Goal: Task Accomplishment & Management: Use online tool/utility

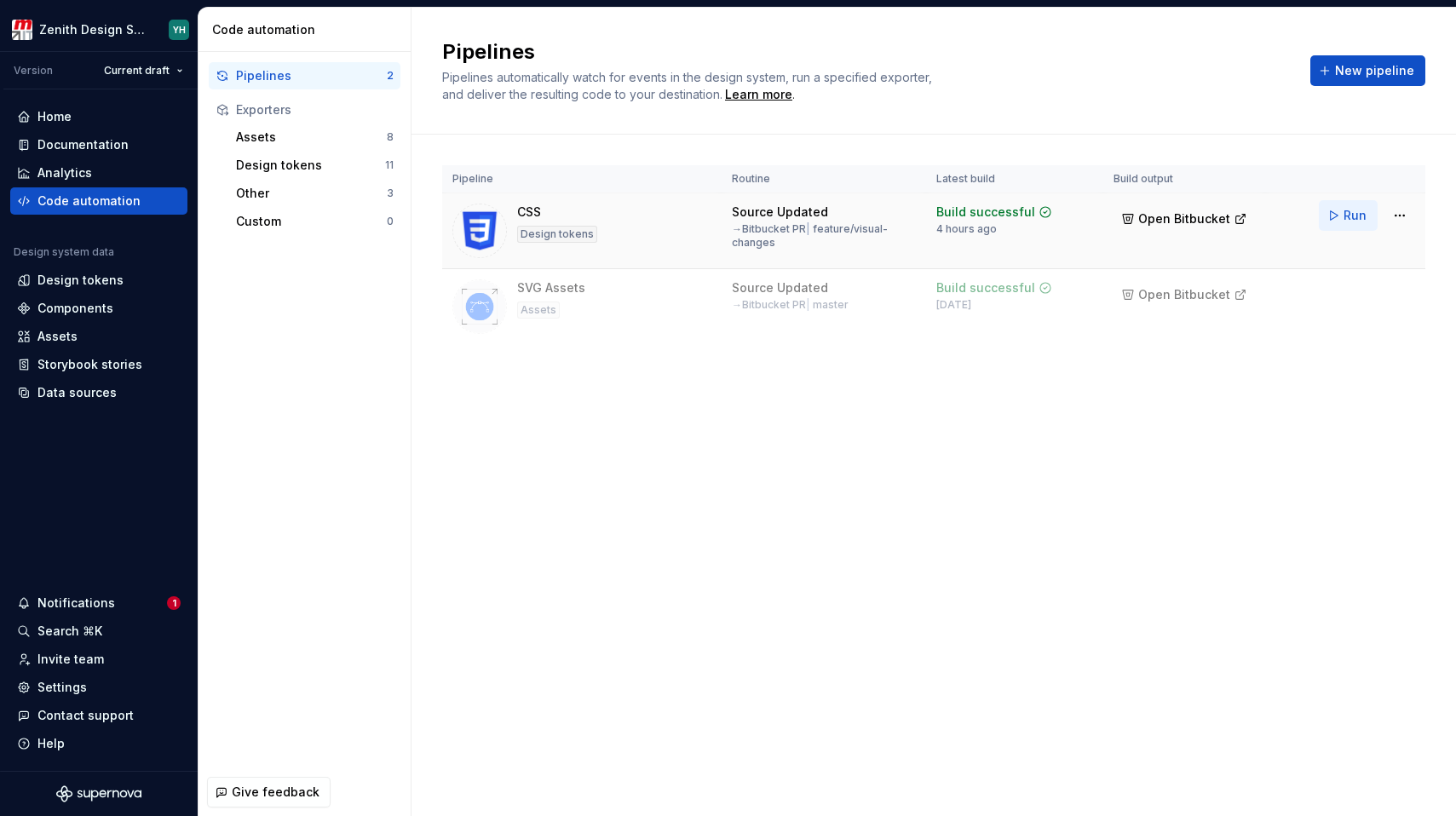
click at [1347, 217] on span "Run" at bounding box center [1355, 215] width 23 height 17
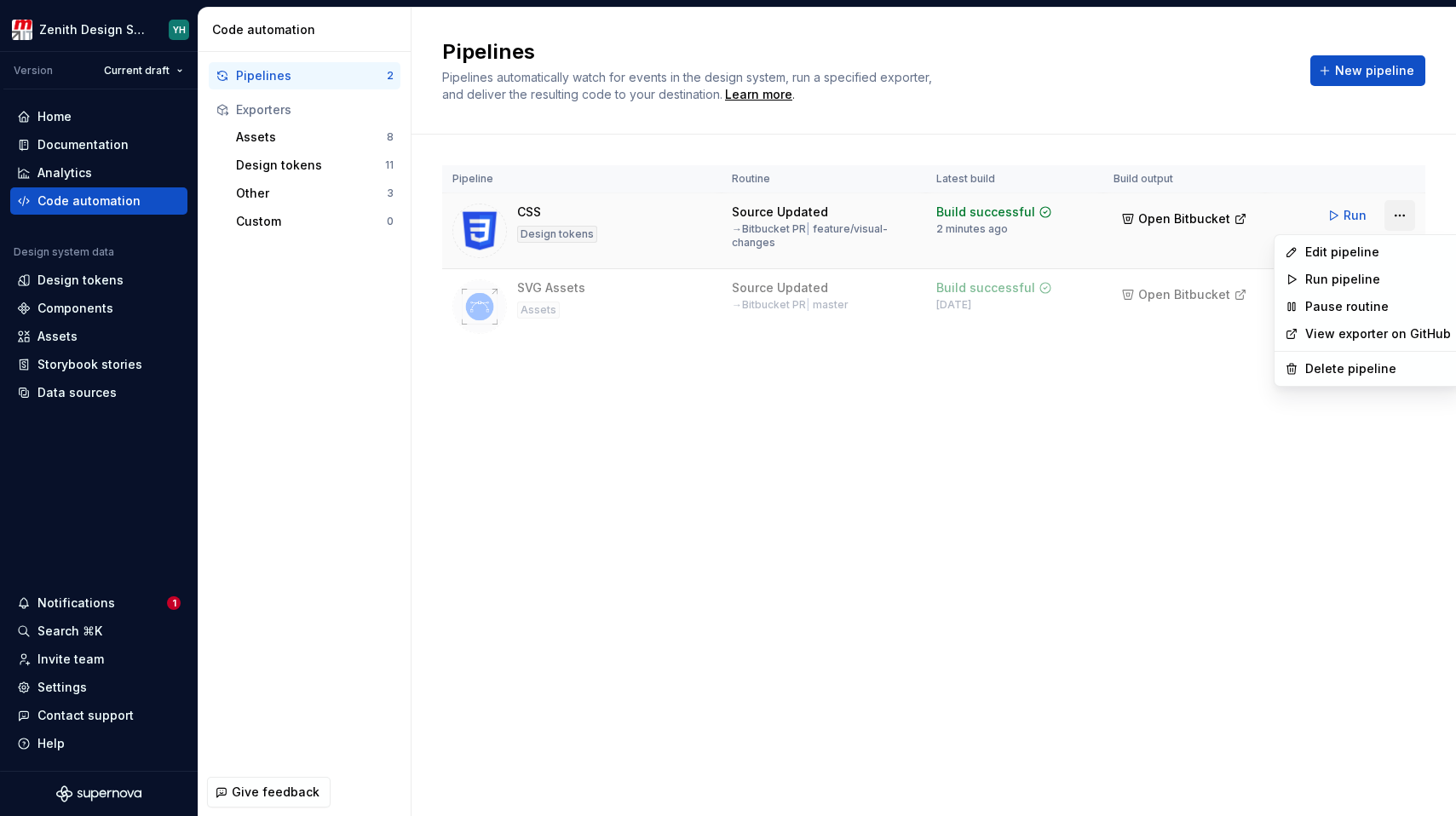
click at [1401, 211] on html "Zenith Design System YH Version Current draft Home Documentation Analytics Code…" at bounding box center [728, 408] width 1456 height 816
click at [1362, 246] on div "Edit pipeline" at bounding box center [1377, 252] width 146 height 17
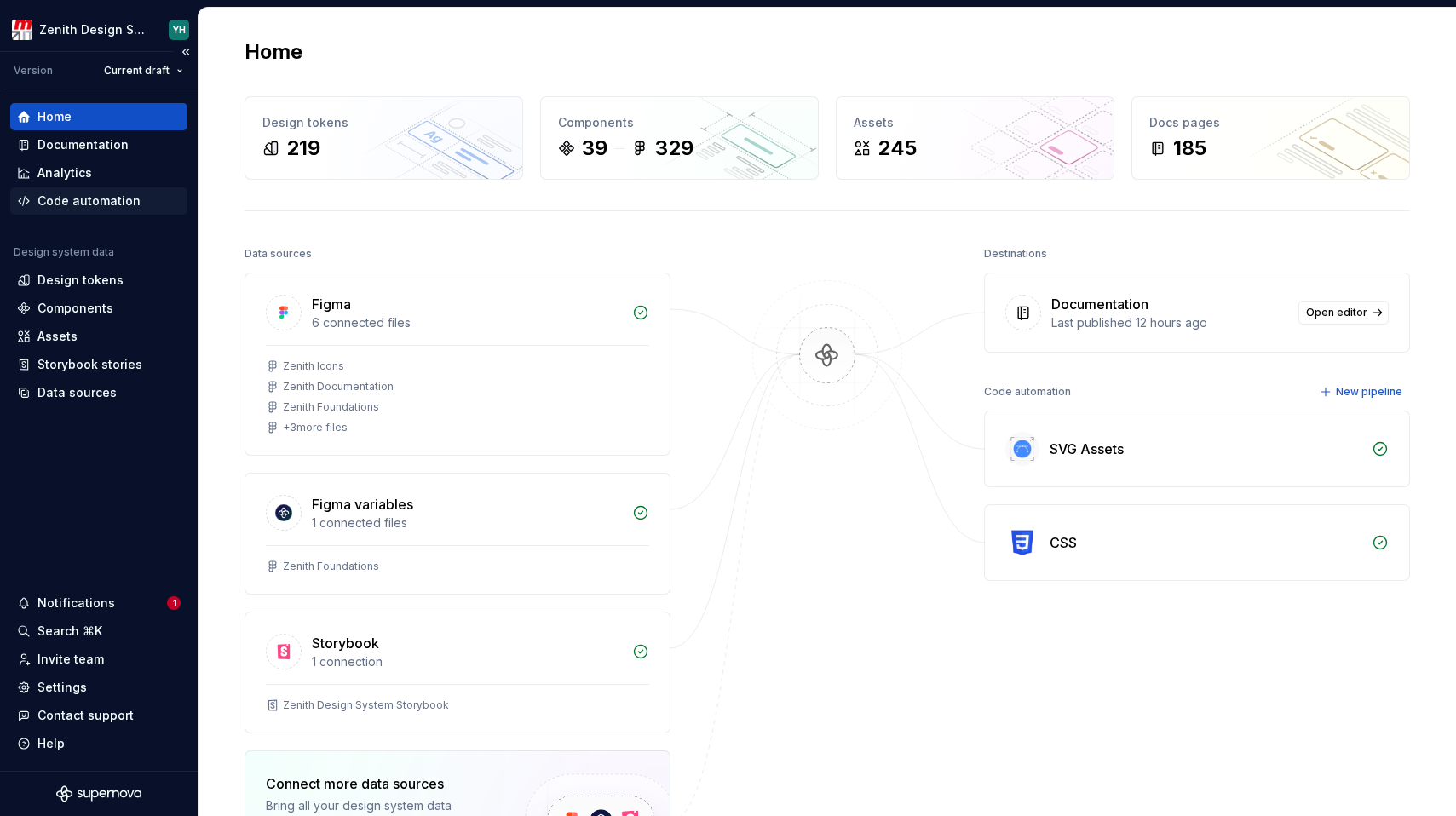
click at [73, 206] on div "Code automation" at bounding box center [89, 201] width 103 height 17
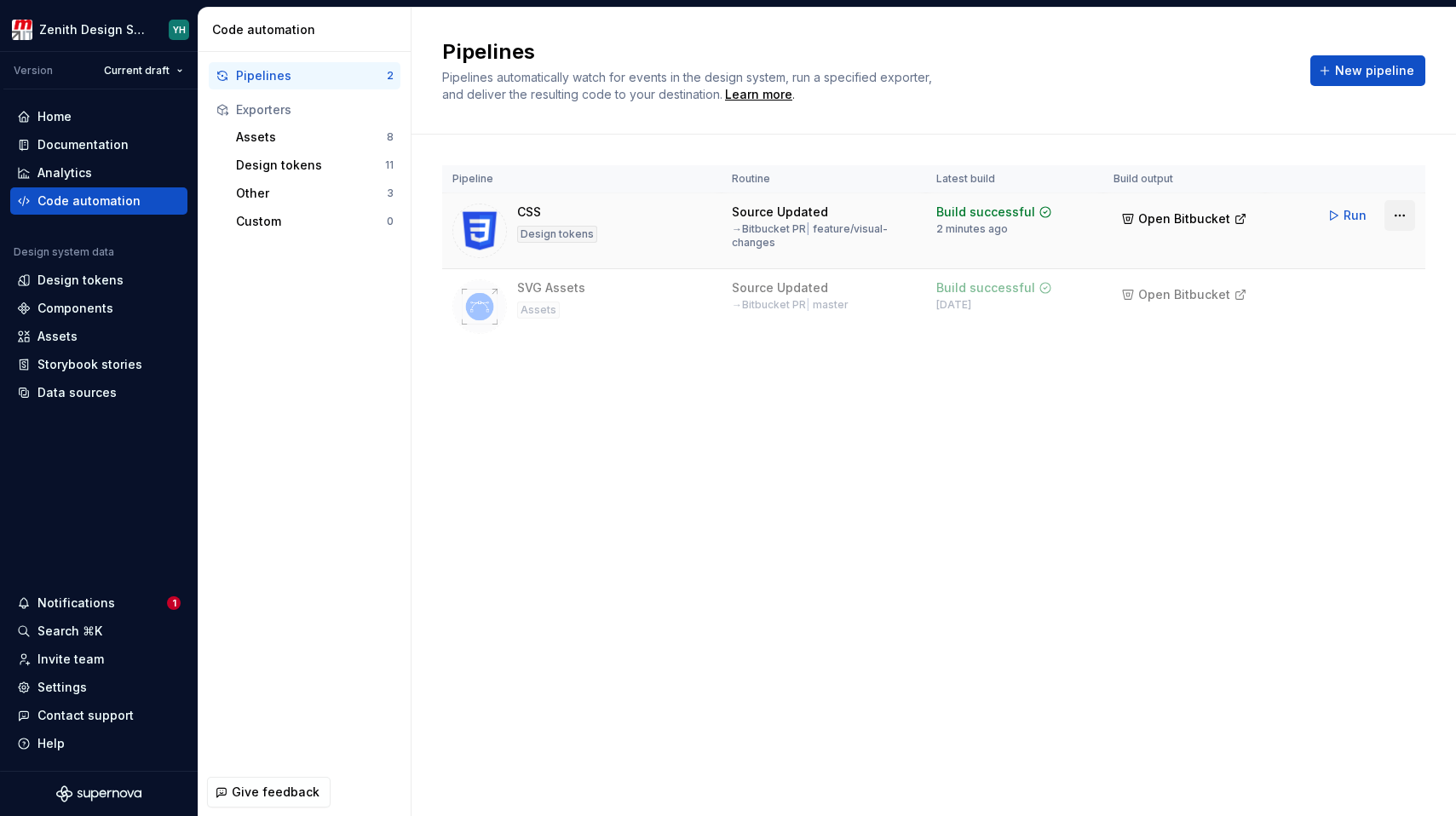
click at [1403, 210] on html "Zenith Design System YH Version Current draft Home Documentation Analytics Code…" at bounding box center [728, 408] width 1456 height 816
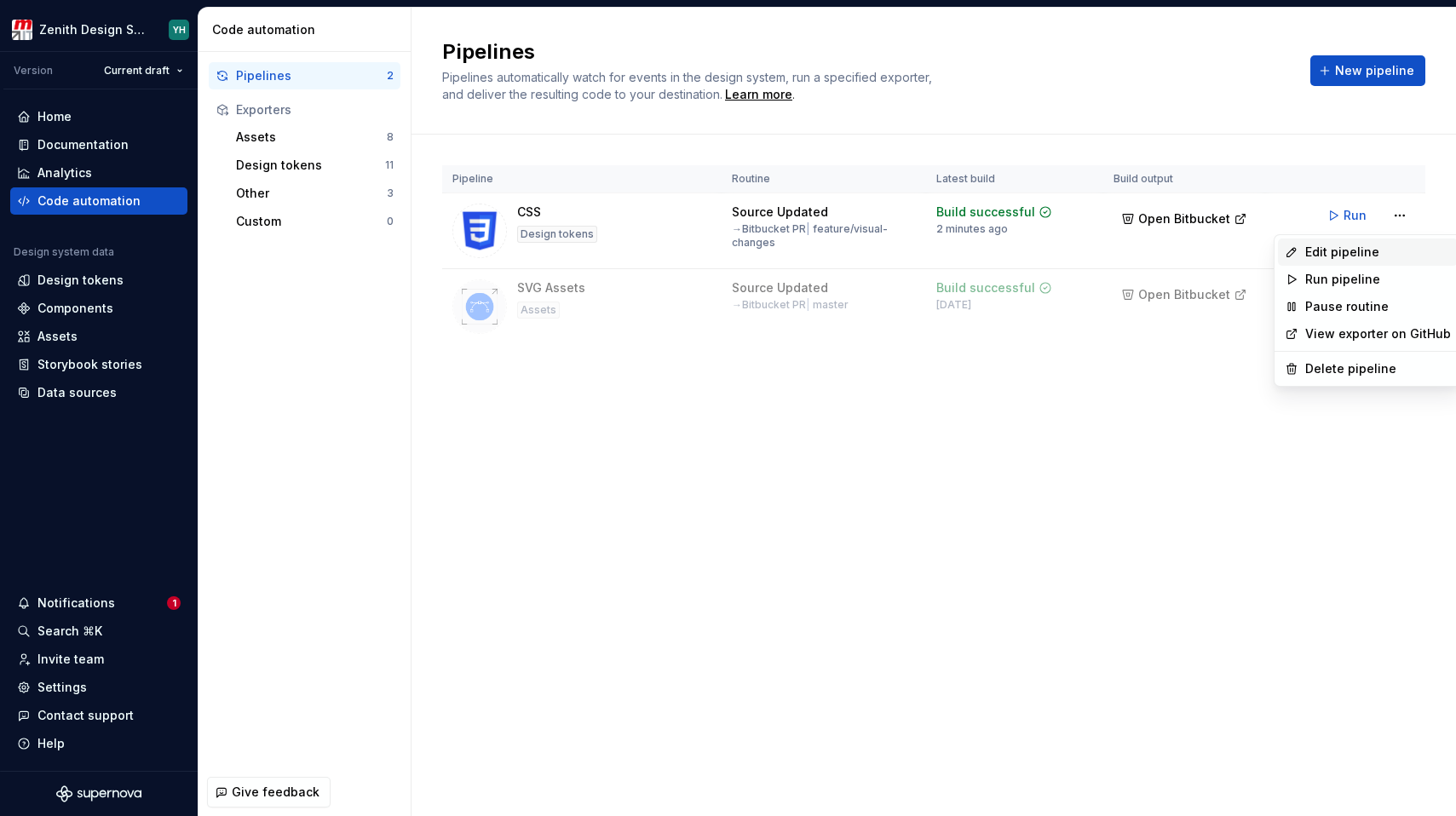
click at [1359, 252] on div "Edit pipeline" at bounding box center [1377, 252] width 146 height 17
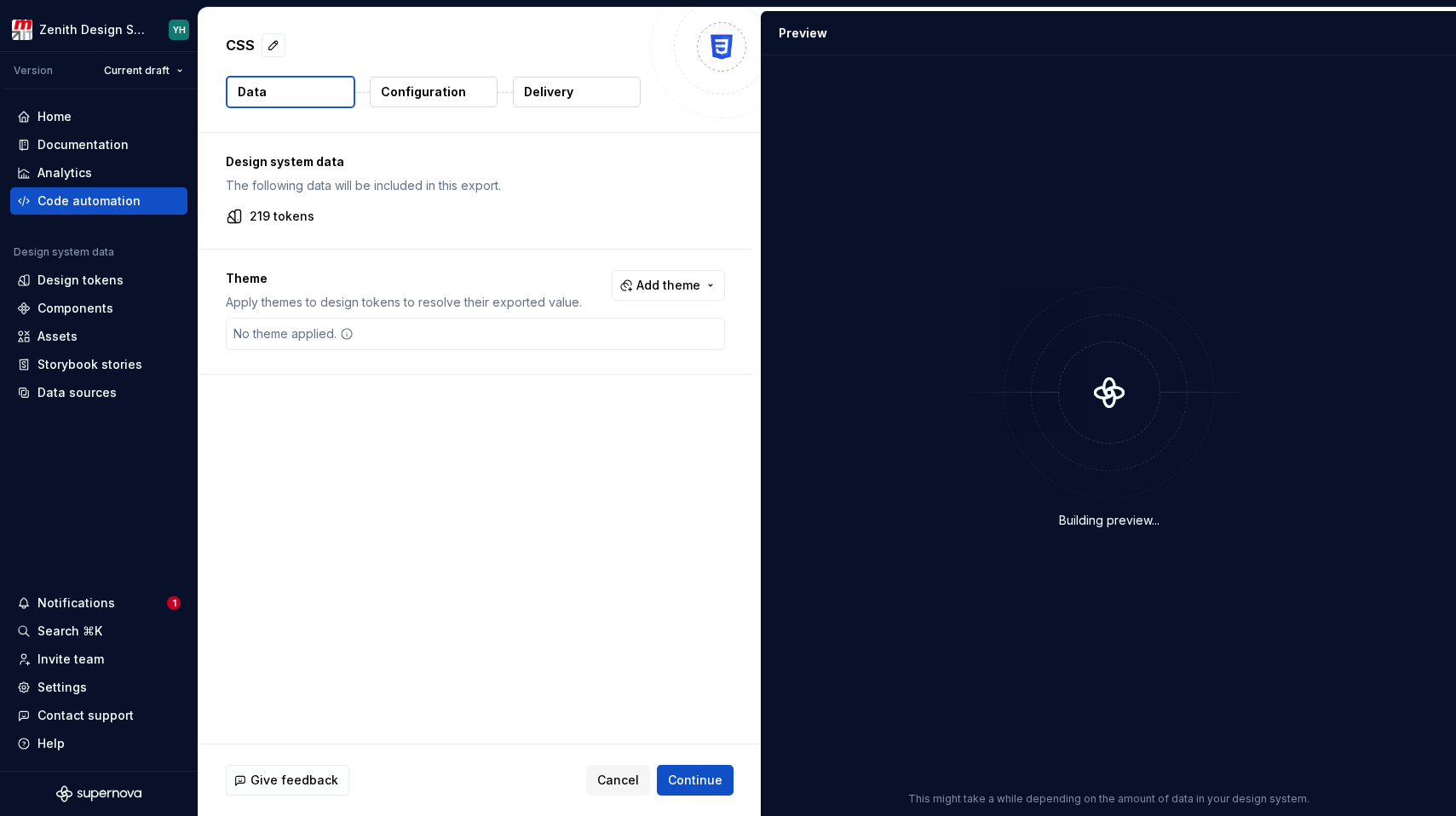
click at [440, 83] on p "Configuration" at bounding box center [423, 91] width 85 height 17
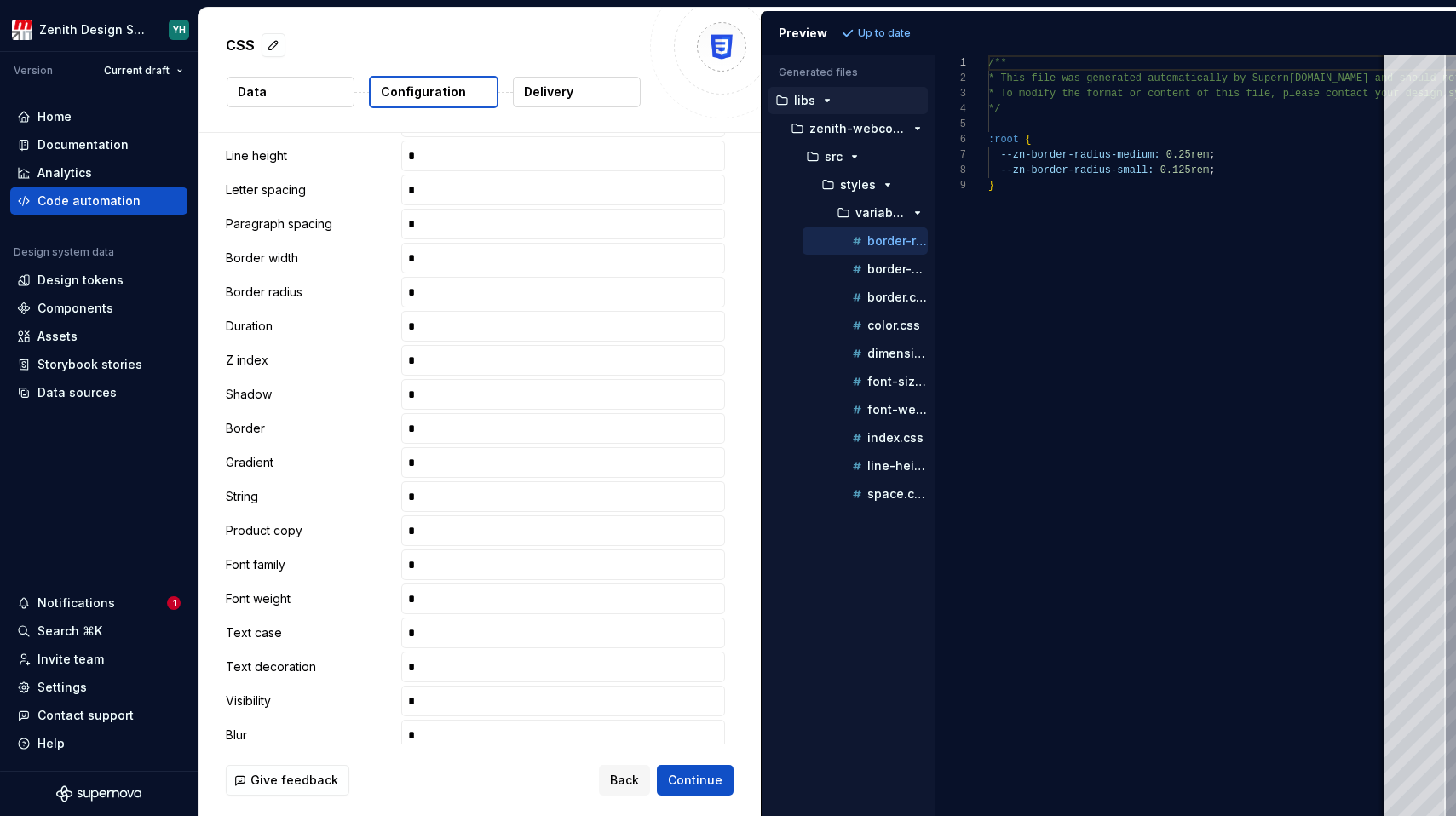
scroll to position [913, 0]
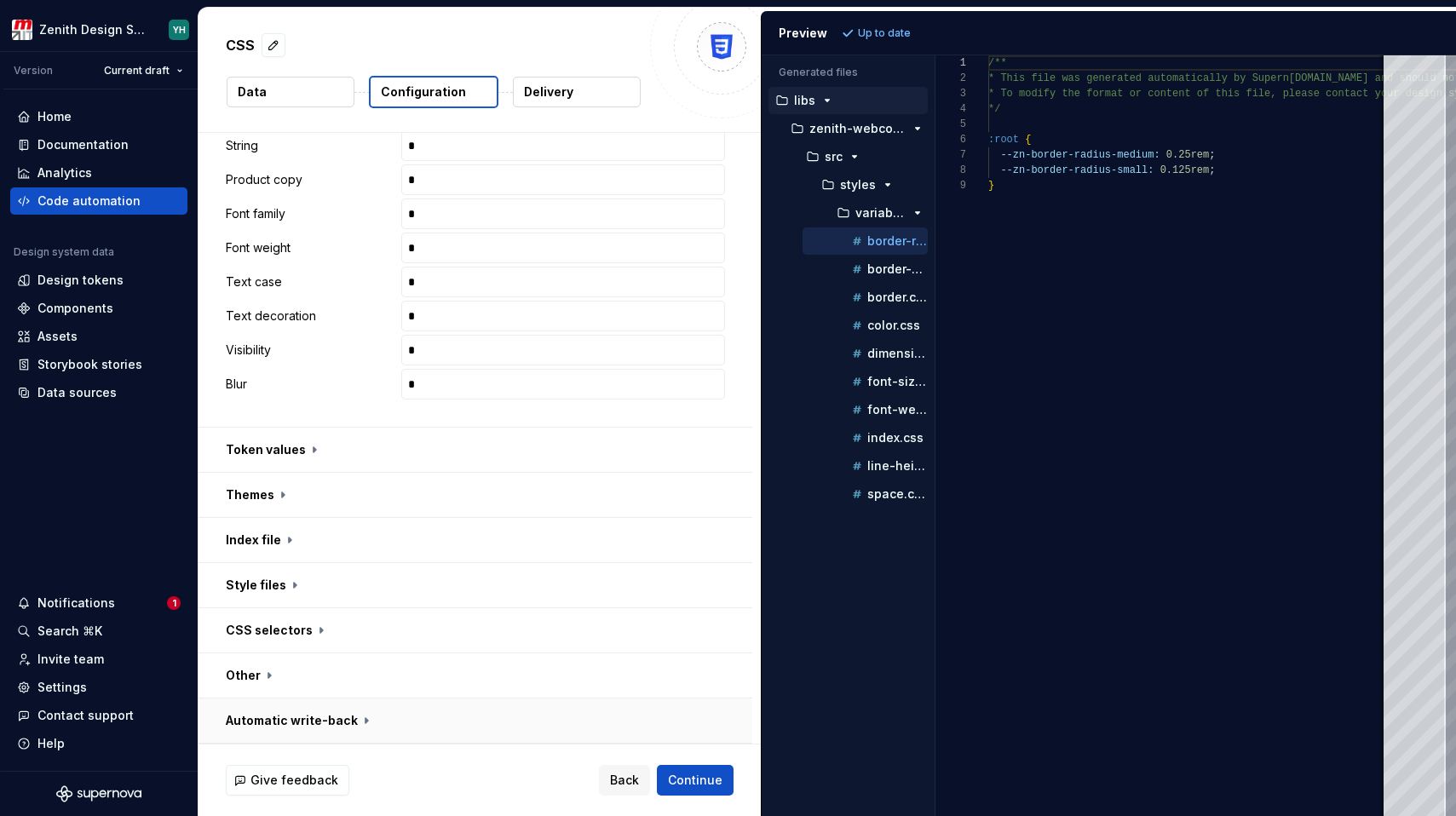
click at [291, 712] on button "button" at bounding box center [475, 720] width 554 height 44
click at [268, 680] on button "button" at bounding box center [475, 675] width 554 height 44
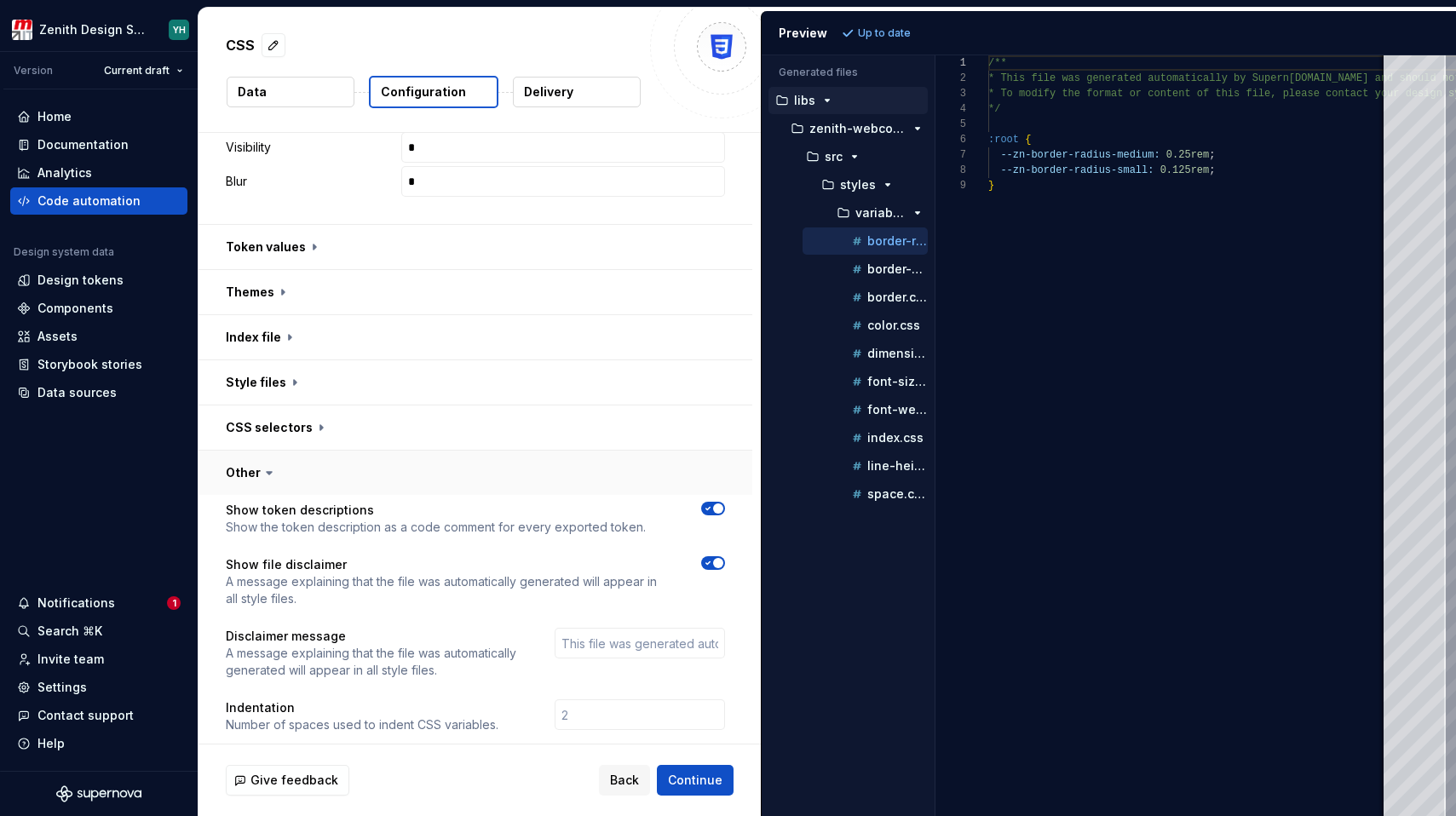
scroll to position [1246, 0]
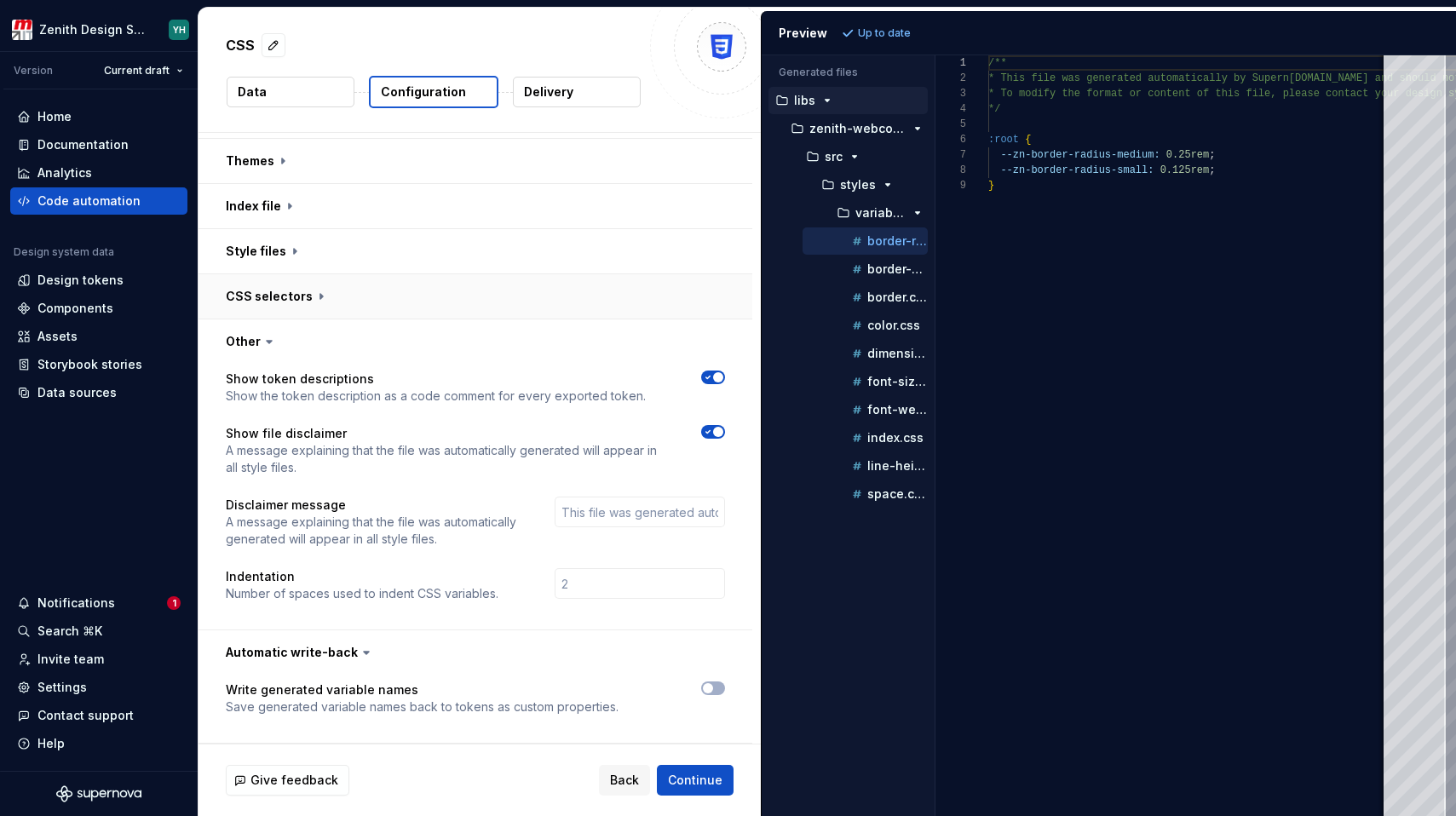
click at [297, 283] on button "button" at bounding box center [475, 296] width 554 height 44
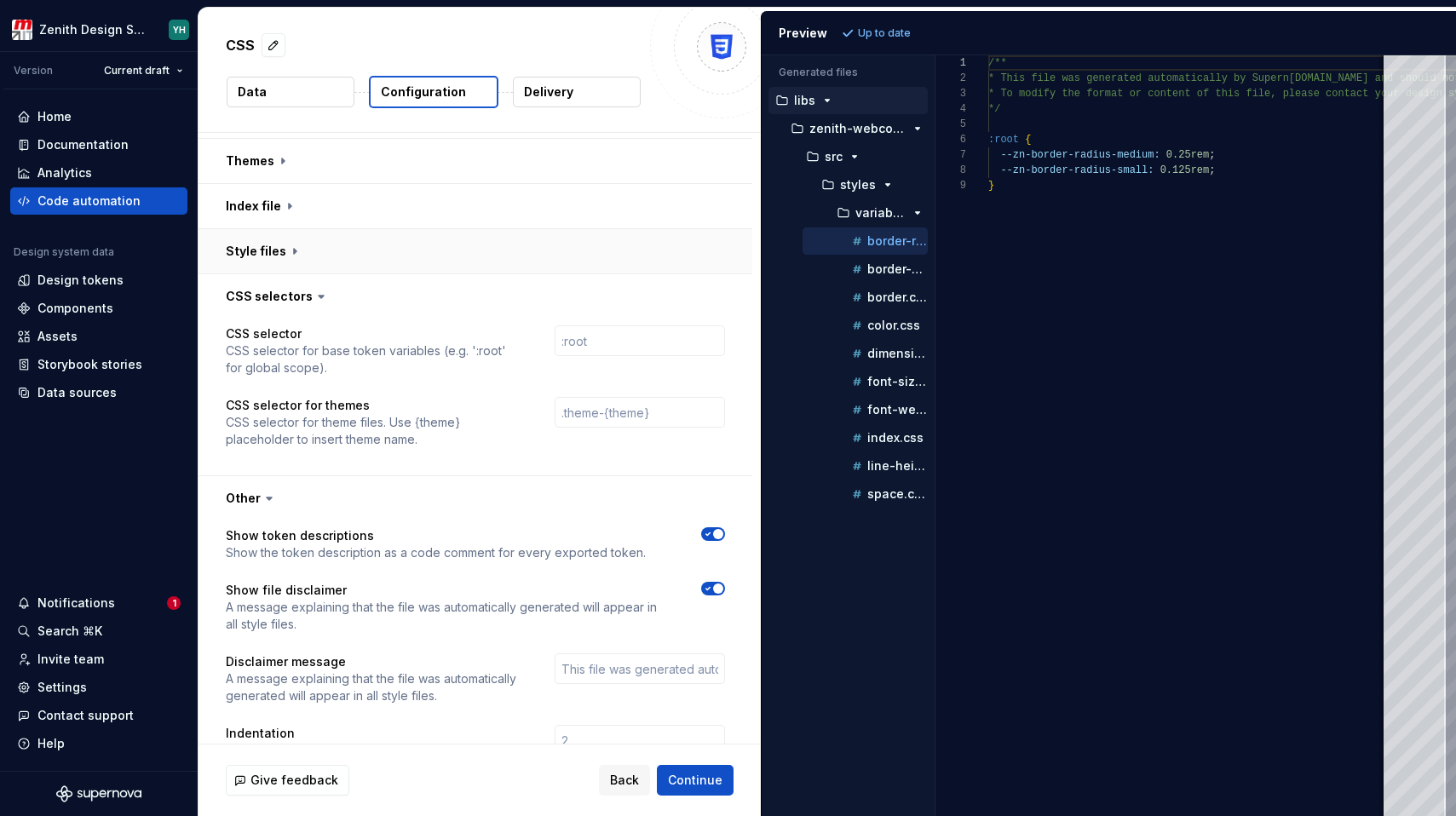
click at [283, 260] on button "button" at bounding box center [475, 251] width 554 height 44
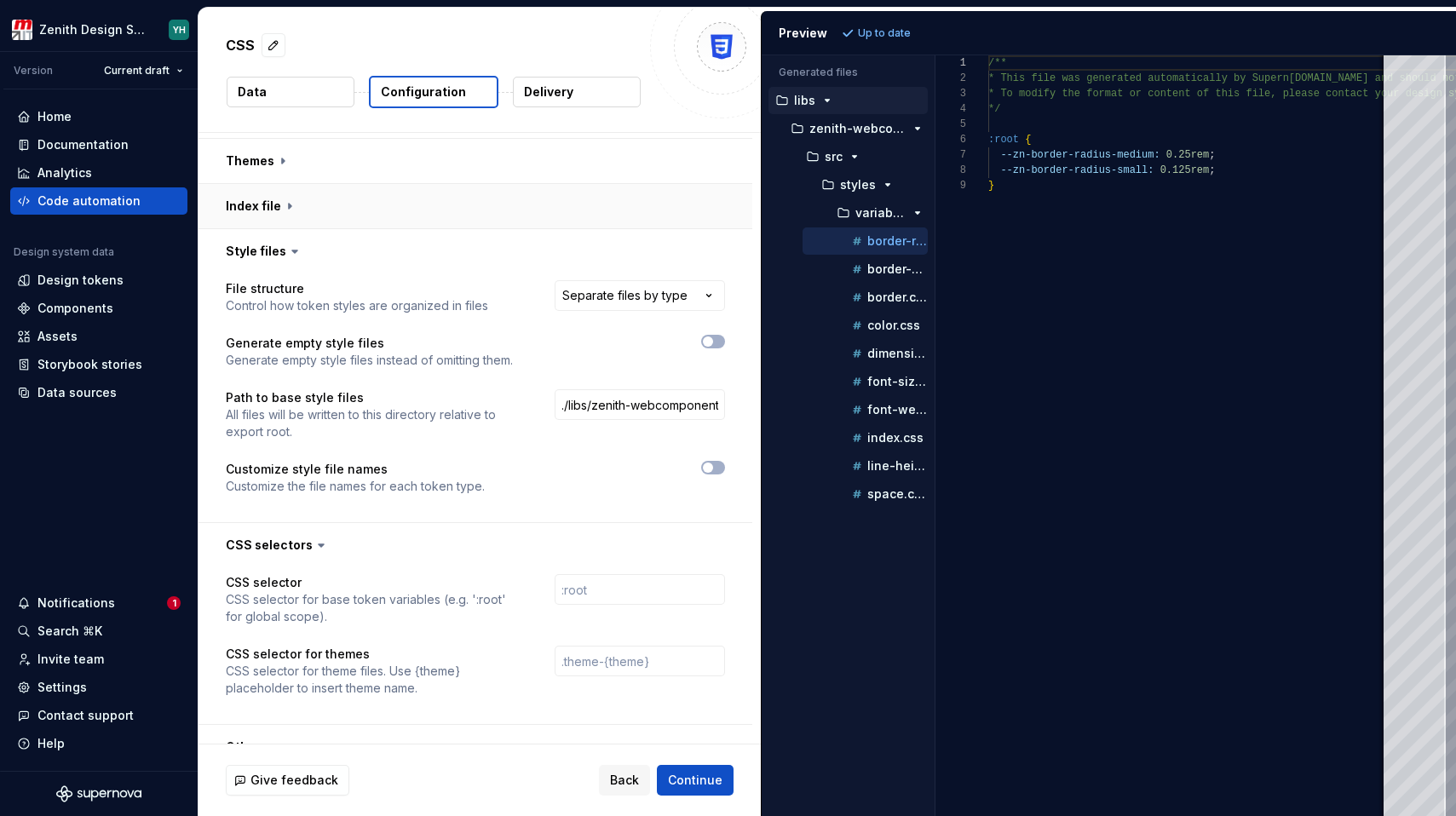
click at [256, 213] on button "button" at bounding box center [475, 206] width 554 height 44
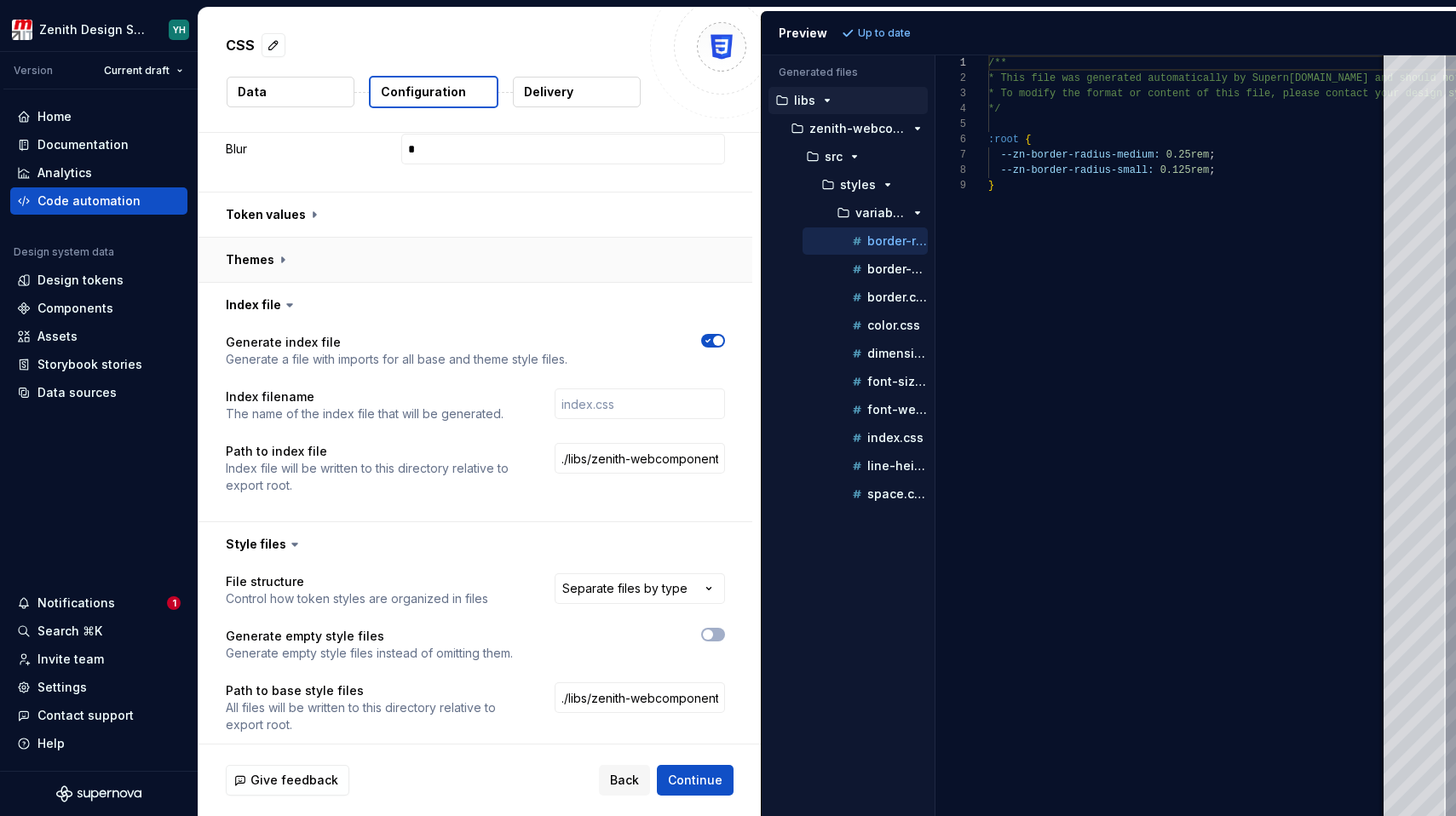
scroll to position [1137, 0]
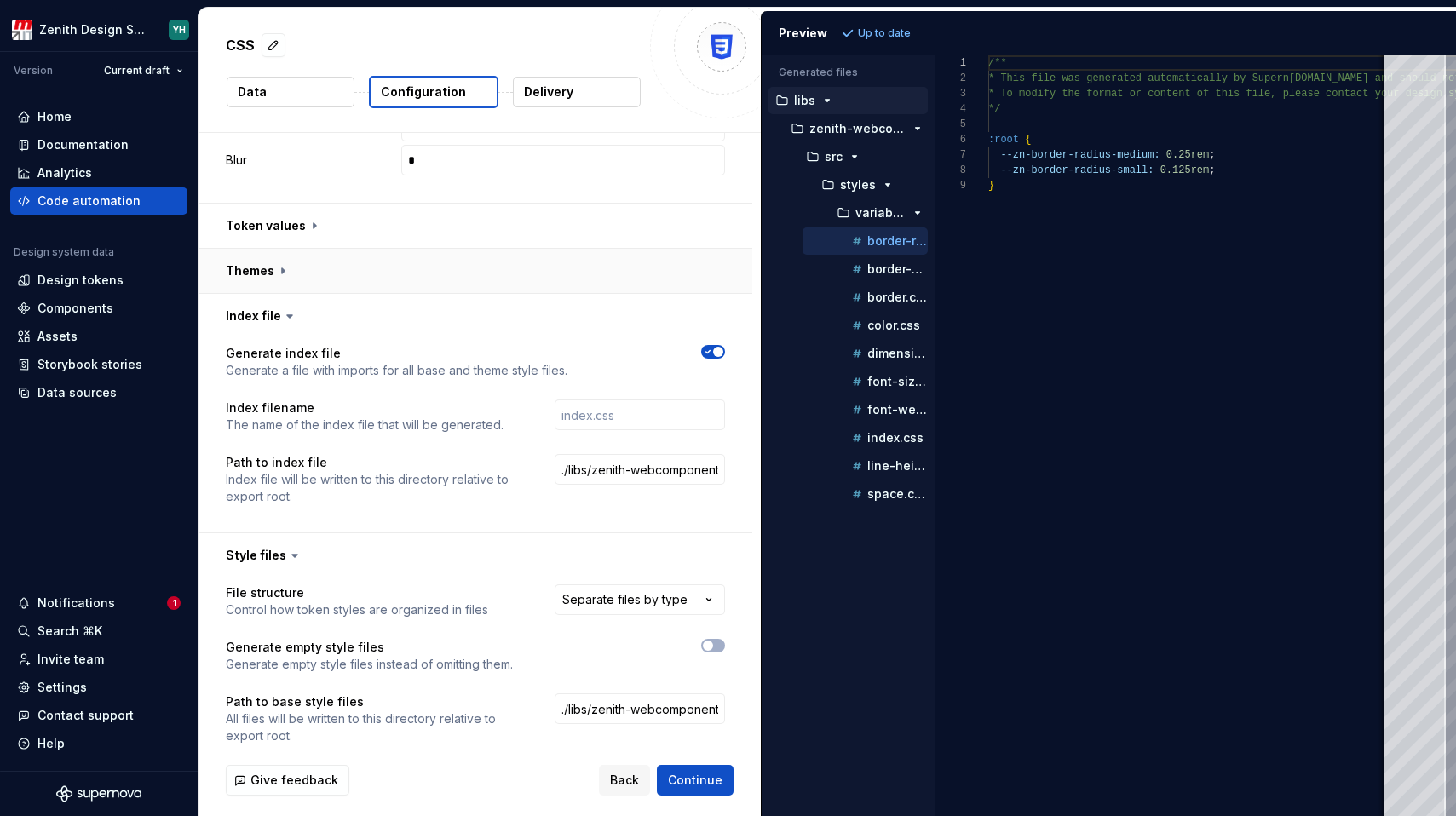
click at [294, 260] on button "button" at bounding box center [475, 270] width 554 height 44
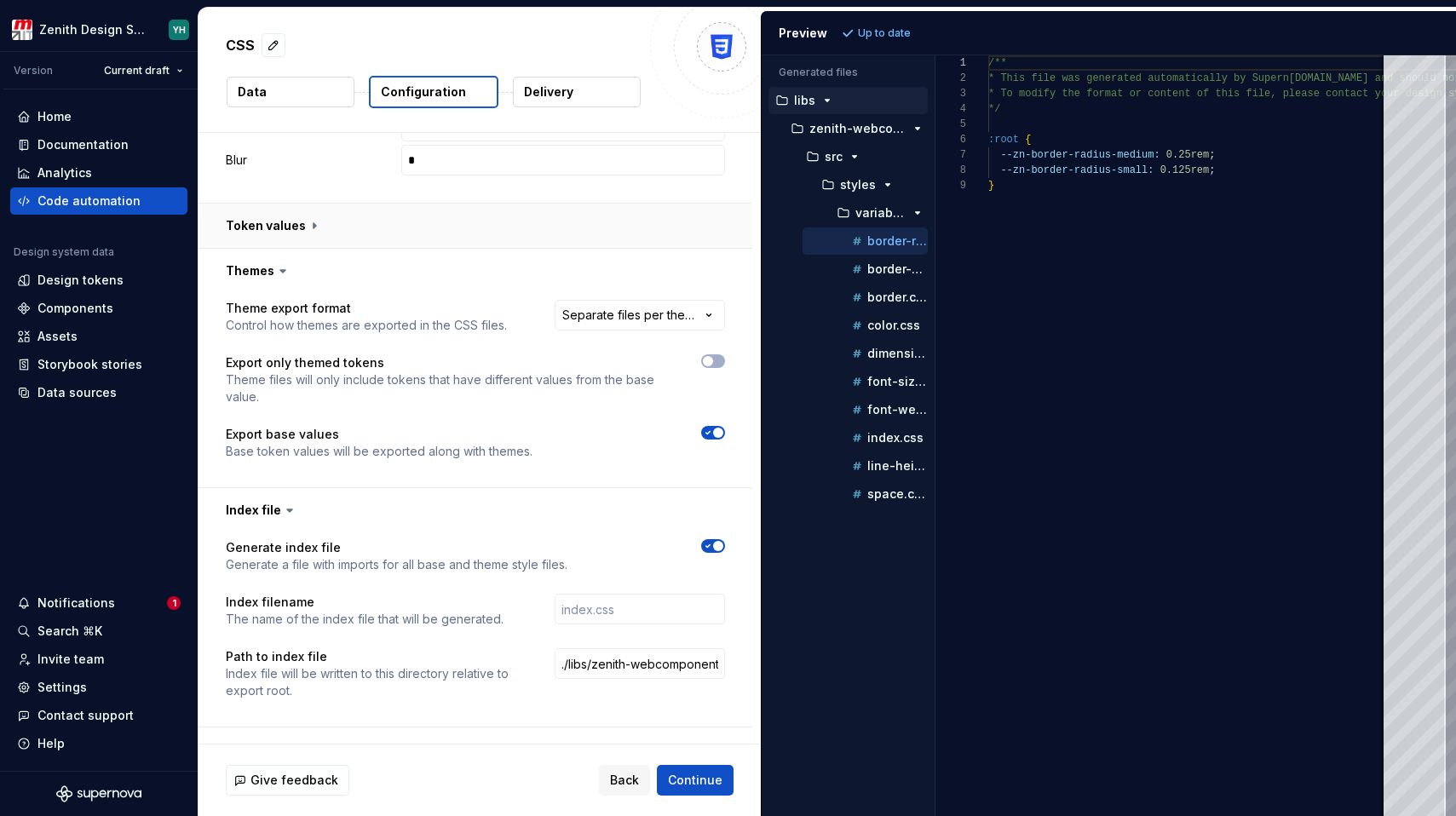
click at [297, 230] on button "button" at bounding box center [475, 225] width 554 height 44
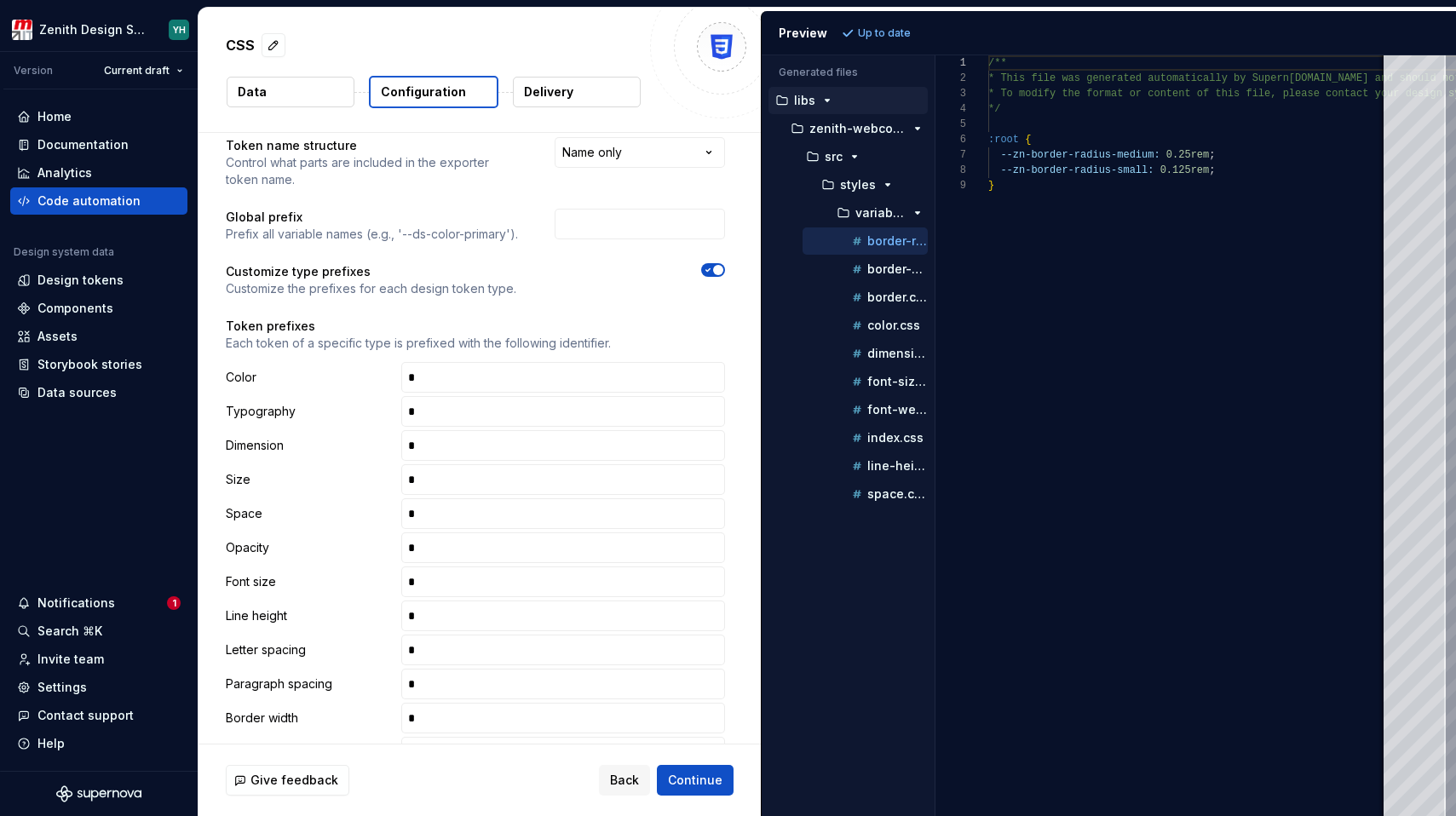
scroll to position [0, 0]
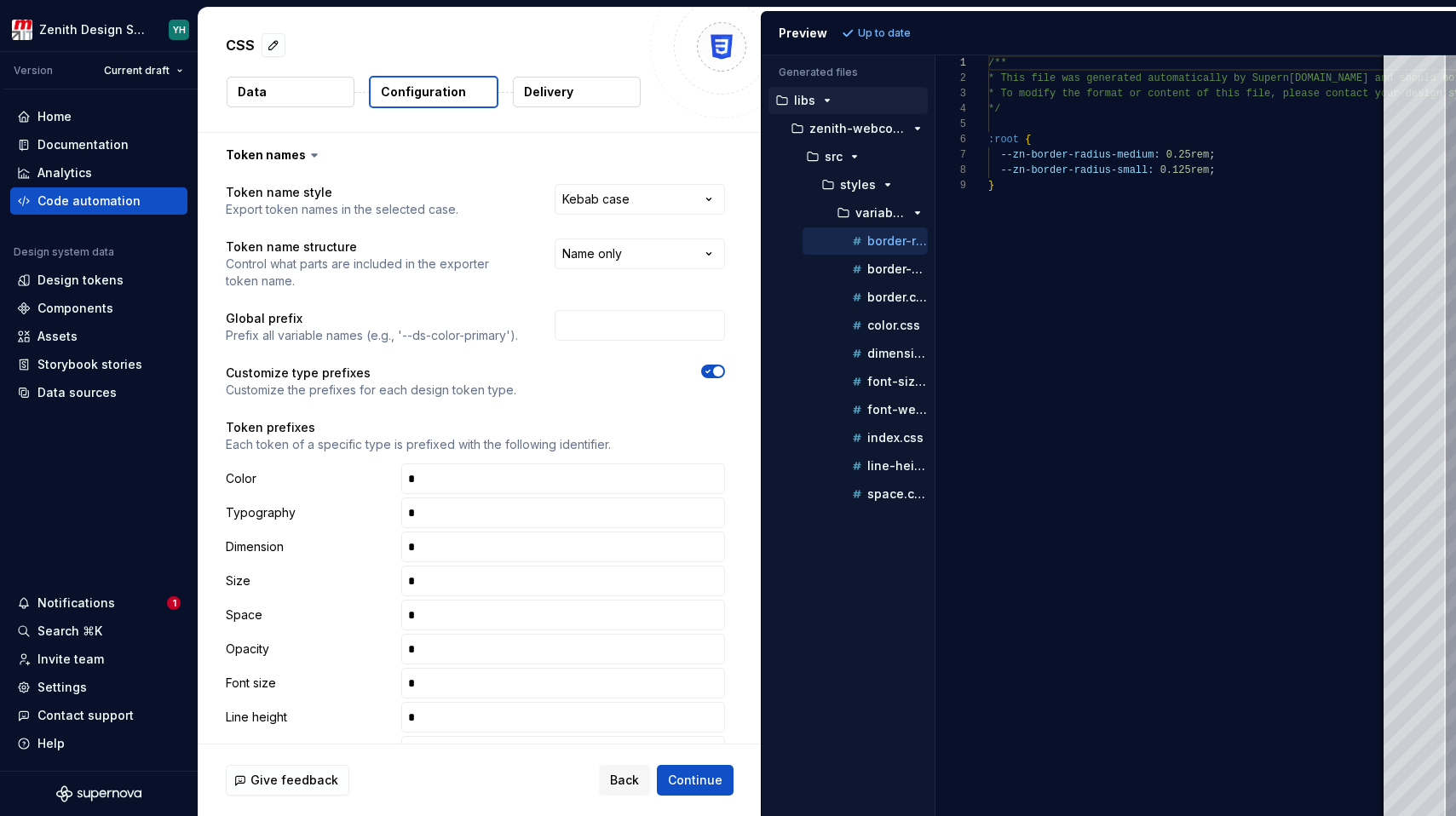
click at [551, 94] on p "Delivery" at bounding box center [549, 91] width 50 height 17
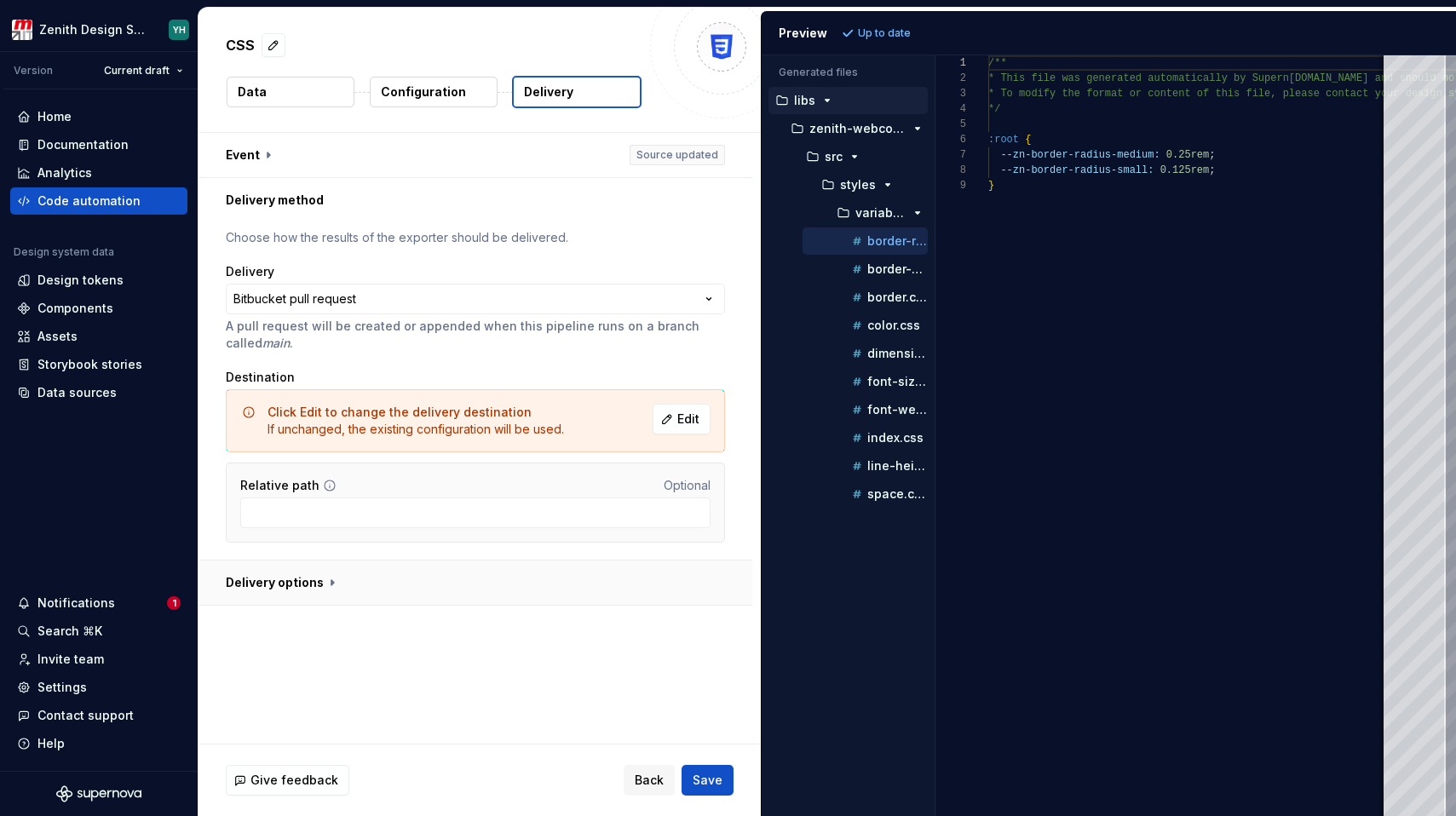
click at [339, 590] on button "button" at bounding box center [475, 582] width 554 height 44
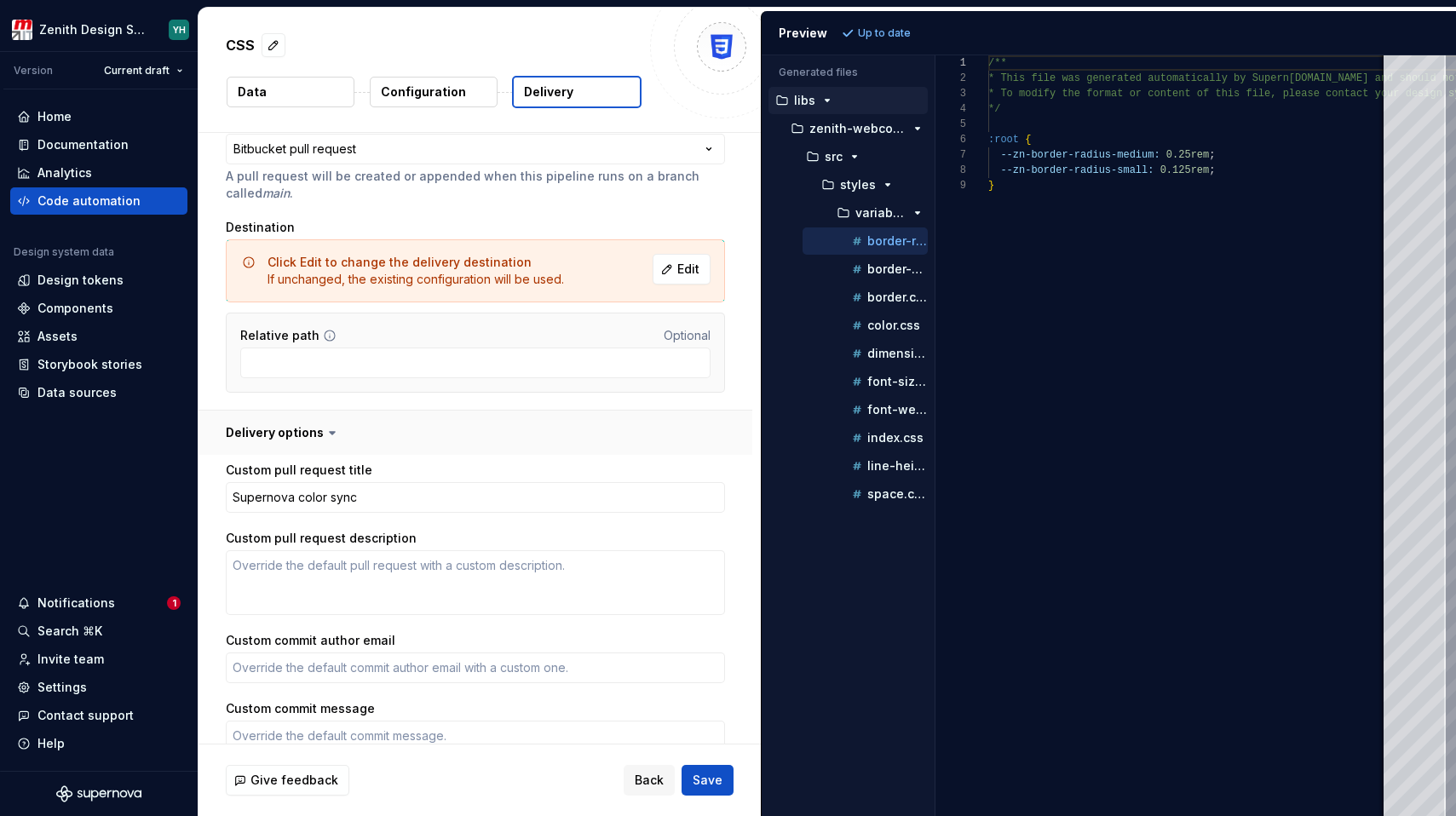
scroll to position [264, 0]
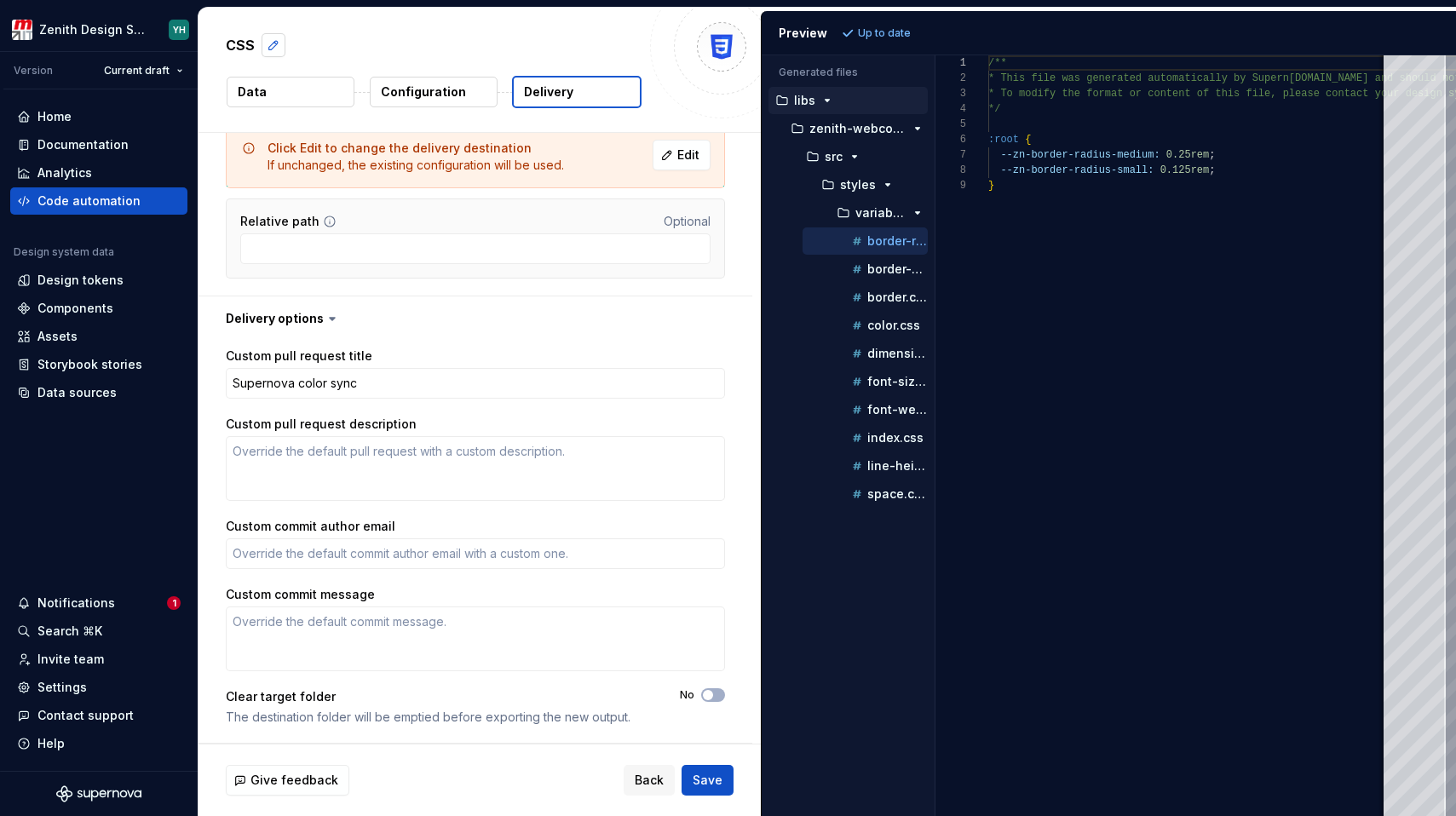
click at [268, 44] on button "button" at bounding box center [273, 45] width 23 height 23
type textarea "*"
click at [268, 44] on textarea "***" at bounding box center [431, 45] width 418 height 27
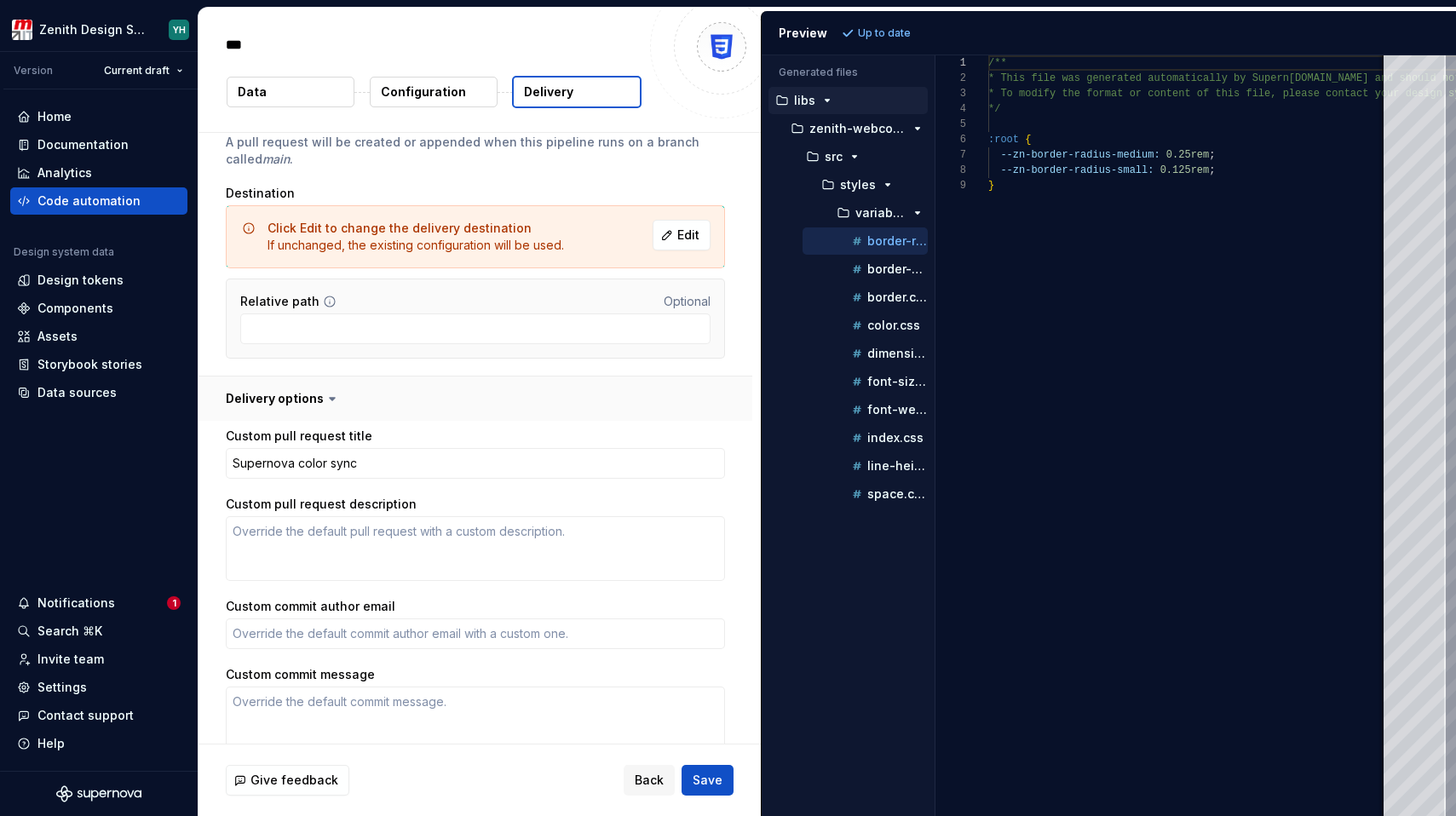
scroll to position [175, 0]
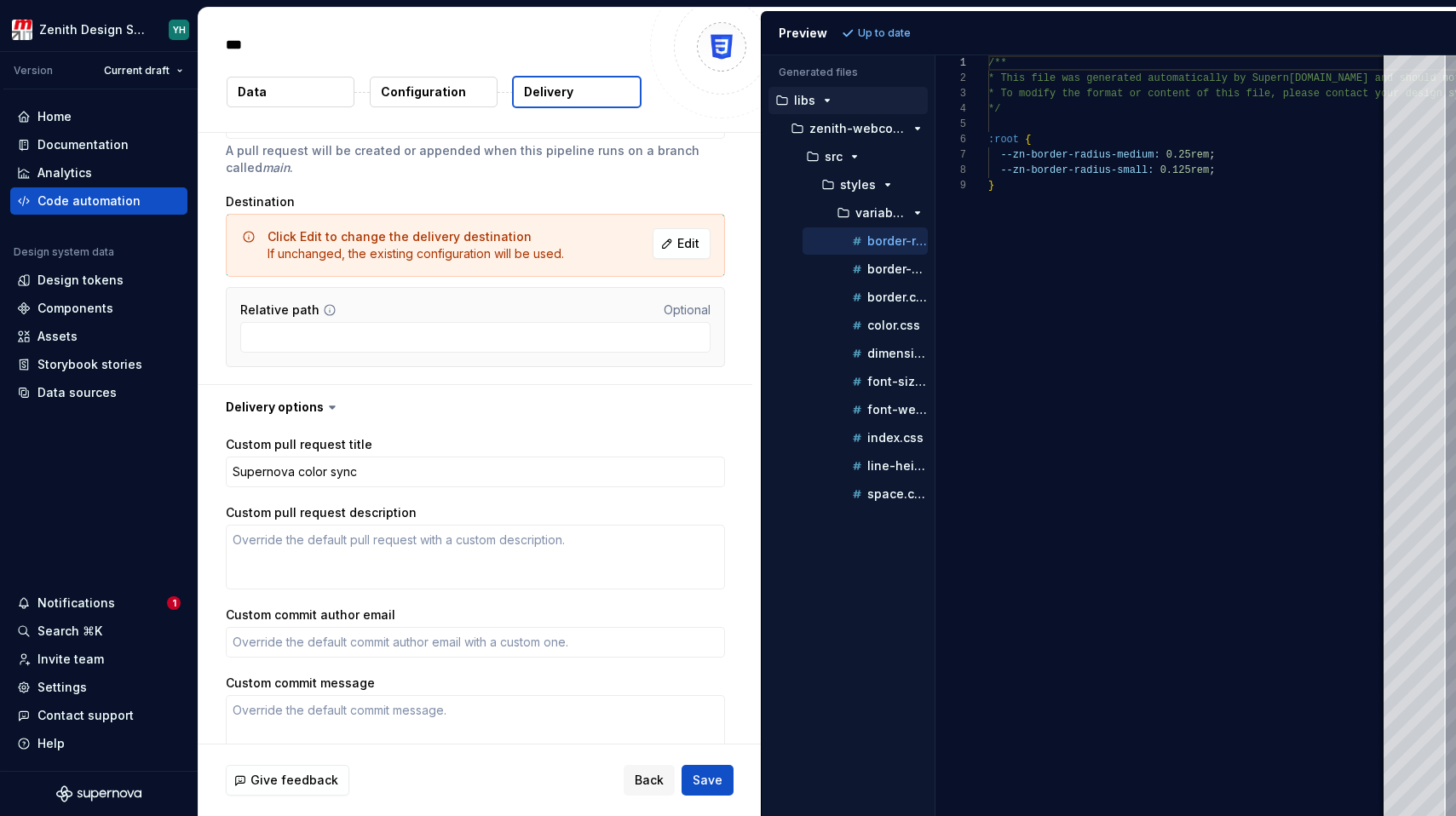
click at [427, 97] on p "Configuration" at bounding box center [423, 91] width 85 height 17
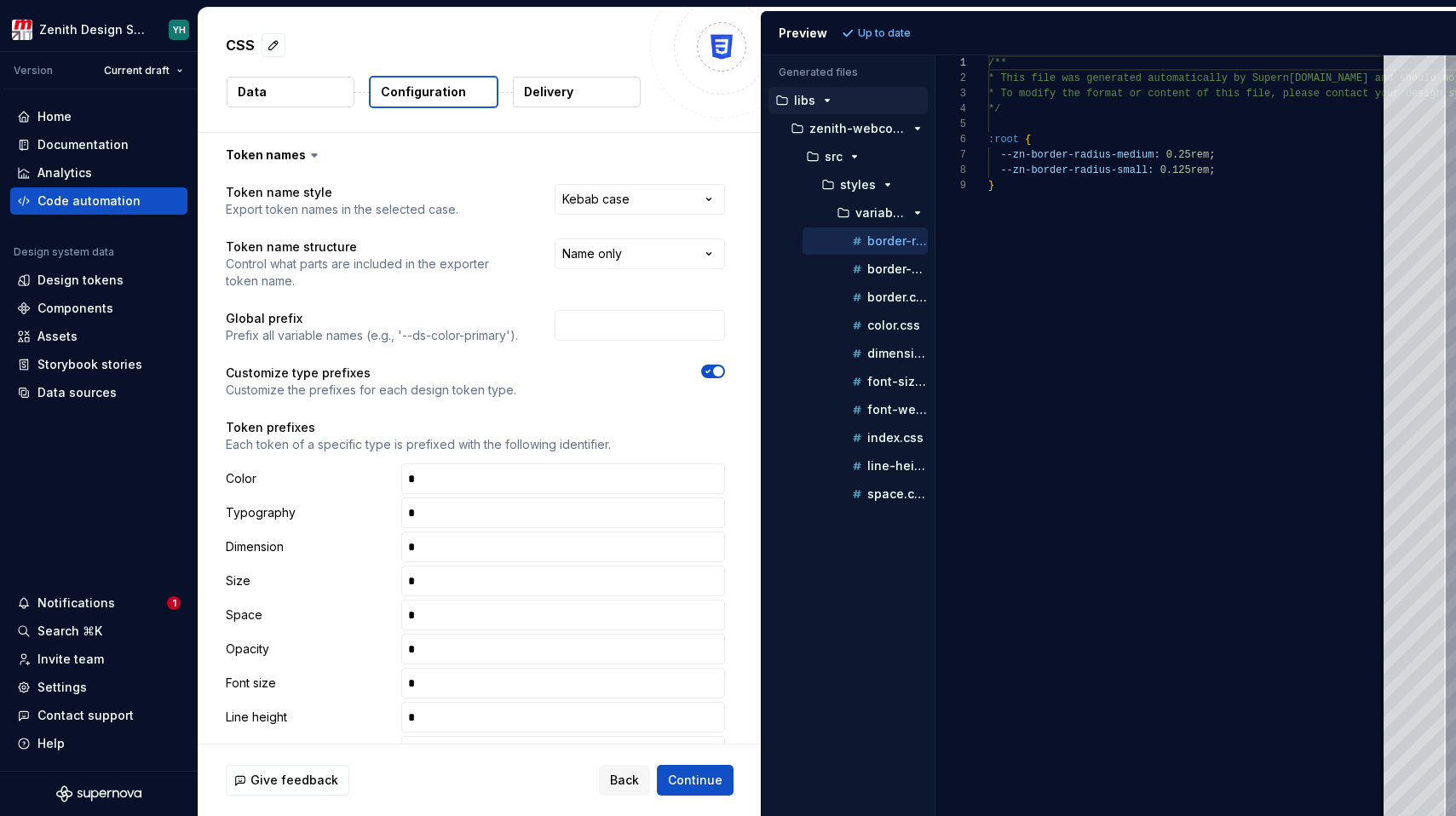
click at [597, 85] on button "Delivery" at bounding box center [577, 92] width 127 height 31
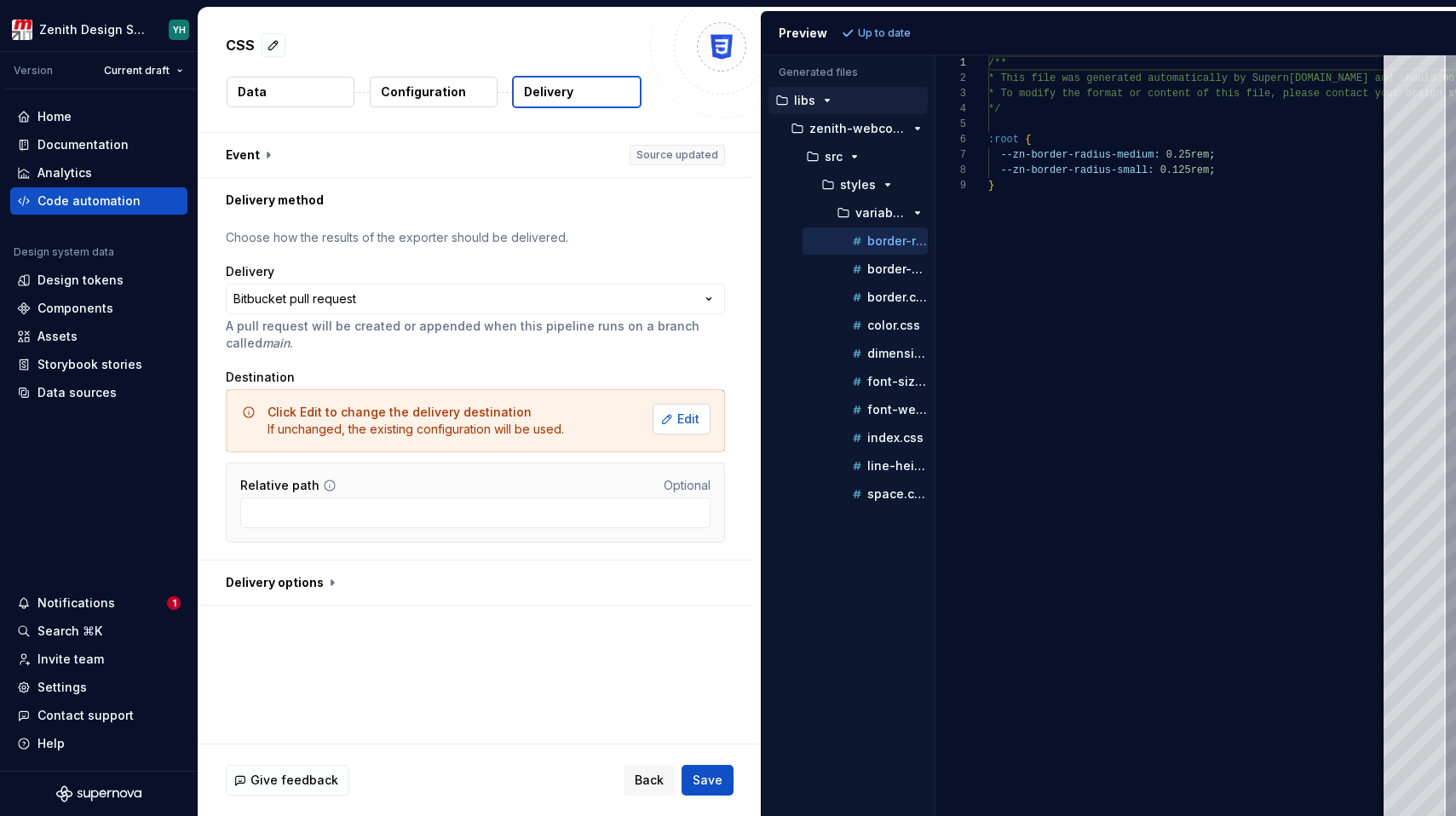
click at [685, 427] on button "Edit" at bounding box center [681, 419] width 58 height 31
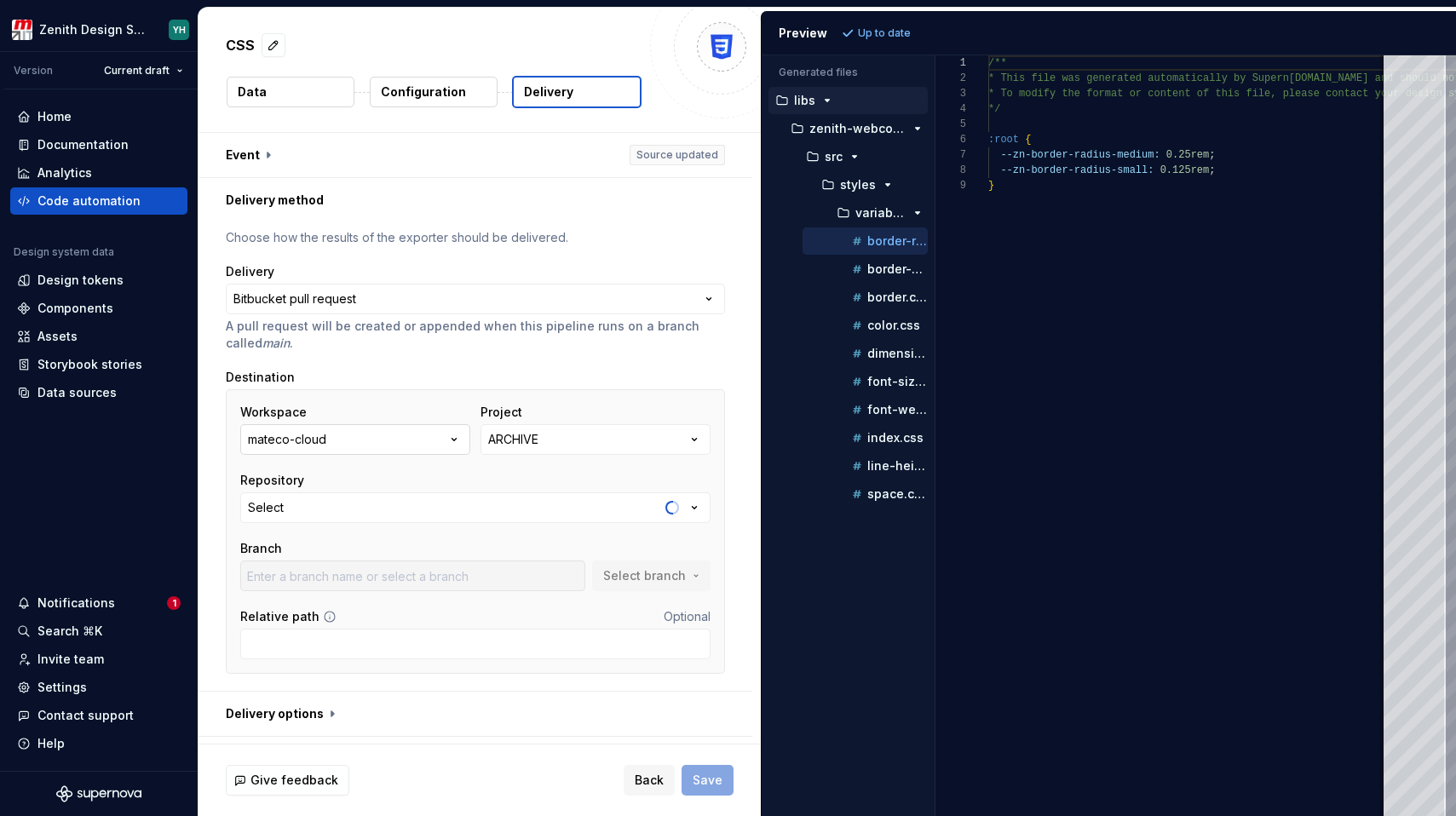
click at [453, 440] on icon "button" at bounding box center [454, 439] width 17 height 17
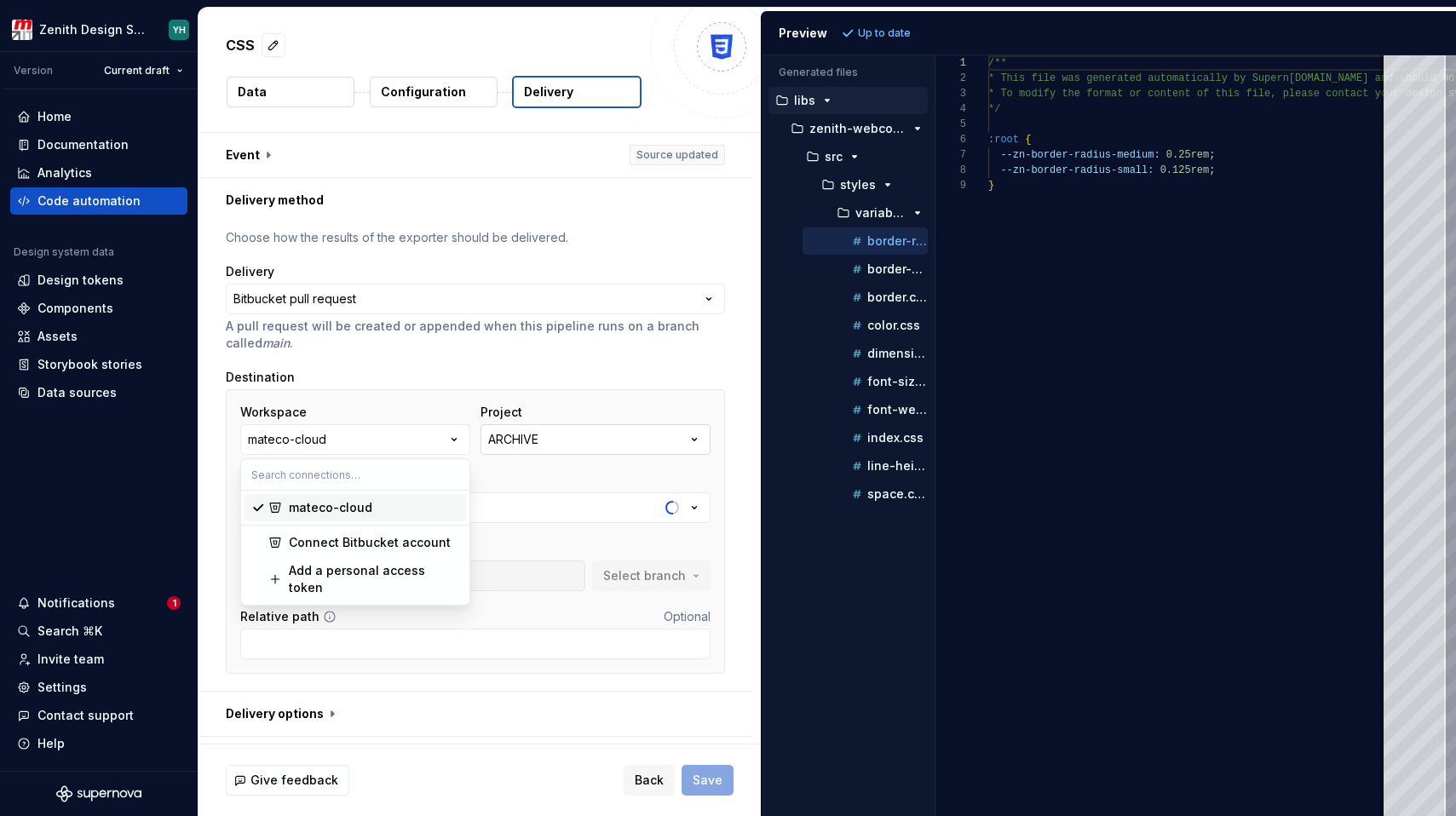
click at [522, 440] on div "ARCHIVE" at bounding box center [513, 439] width 51 height 17
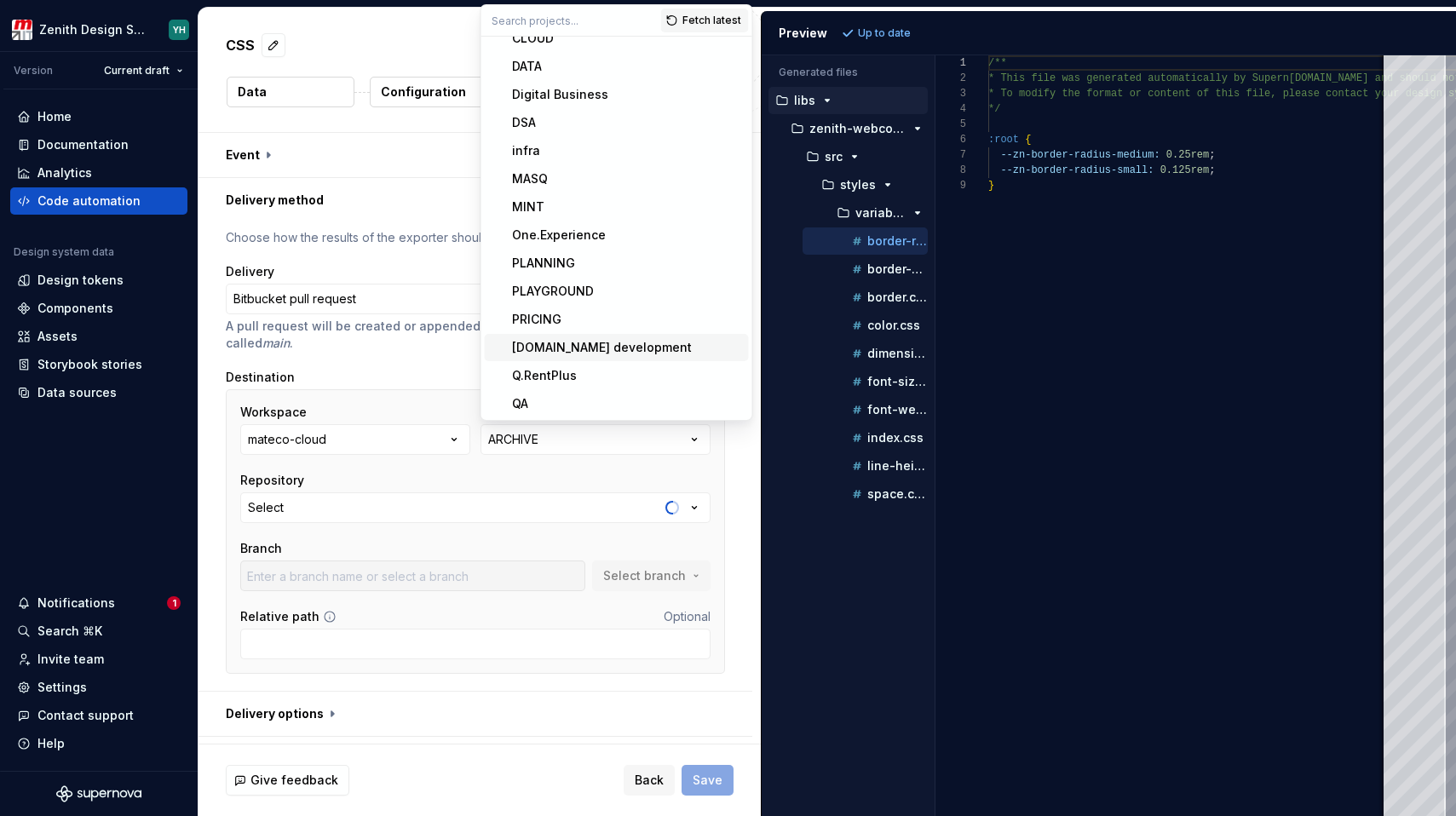
scroll to position [53, 0]
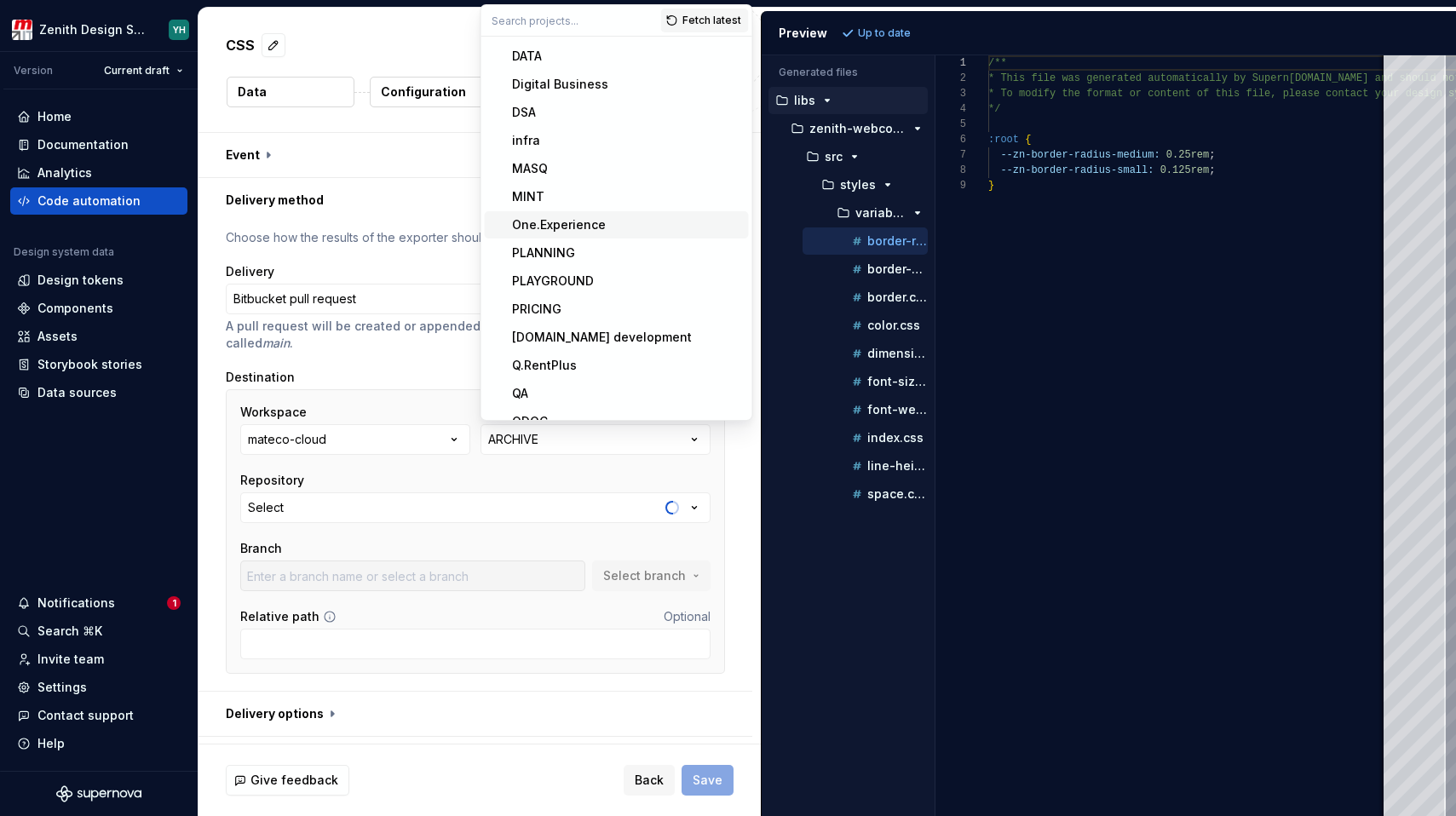
click at [587, 222] on div "One.Experience" at bounding box center [559, 224] width 94 height 17
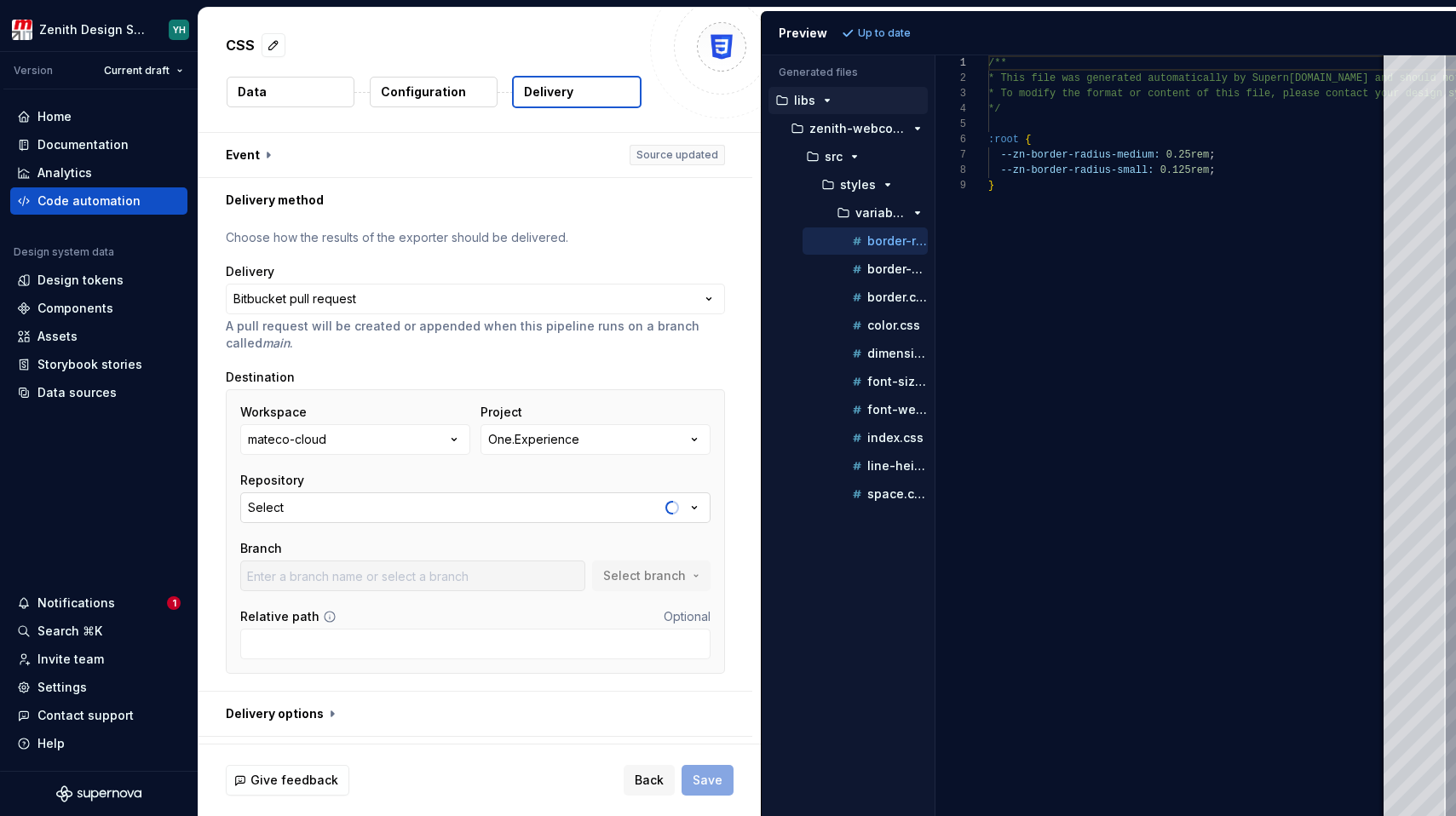
click at [362, 513] on button "Select" at bounding box center [475, 508] width 470 height 31
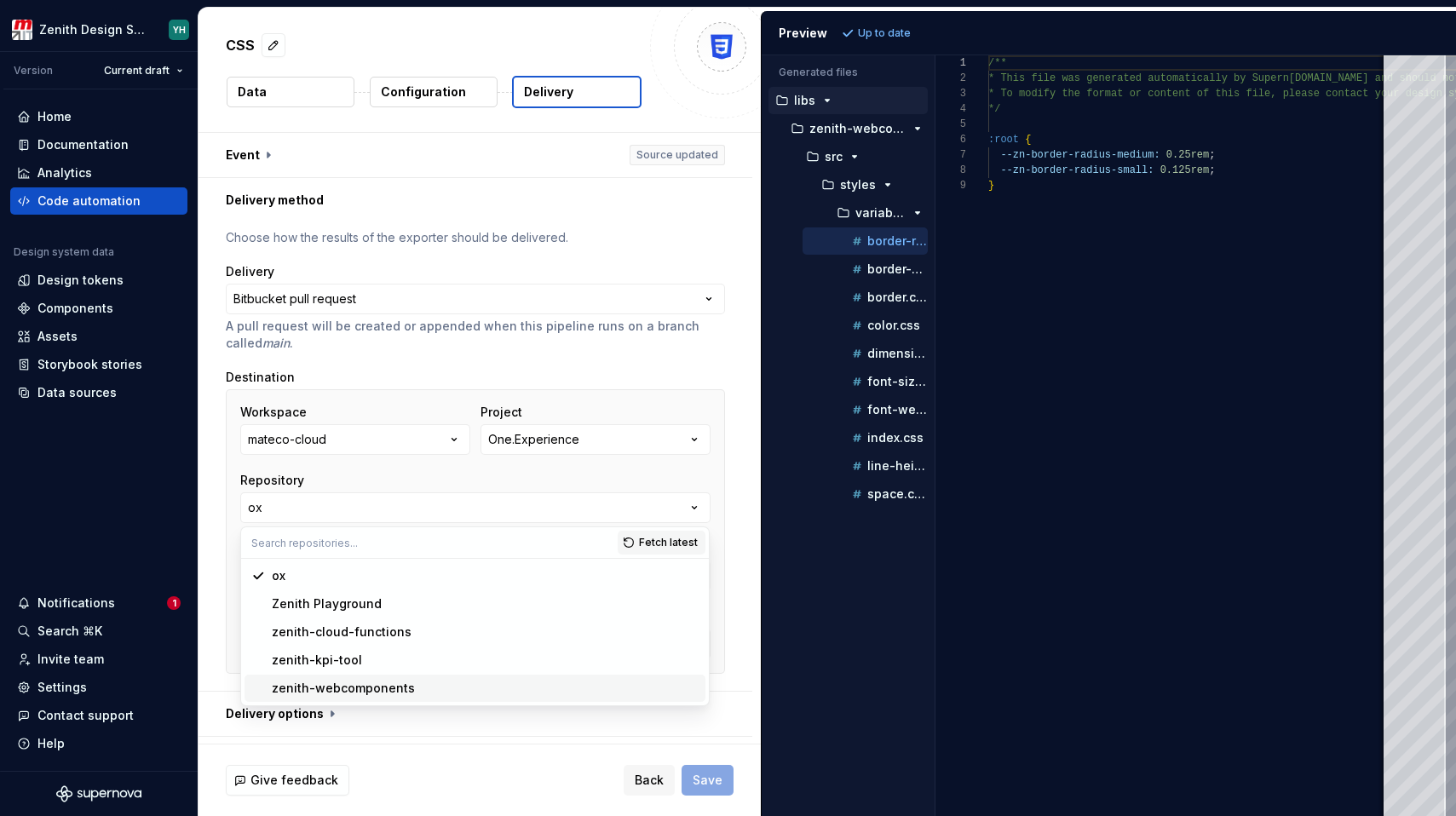
type input "bugfix/EXP-679-textarea-dimension"
click at [327, 689] on div "zenith-webcomponents" at bounding box center [343, 688] width 143 height 17
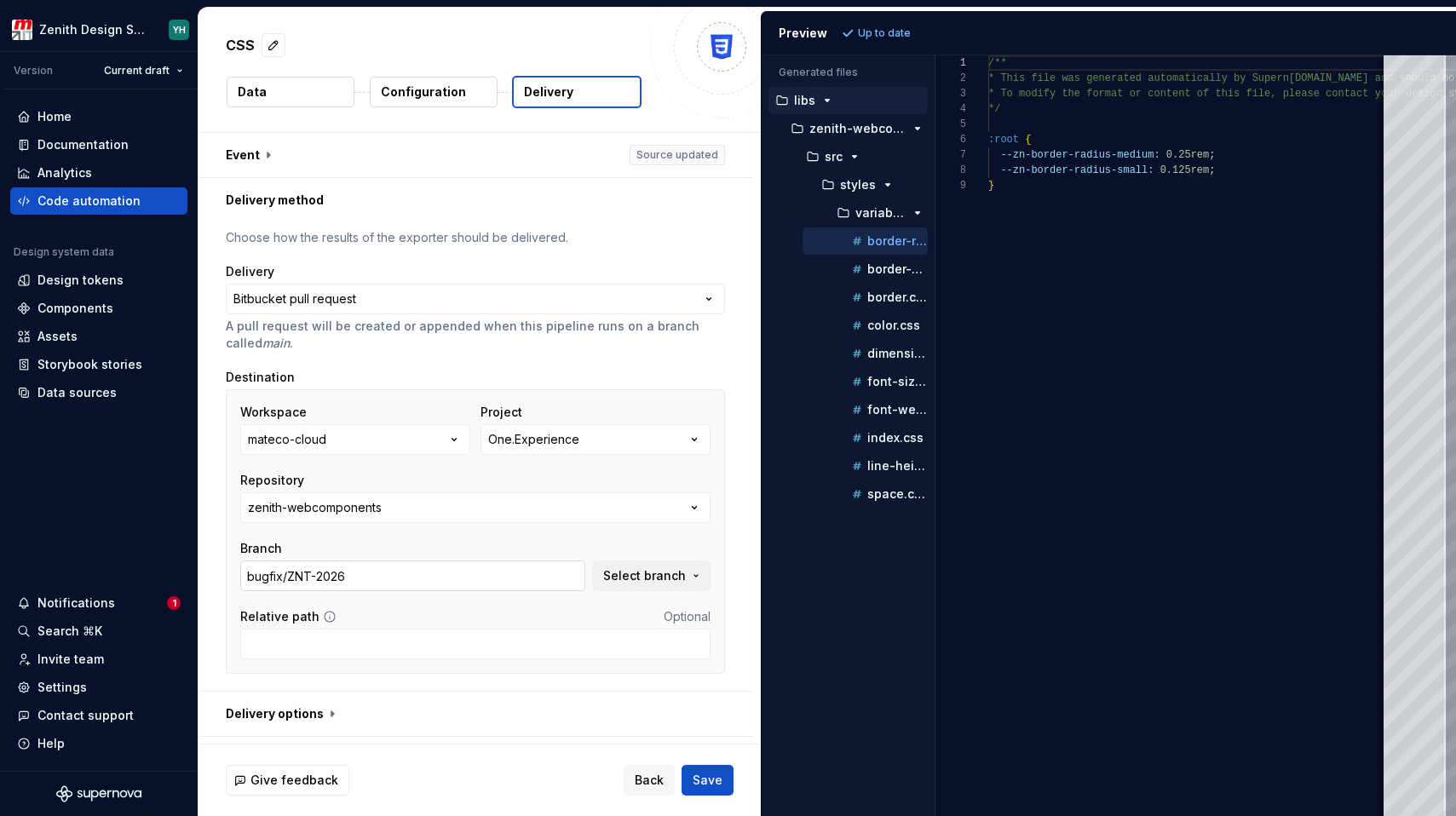
click at [324, 573] on input "bugfix/ZNT-2026" at bounding box center [413, 576] width 345 height 31
click at [631, 579] on span "Select branch" at bounding box center [643, 576] width 82 height 17
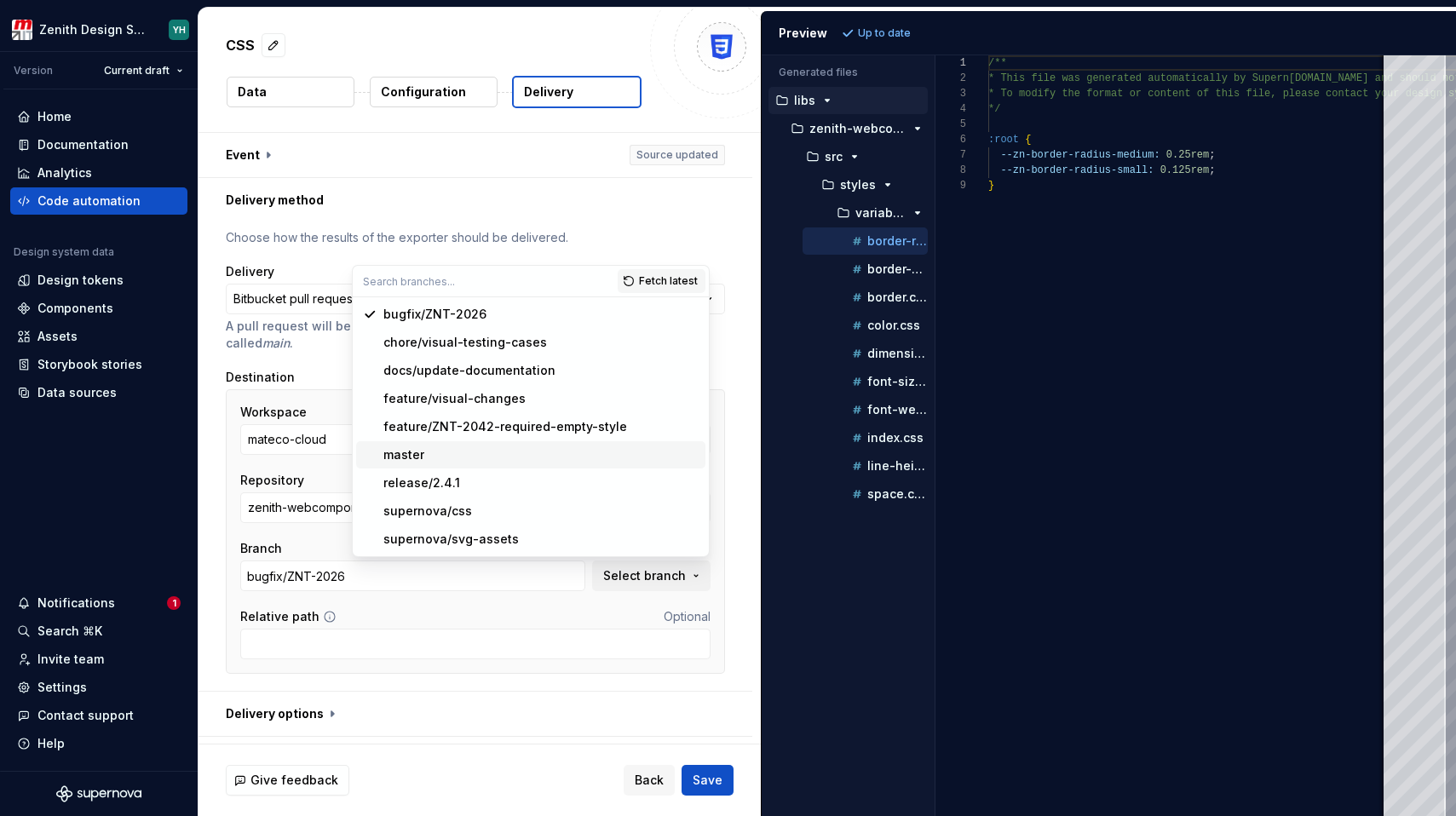
click at [468, 452] on div "master" at bounding box center [540, 455] width 315 height 17
type input "master"
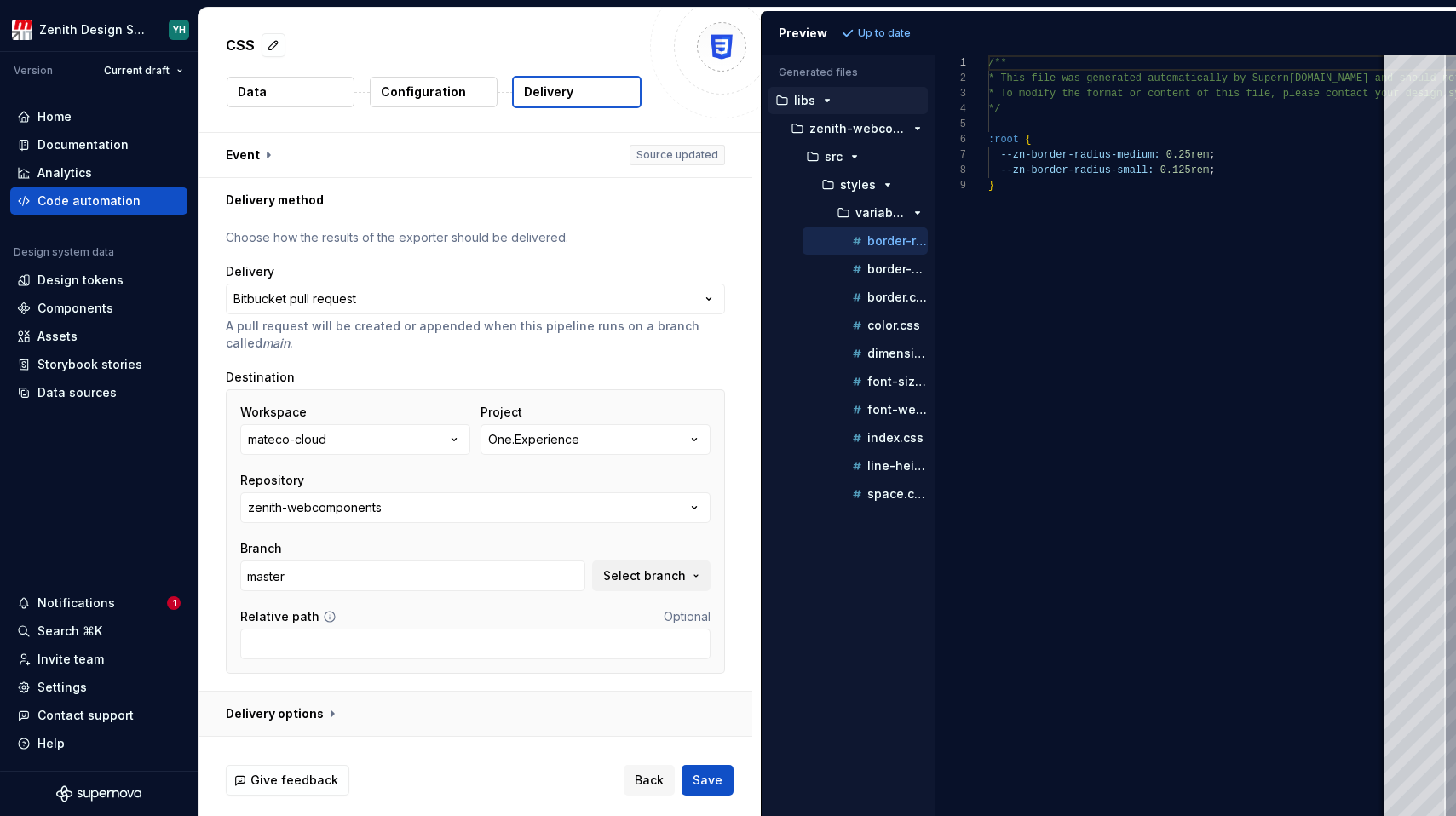
click at [352, 718] on button "button" at bounding box center [475, 714] width 554 height 44
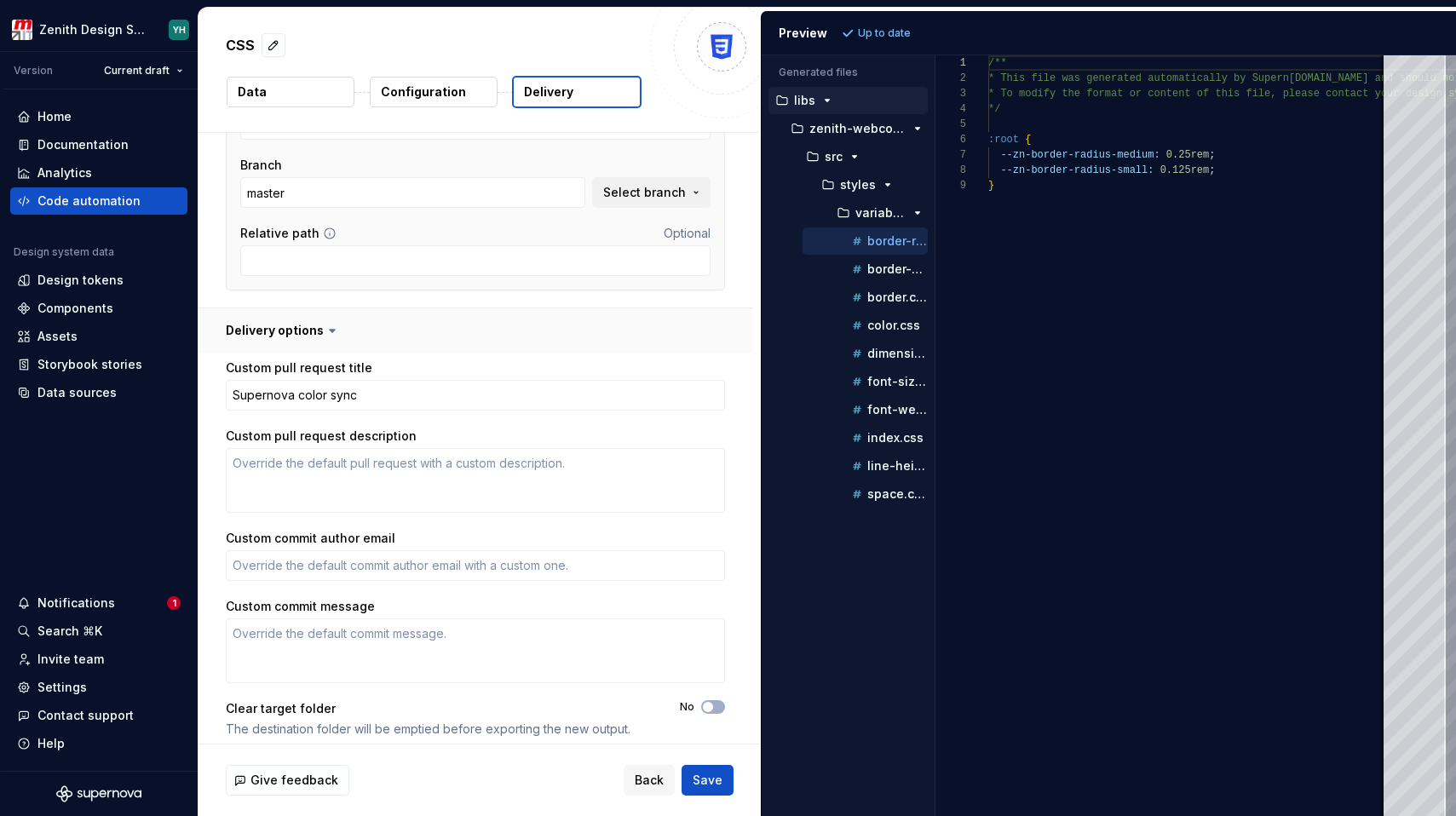
scroll to position [395, 0]
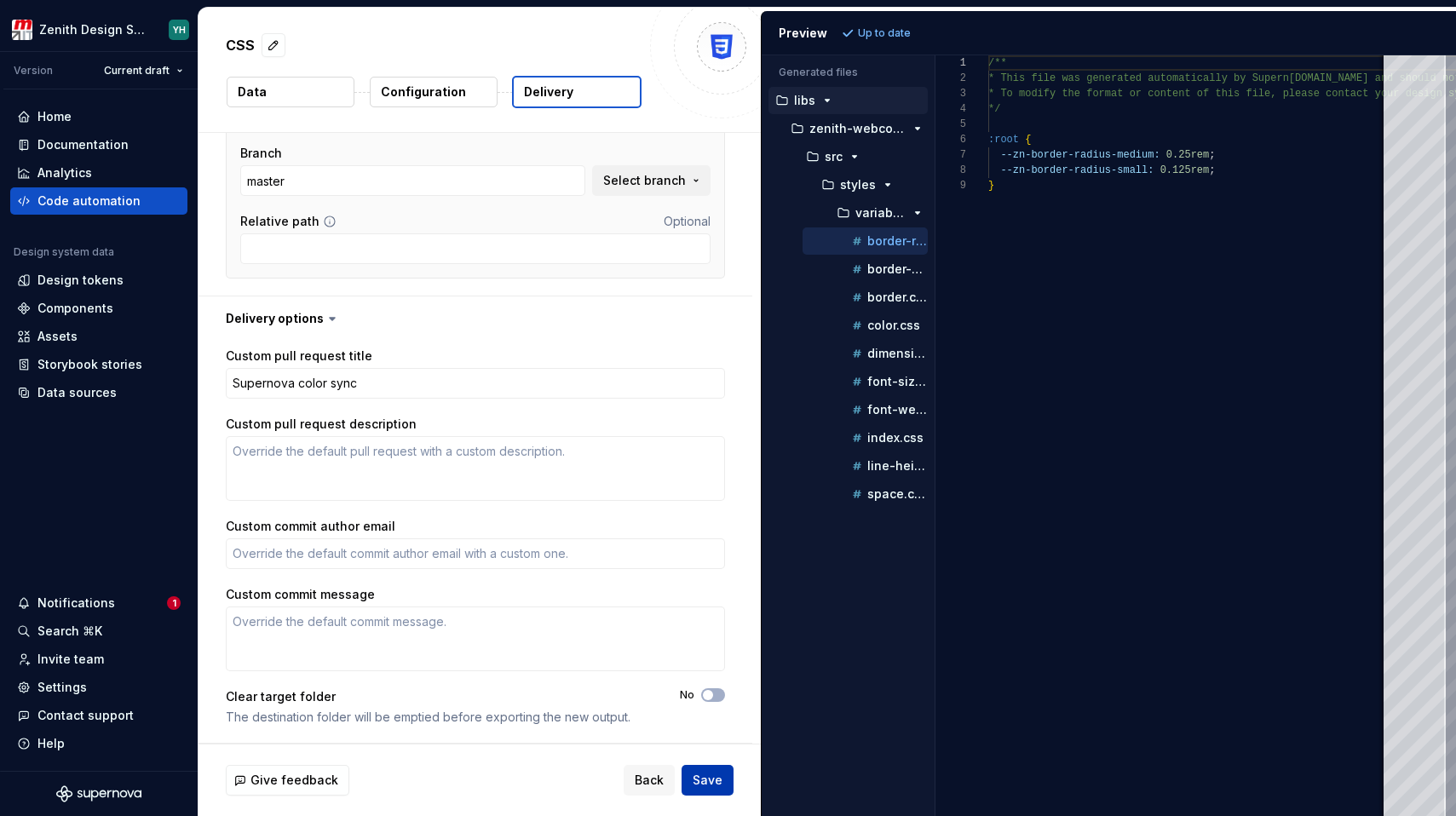
click at [702, 792] on button "Save" at bounding box center [708, 781] width 52 height 31
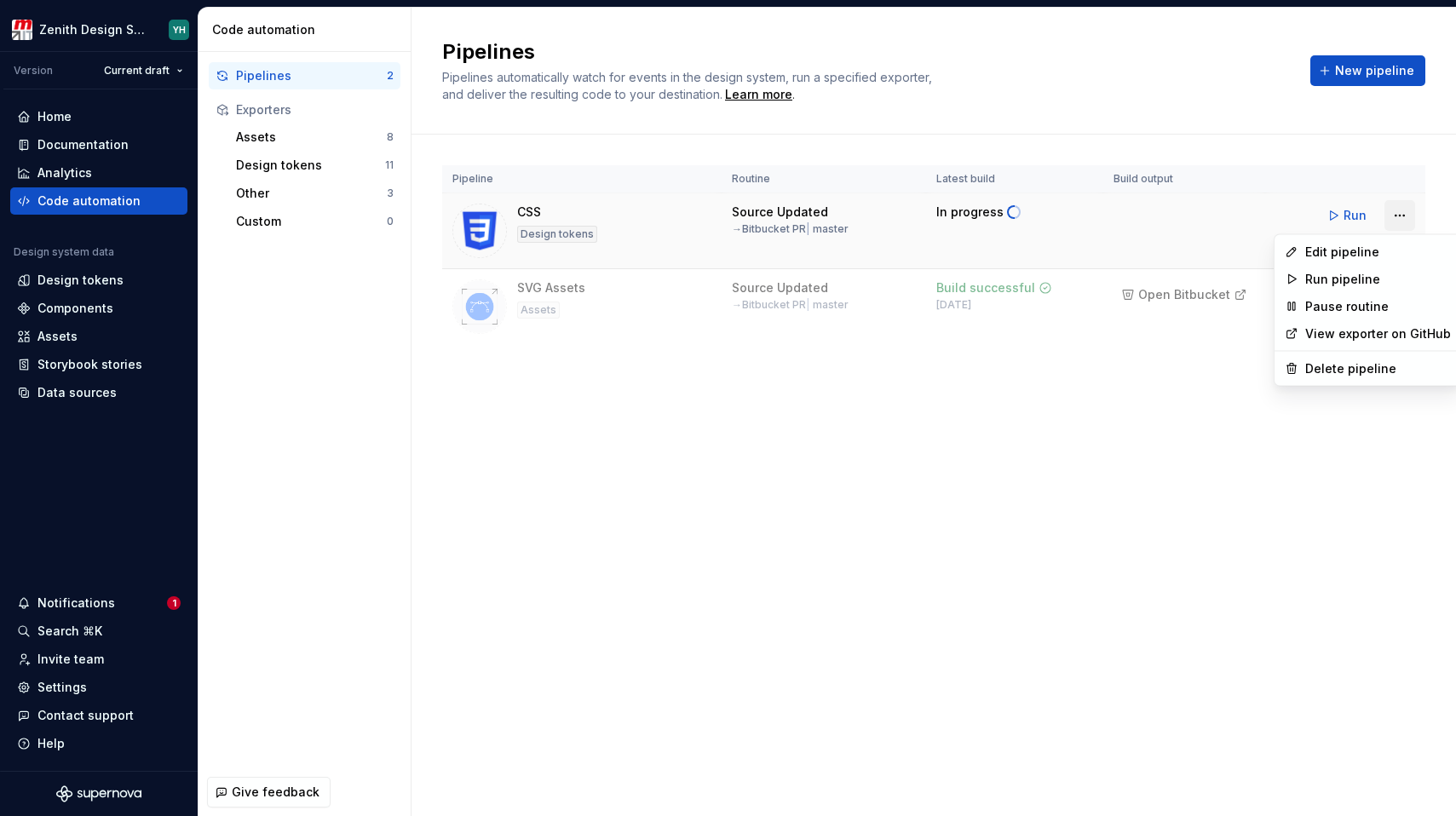
click at [1405, 221] on html "Zenith Design System YH Version Current draft Home Documentation Analytics Code…" at bounding box center [728, 408] width 1456 height 816
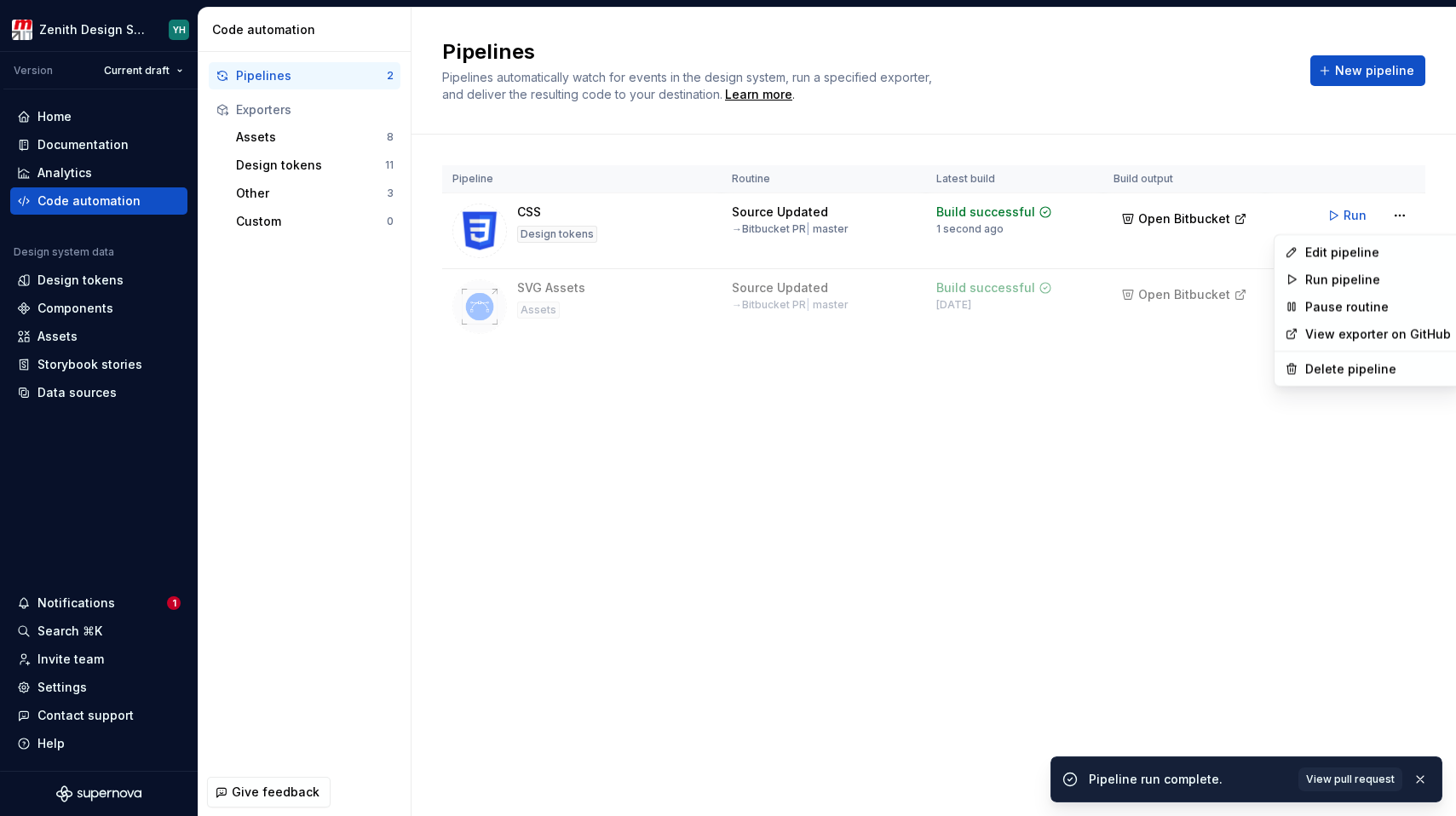
click at [534, 211] on html "Zenith Design System YH Version Current draft Home Documentation Analytics Code…" at bounding box center [728, 408] width 1456 height 816
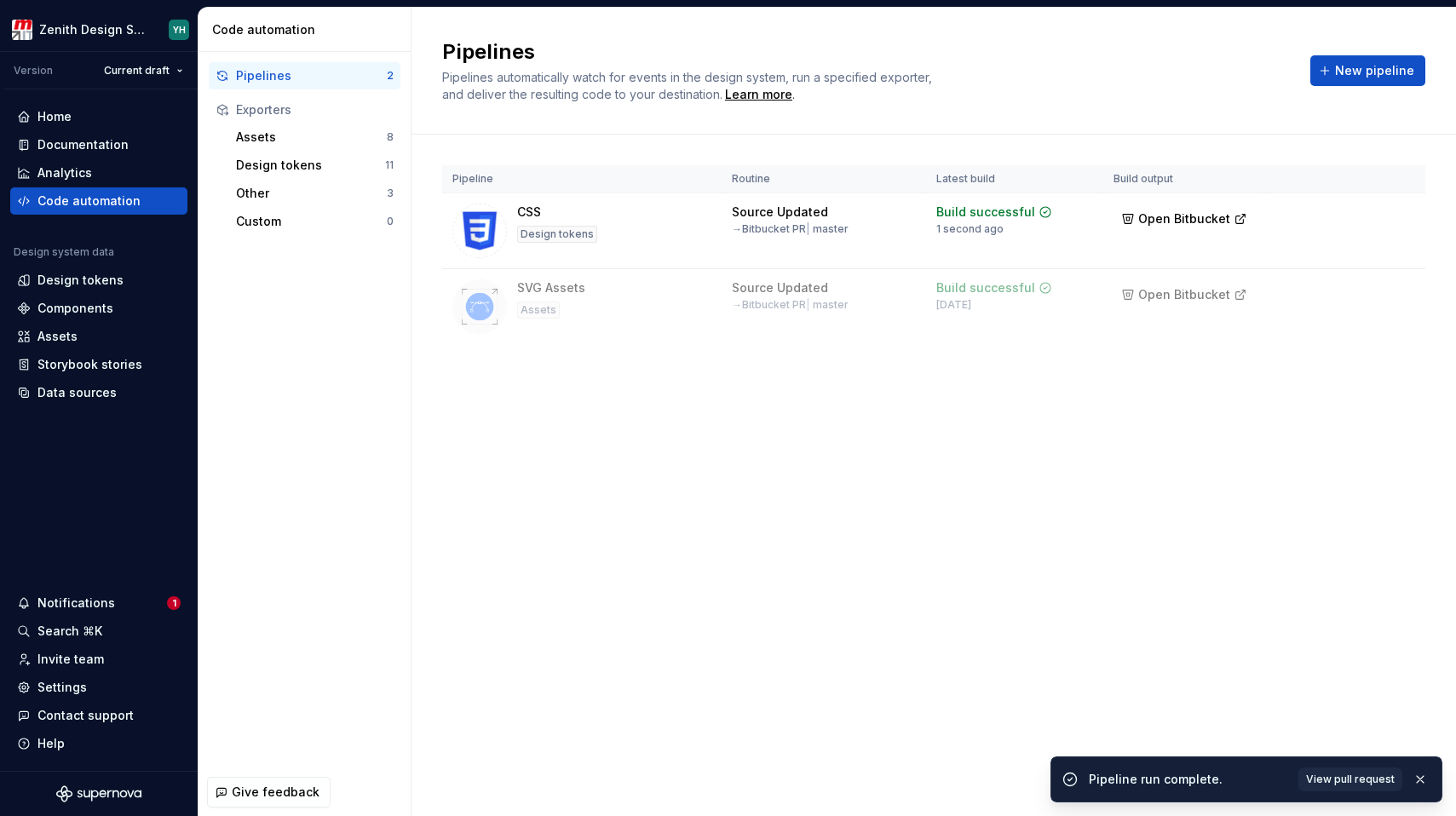
click at [534, 211] on div "CSS" at bounding box center [529, 211] width 23 height 17
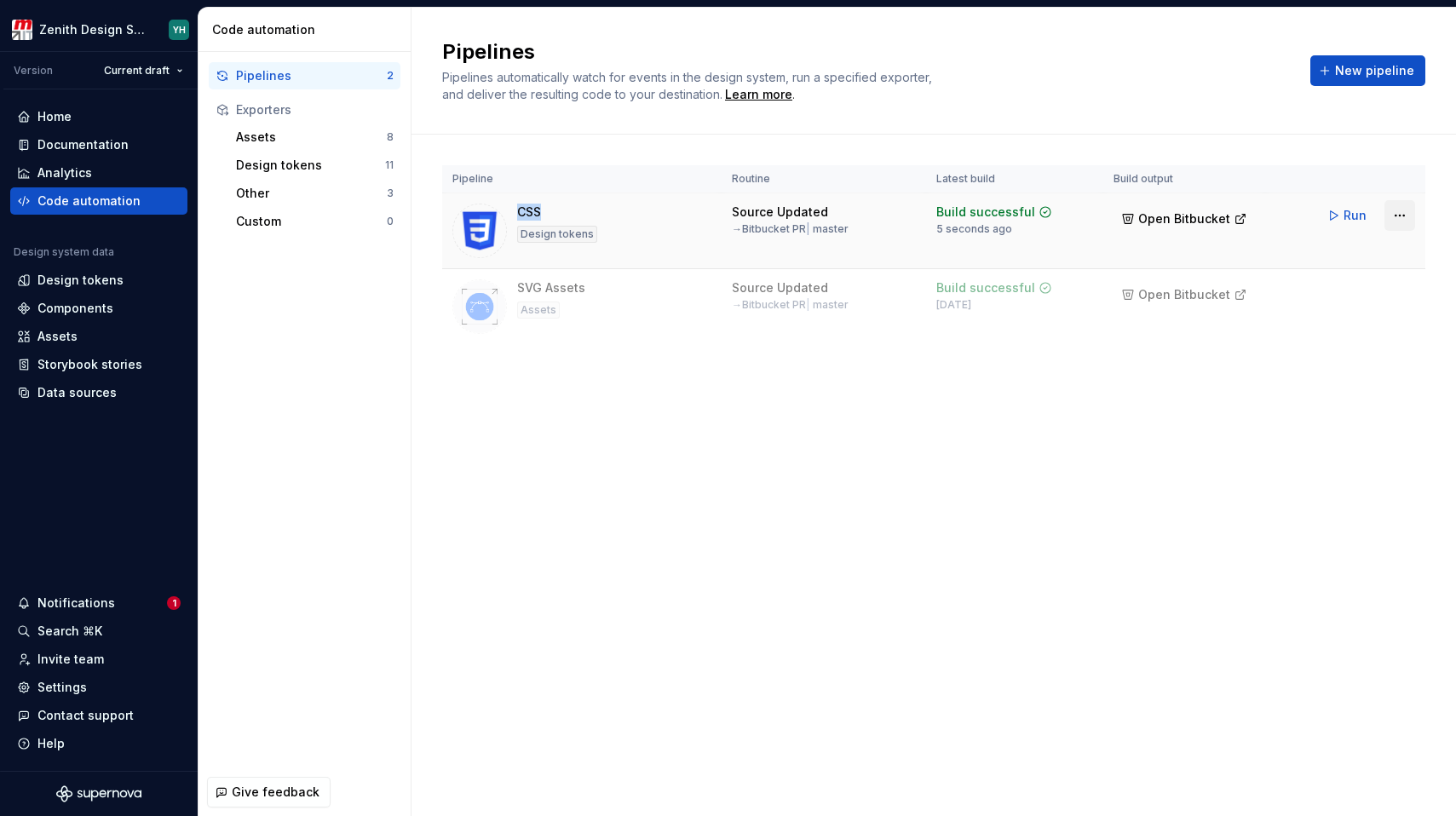
click at [1402, 219] on html "Zenith Design System YH Version Current draft Home Documentation Analytics Code…" at bounding box center [728, 408] width 1456 height 816
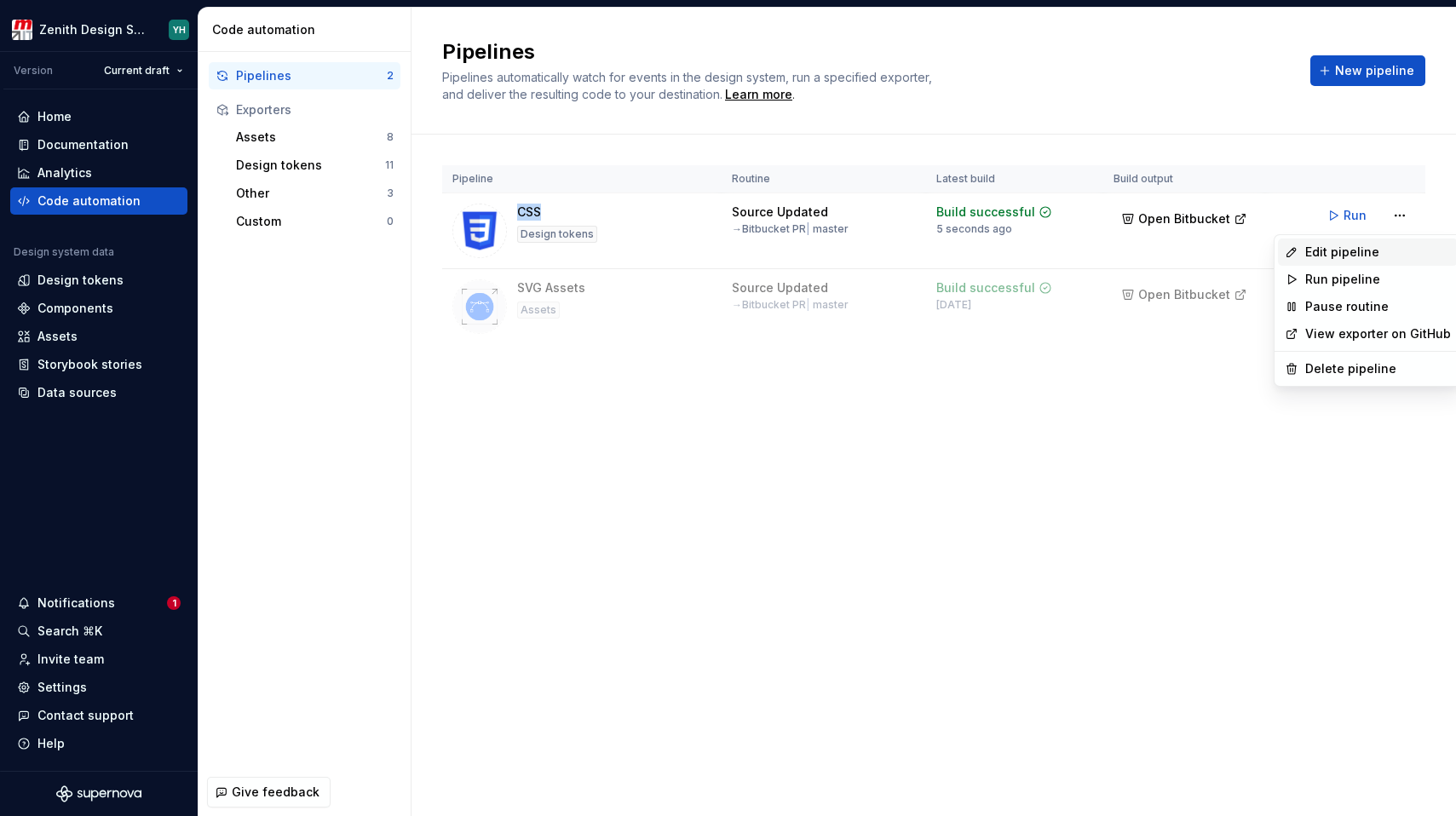
click at [1379, 249] on div "Edit pipeline" at bounding box center [1377, 252] width 146 height 17
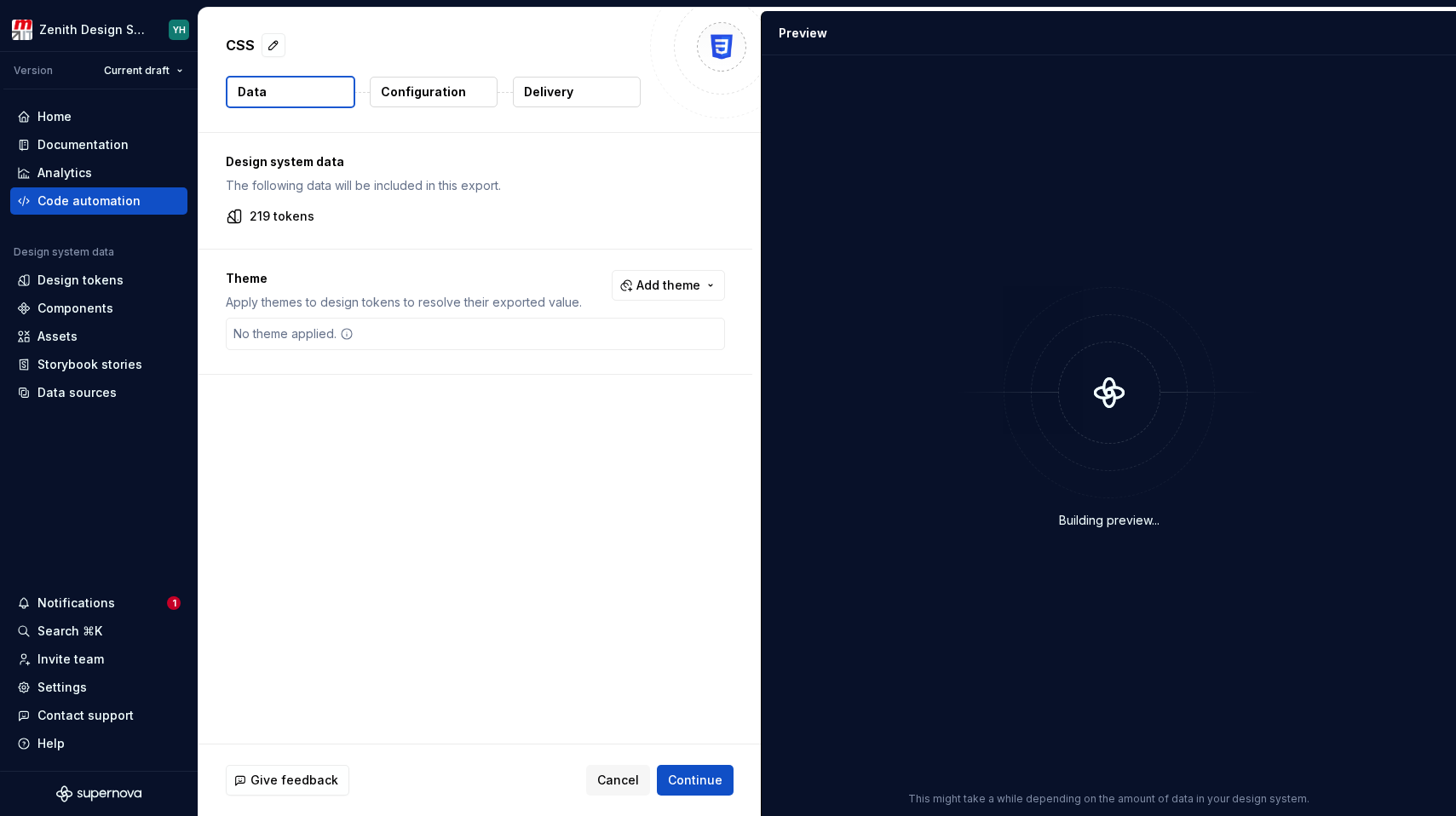
click at [235, 41] on p "CSS" at bounding box center [240, 45] width 29 height 21
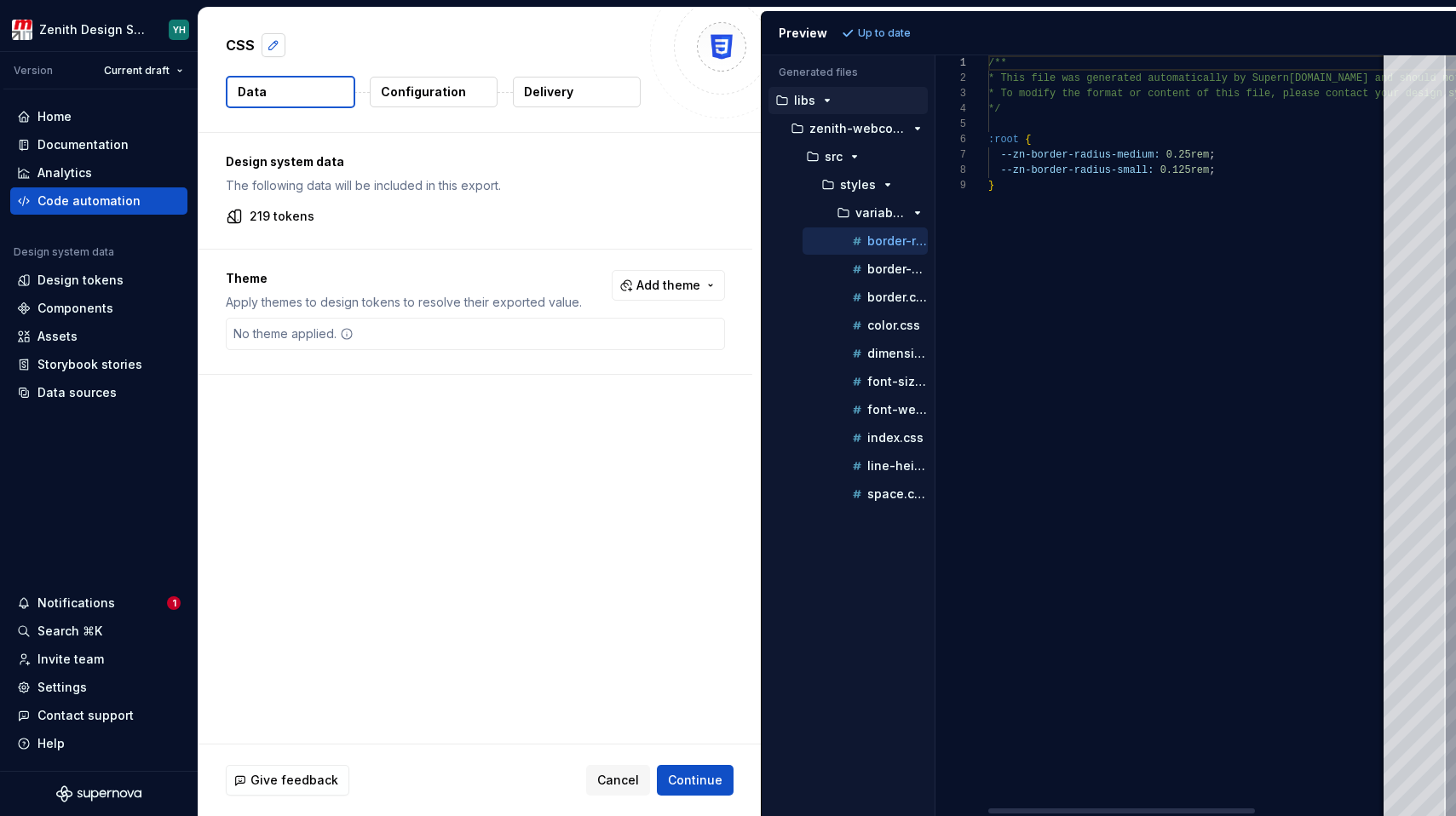
click at [272, 45] on button "button" at bounding box center [273, 45] width 23 height 23
click at [270, 47] on textarea "***" at bounding box center [431, 45] width 418 height 27
type textarea "*"
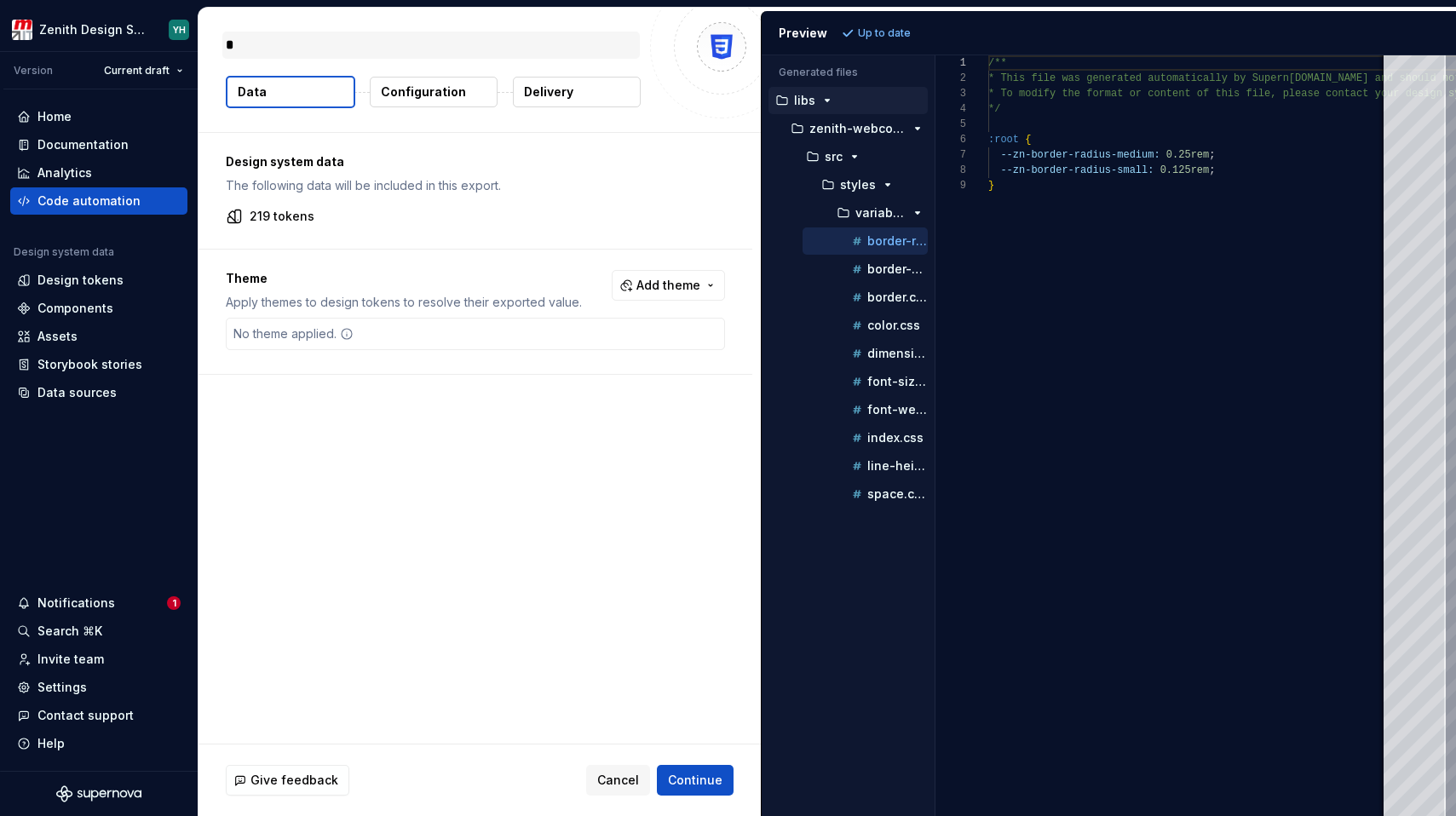
type textarea "*"
type textarea "**"
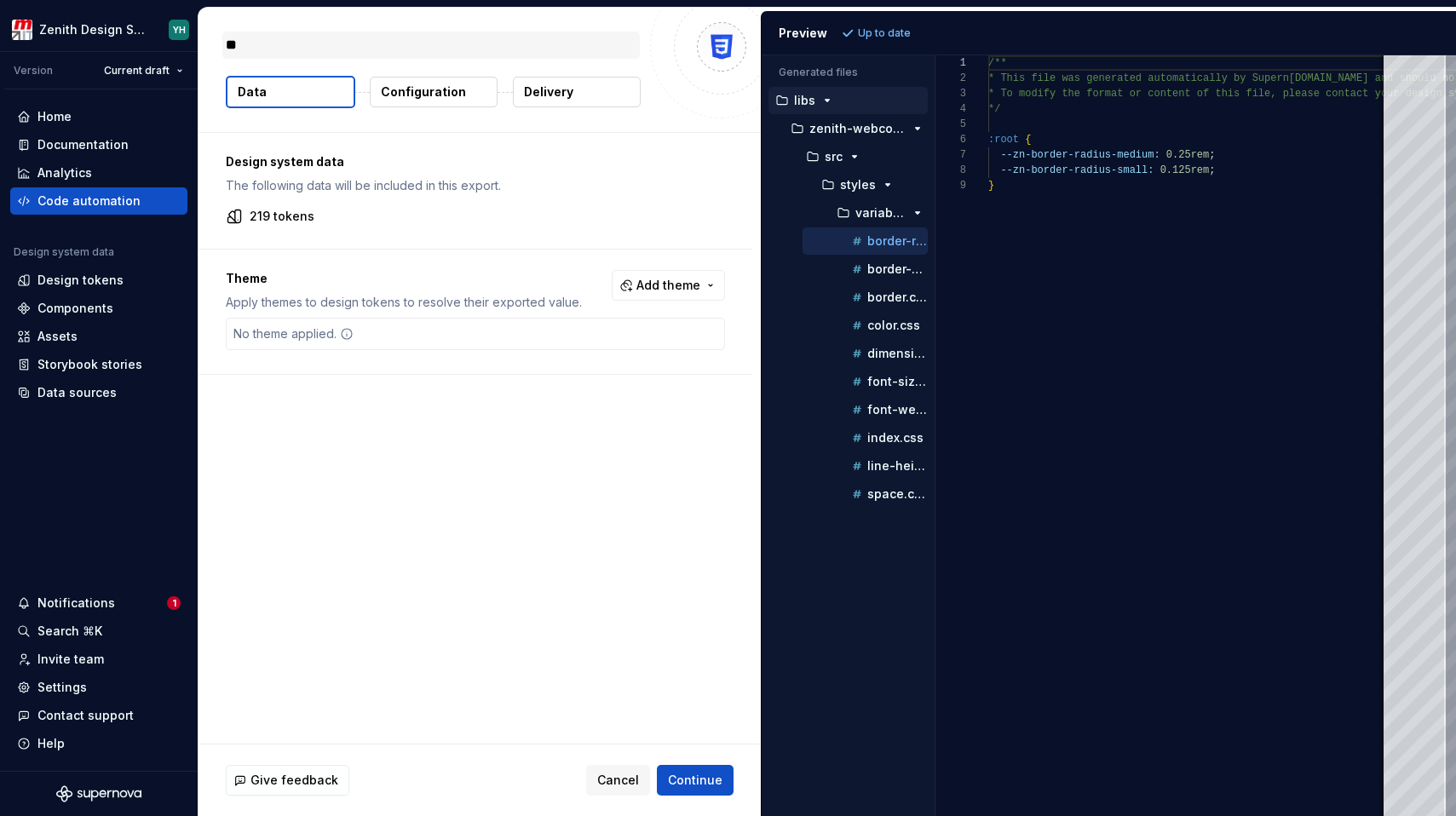
type textarea "*"
type textarea "***"
type textarea "*"
type textarea "****"
type textarea "*"
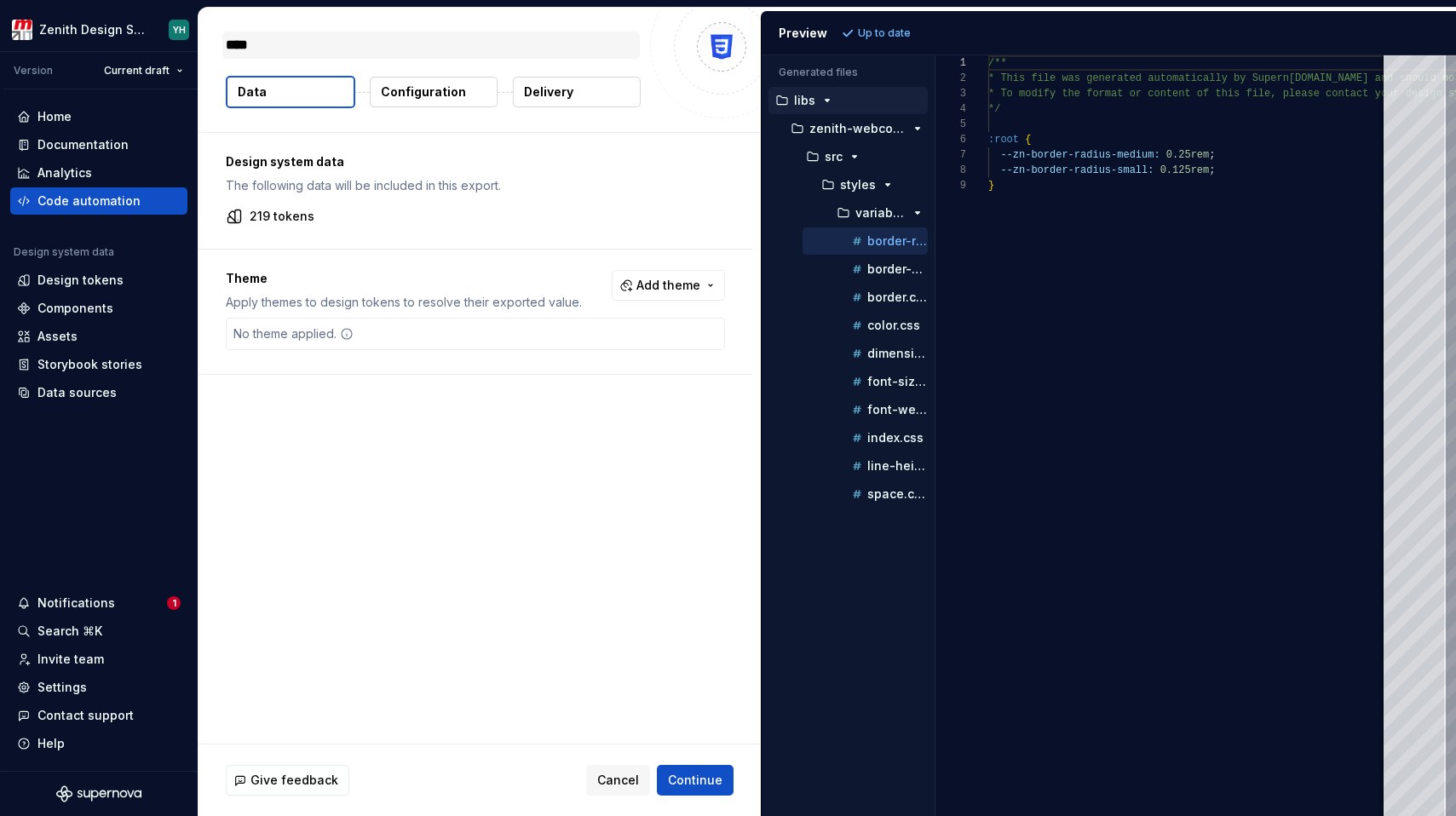
type textarea "*****"
type textarea "*"
type textarea "******"
type textarea "*"
type textarea "*******"
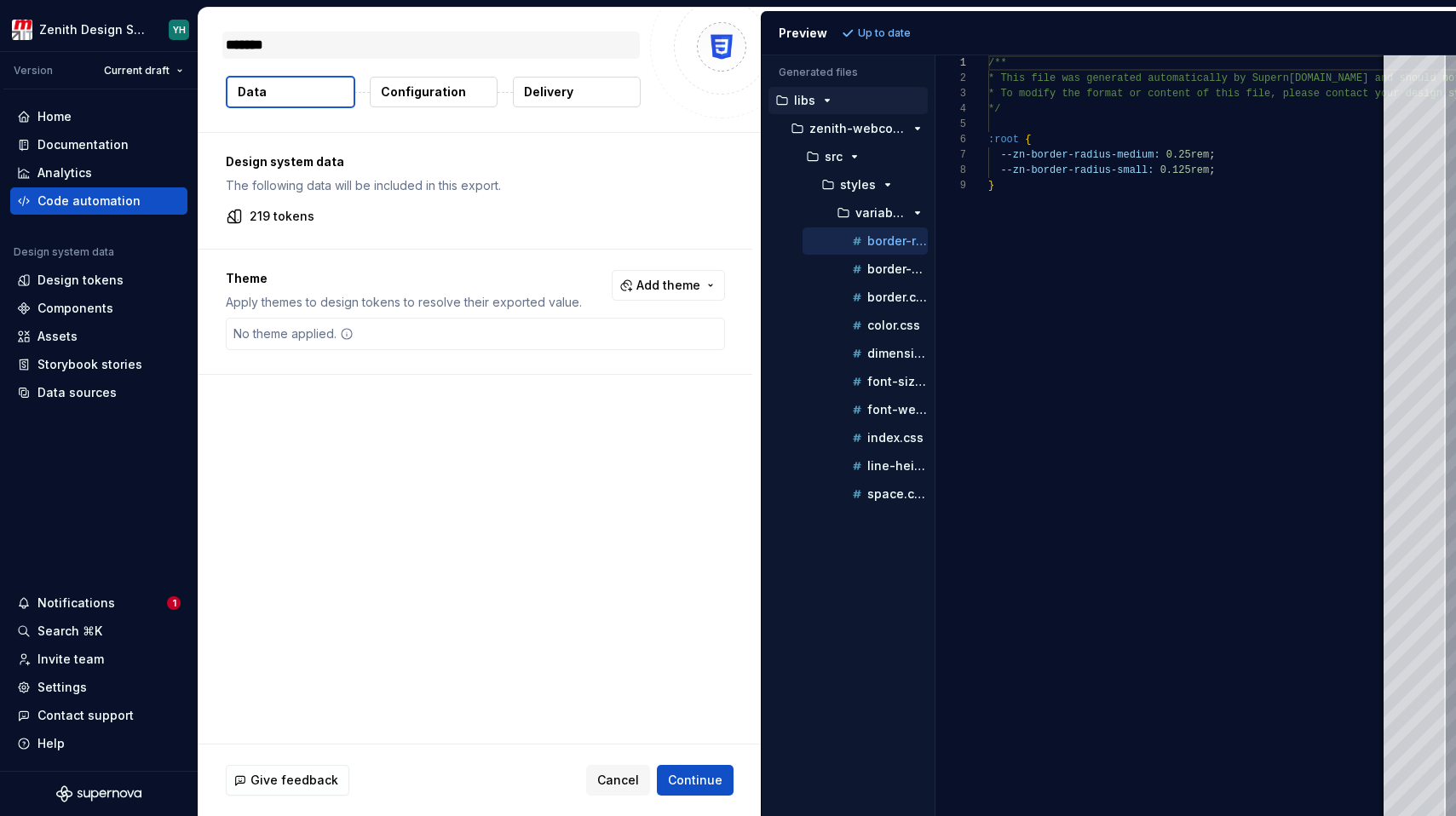
type textarea "*"
type textarea "********"
type textarea "*"
type textarea "*********"
type textarea "*"
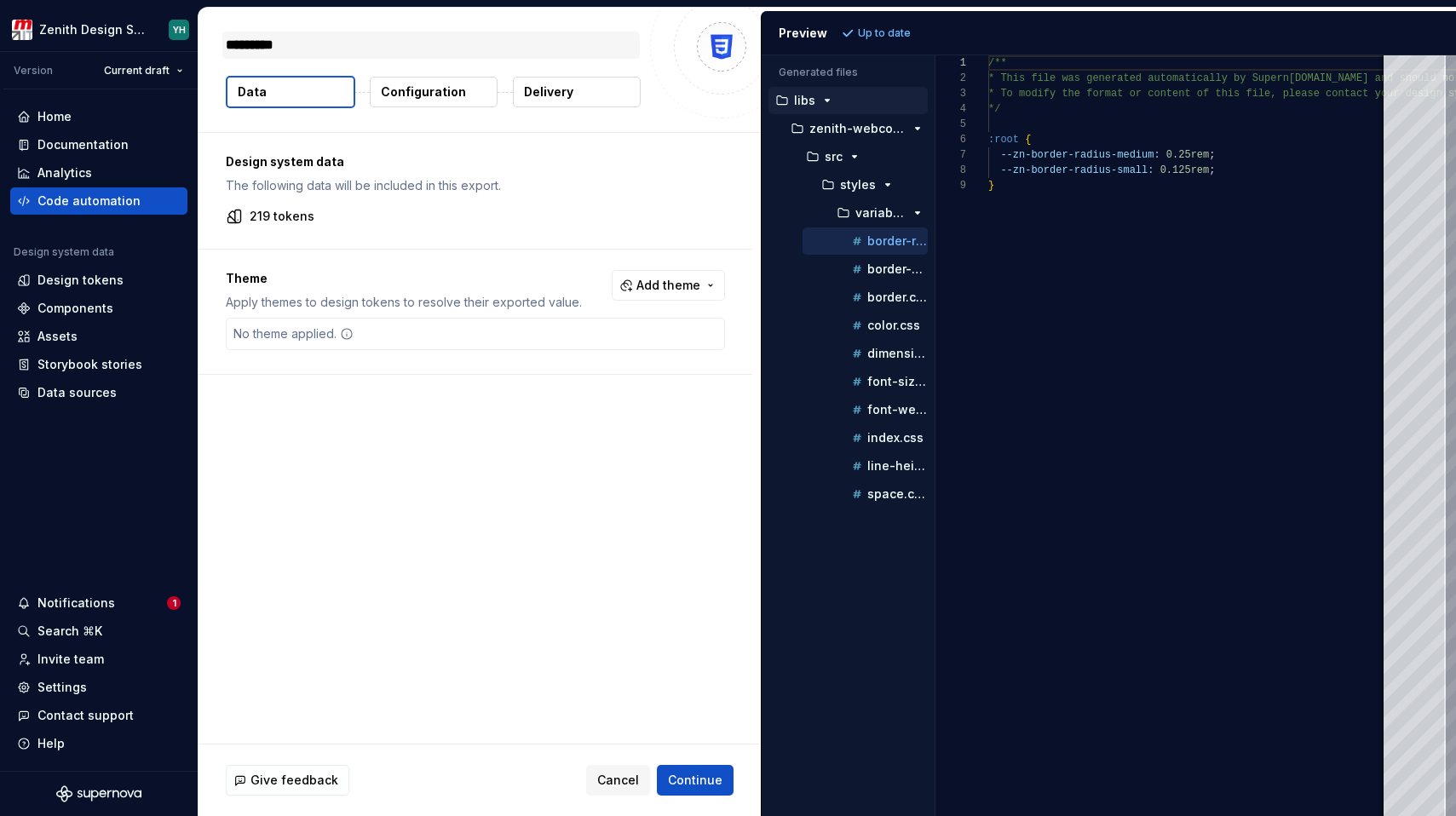
type textarea "**********"
type textarea "*"
type textarea "**********"
type textarea "*"
type textarea "**********"
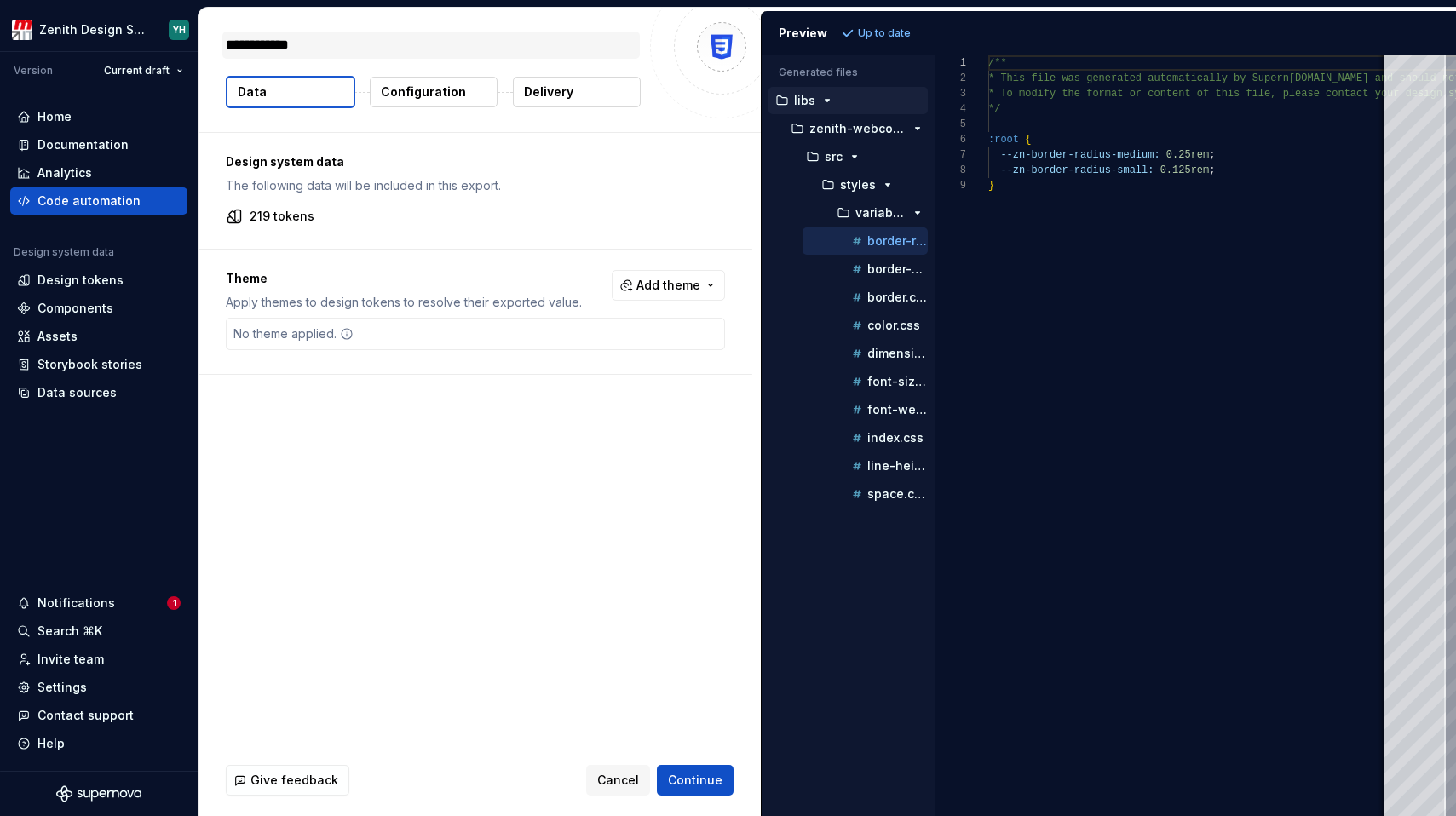
type textarea "*"
type textarea "**********"
click at [702, 780] on span "Continue" at bounding box center [695, 780] width 54 height 17
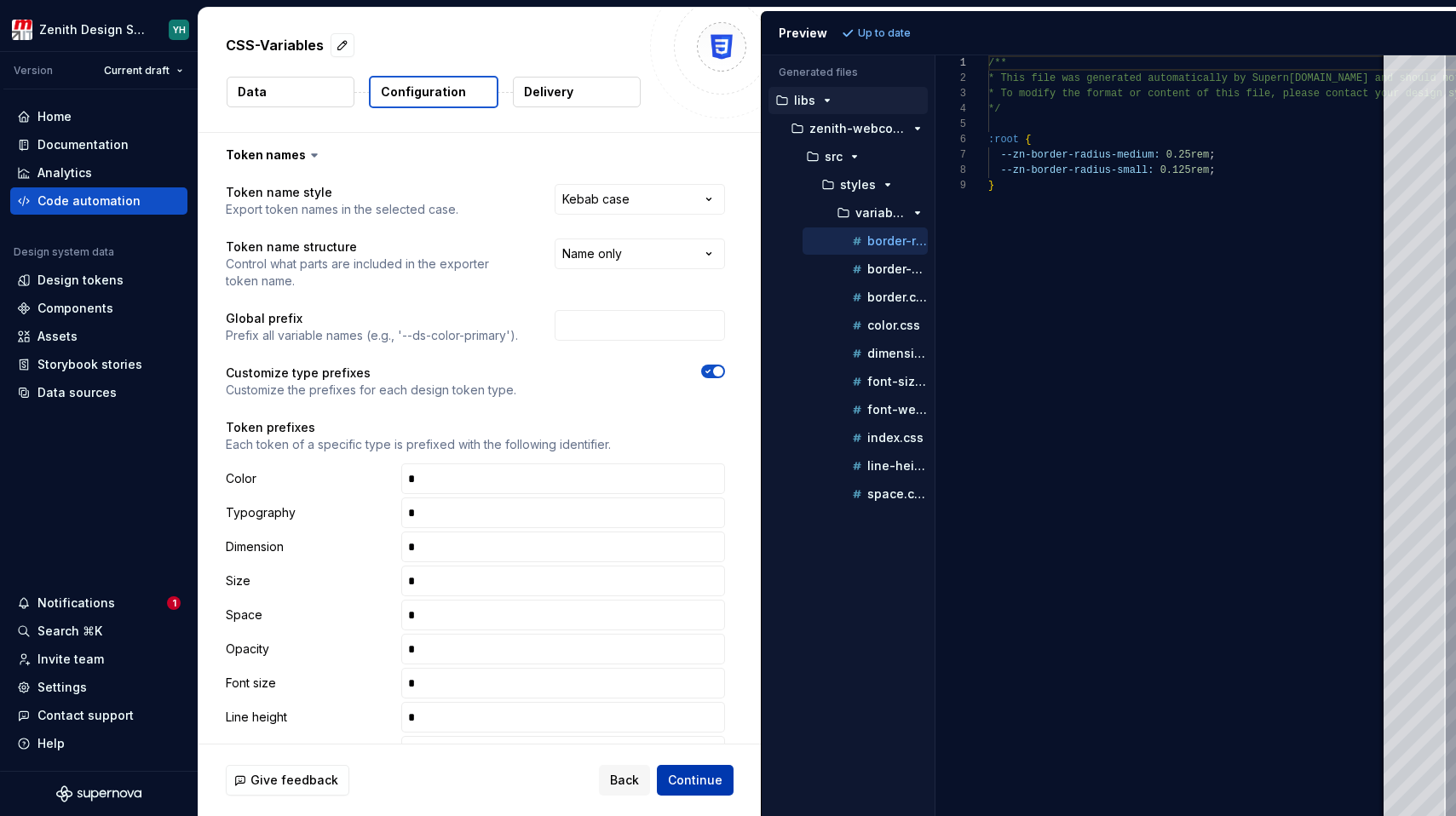
click at [702, 780] on span "Continue" at bounding box center [695, 780] width 54 height 17
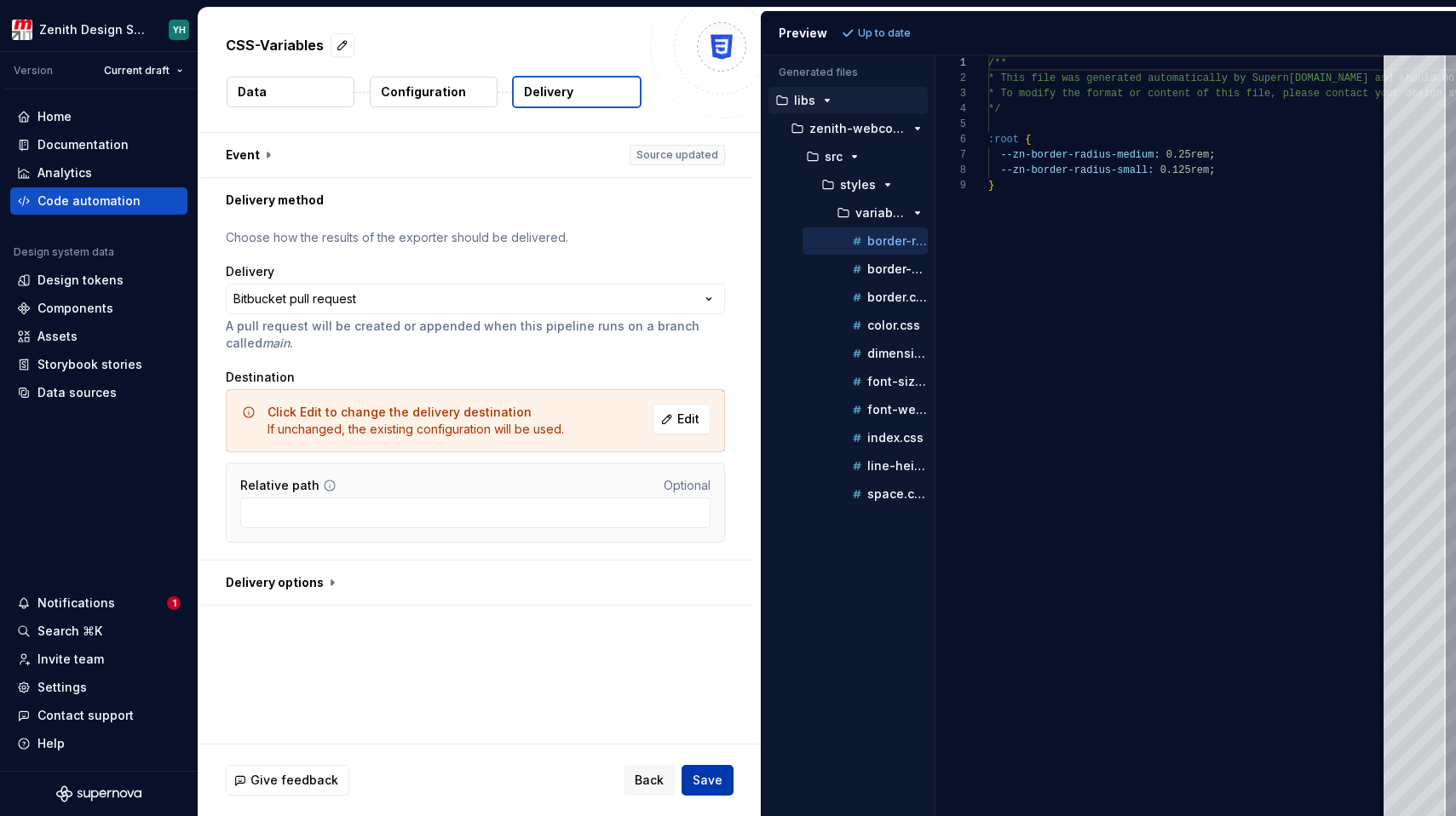
click at [702, 780] on span "Save" at bounding box center [707, 780] width 30 height 17
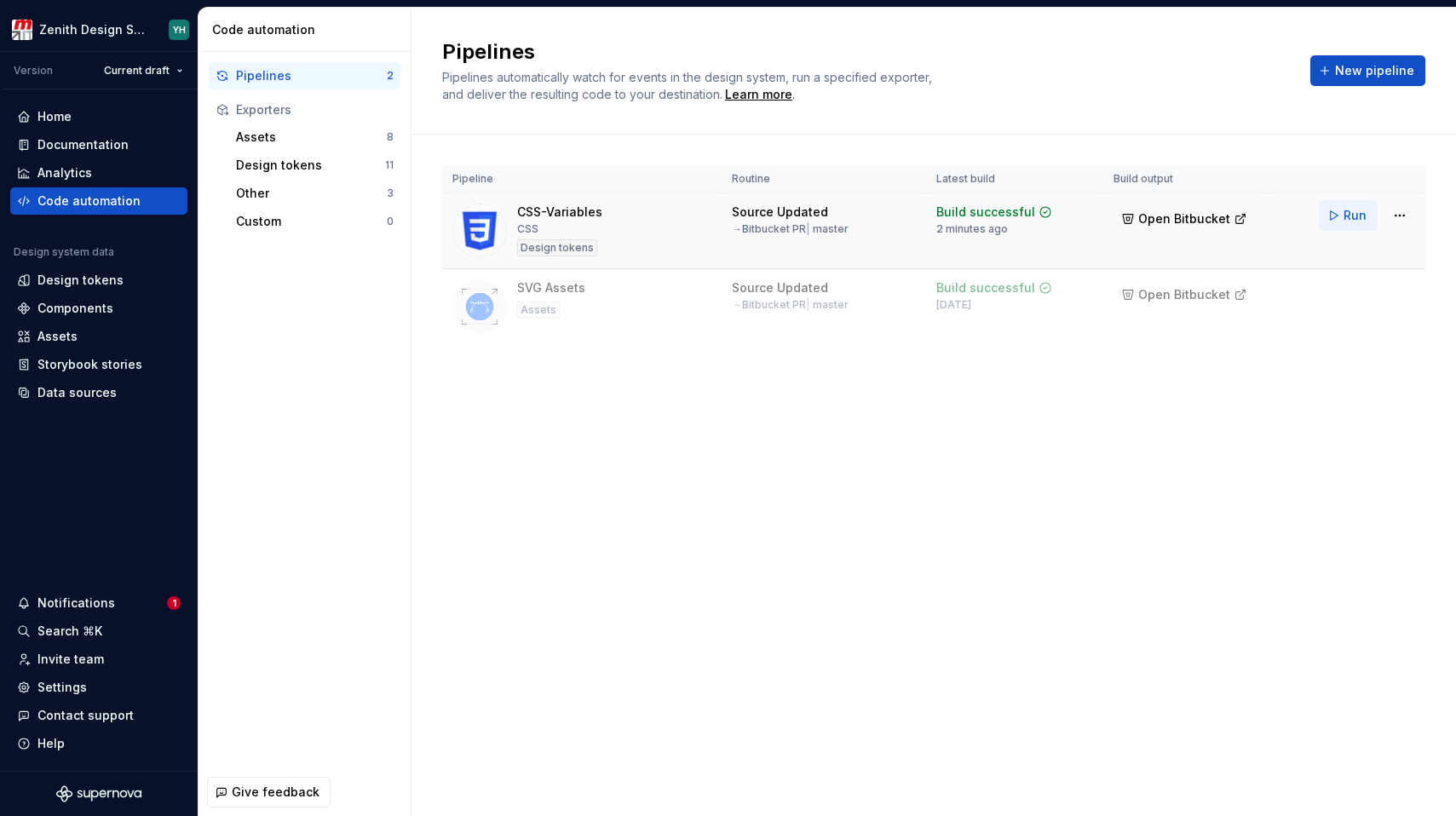
click at [1348, 216] on span "Run" at bounding box center [1355, 215] width 23 height 17
click at [1404, 216] on html "Zenith Design System YH Version Current draft Home Documentation Analytics Code…" at bounding box center [728, 408] width 1456 height 816
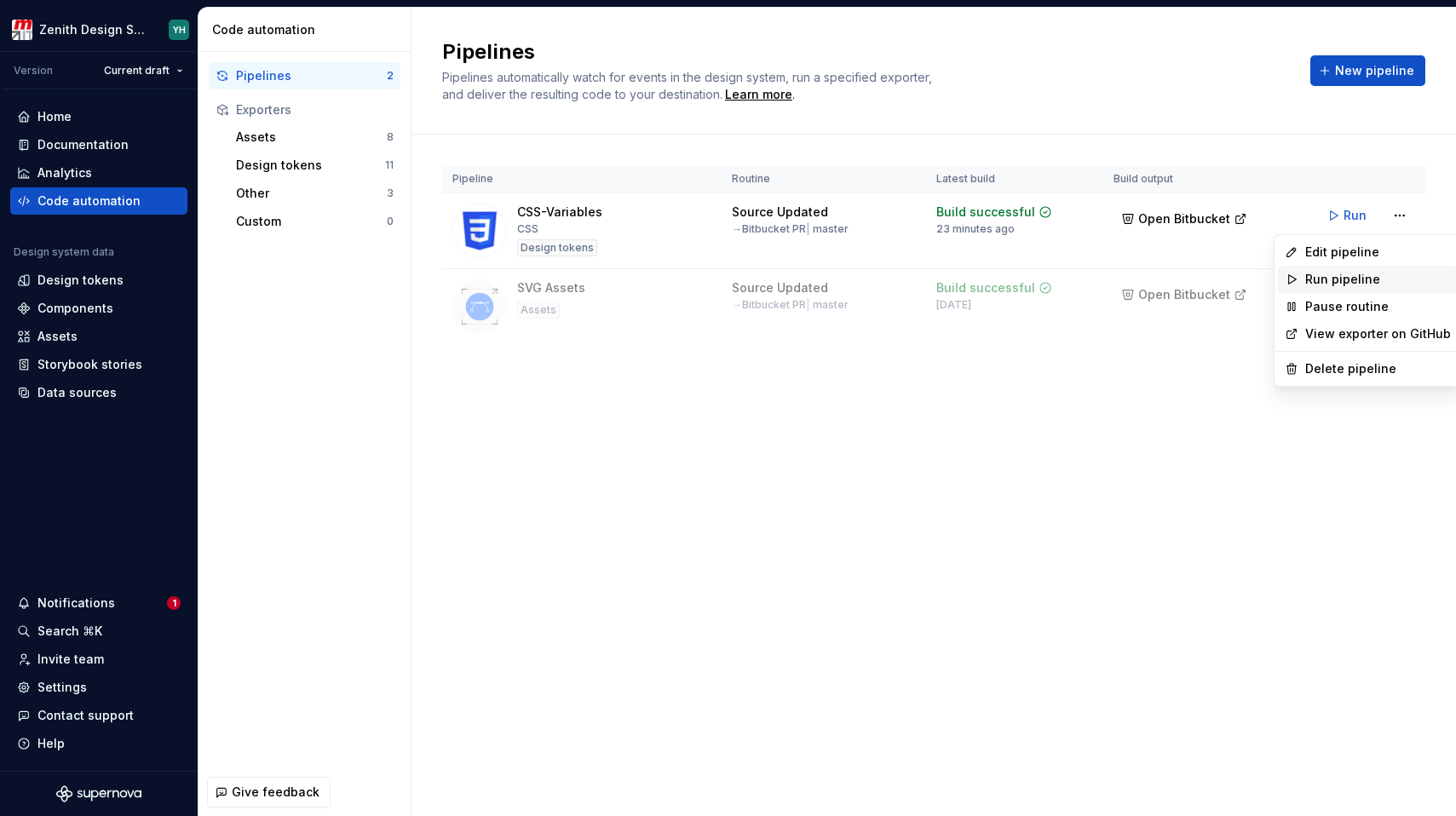
click at [1361, 277] on div "Run pipeline" at bounding box center [1377, 279] width 146 height 17
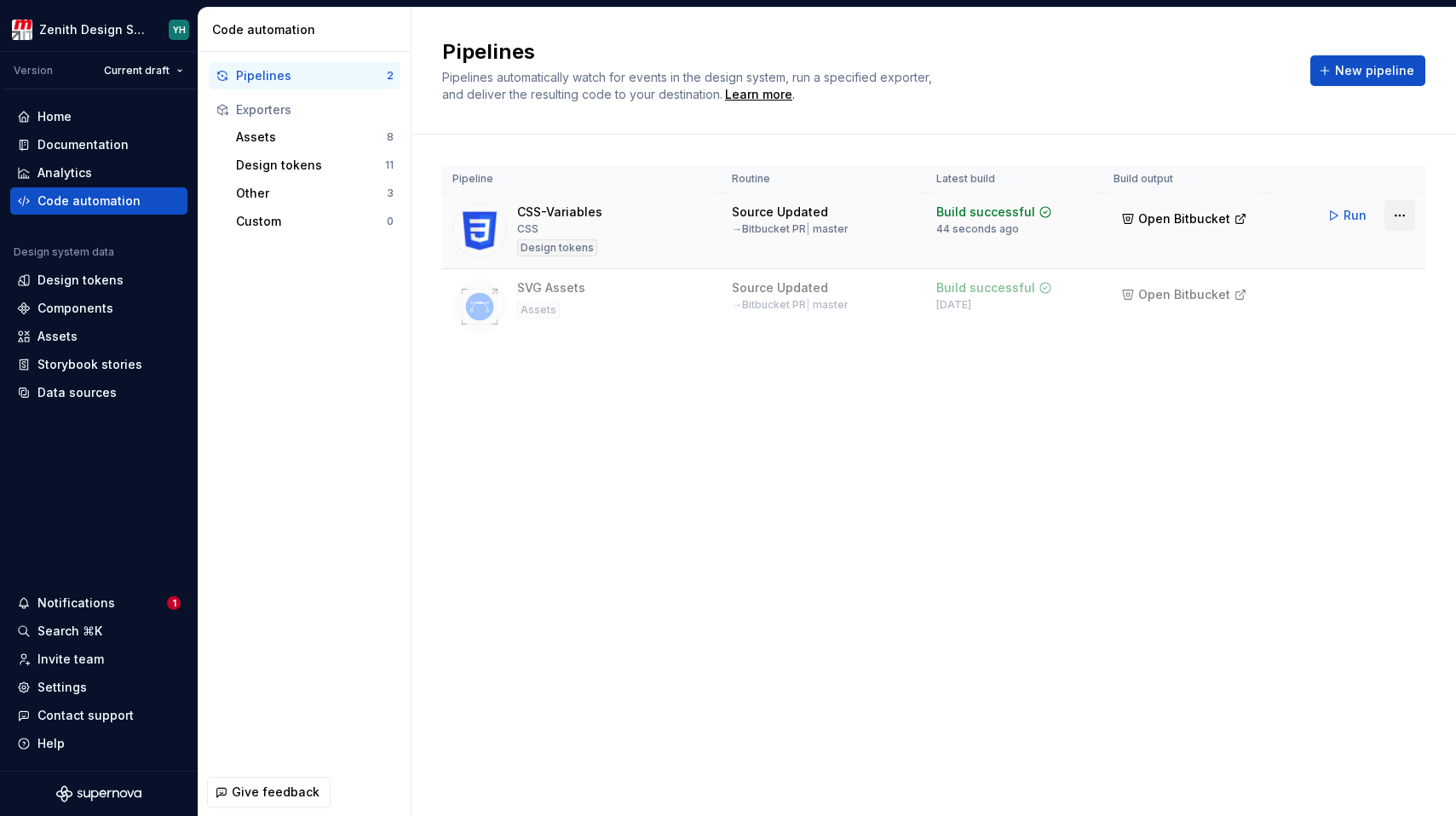
click at [1394, 218] on html "Zenith Design System YH Version Current draft Home Documentation Analytics Code…" at bounding box center [728, 408] width 1456 height 816
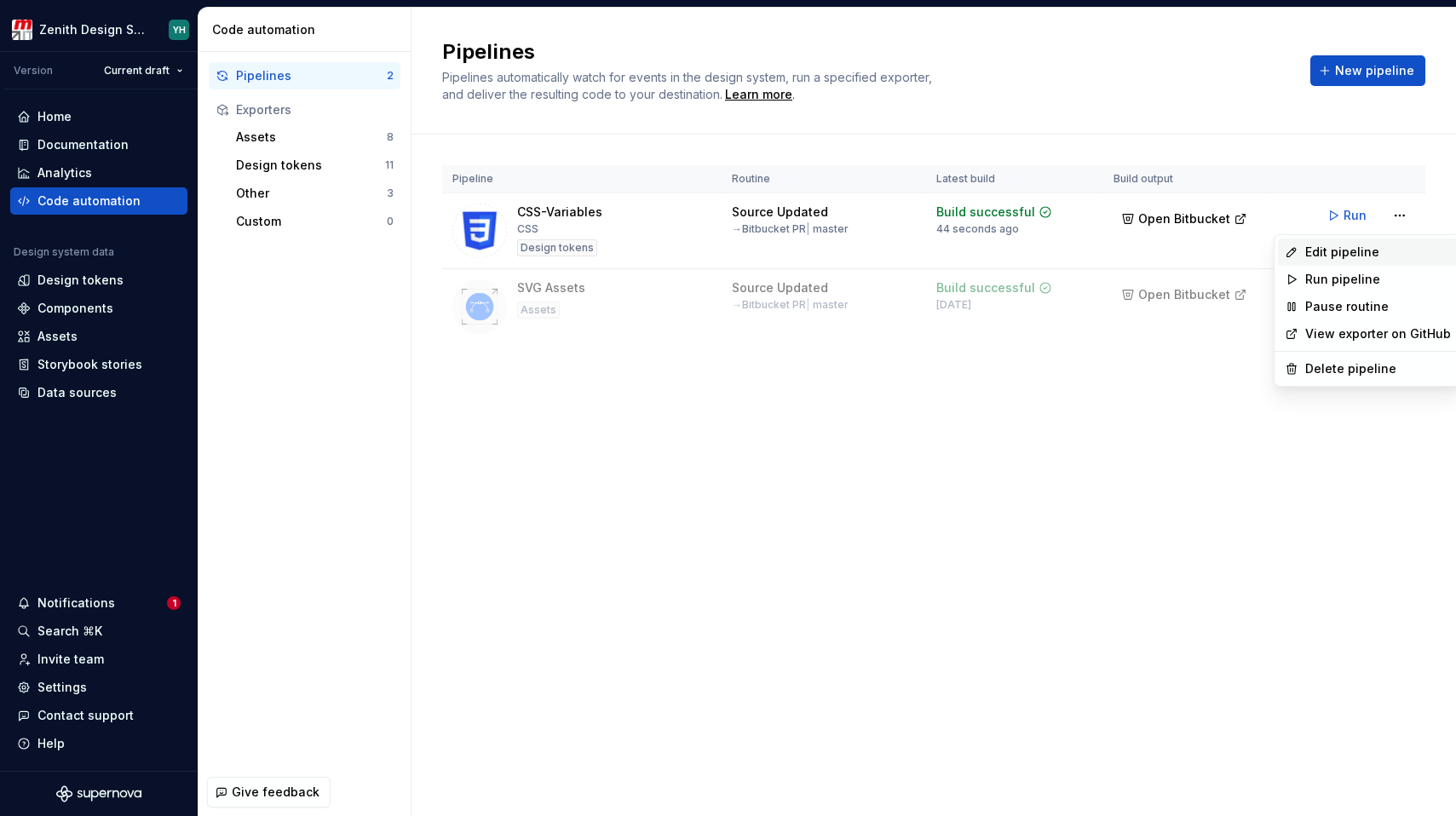
click at [1362, 257] on div "Edit pipeline" at bounding box center [1377, 252] width 146 height 17
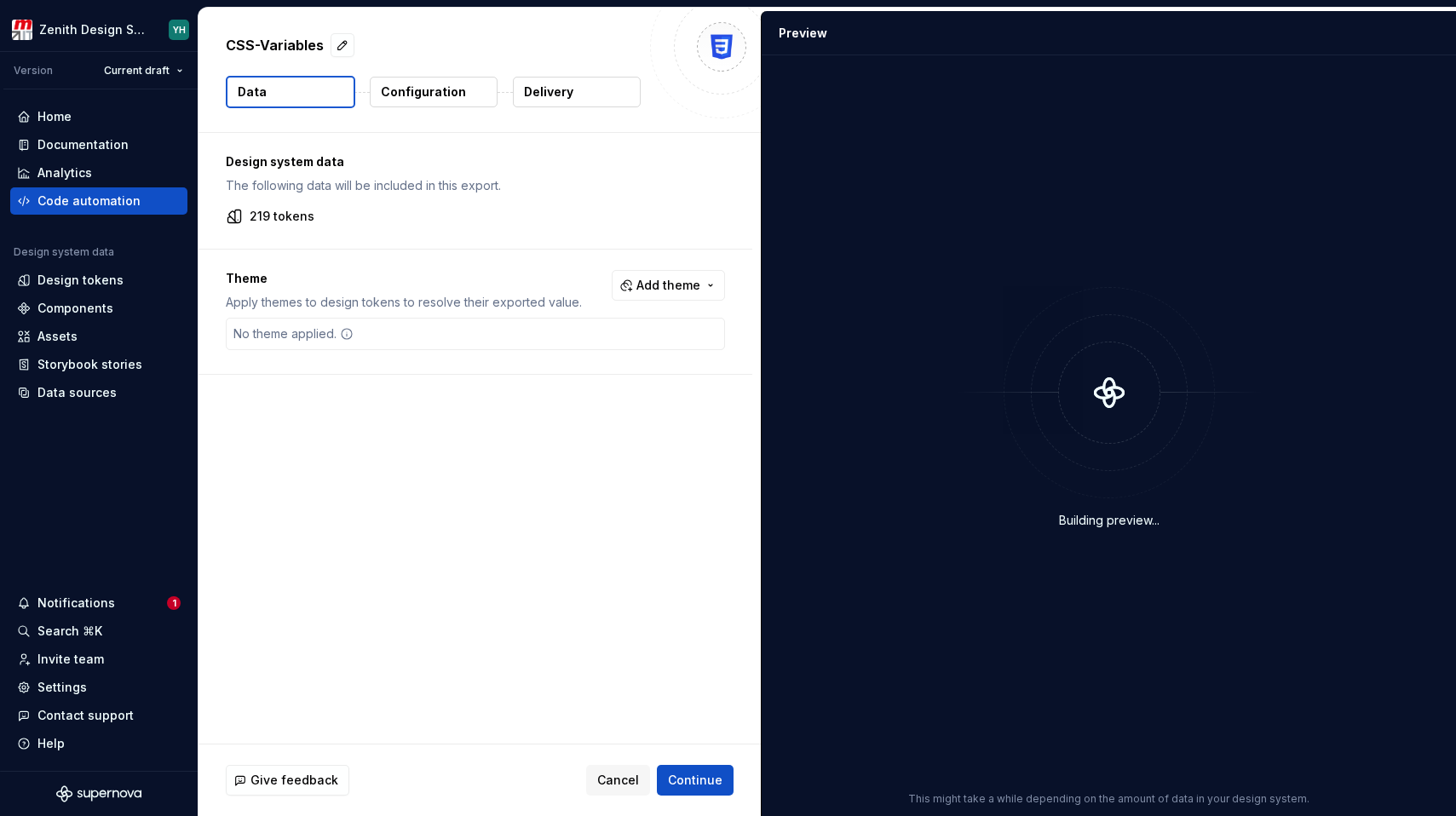
click at [578, 91] on button "Delivery" at bounding box center [577, 92] width 127 height 31
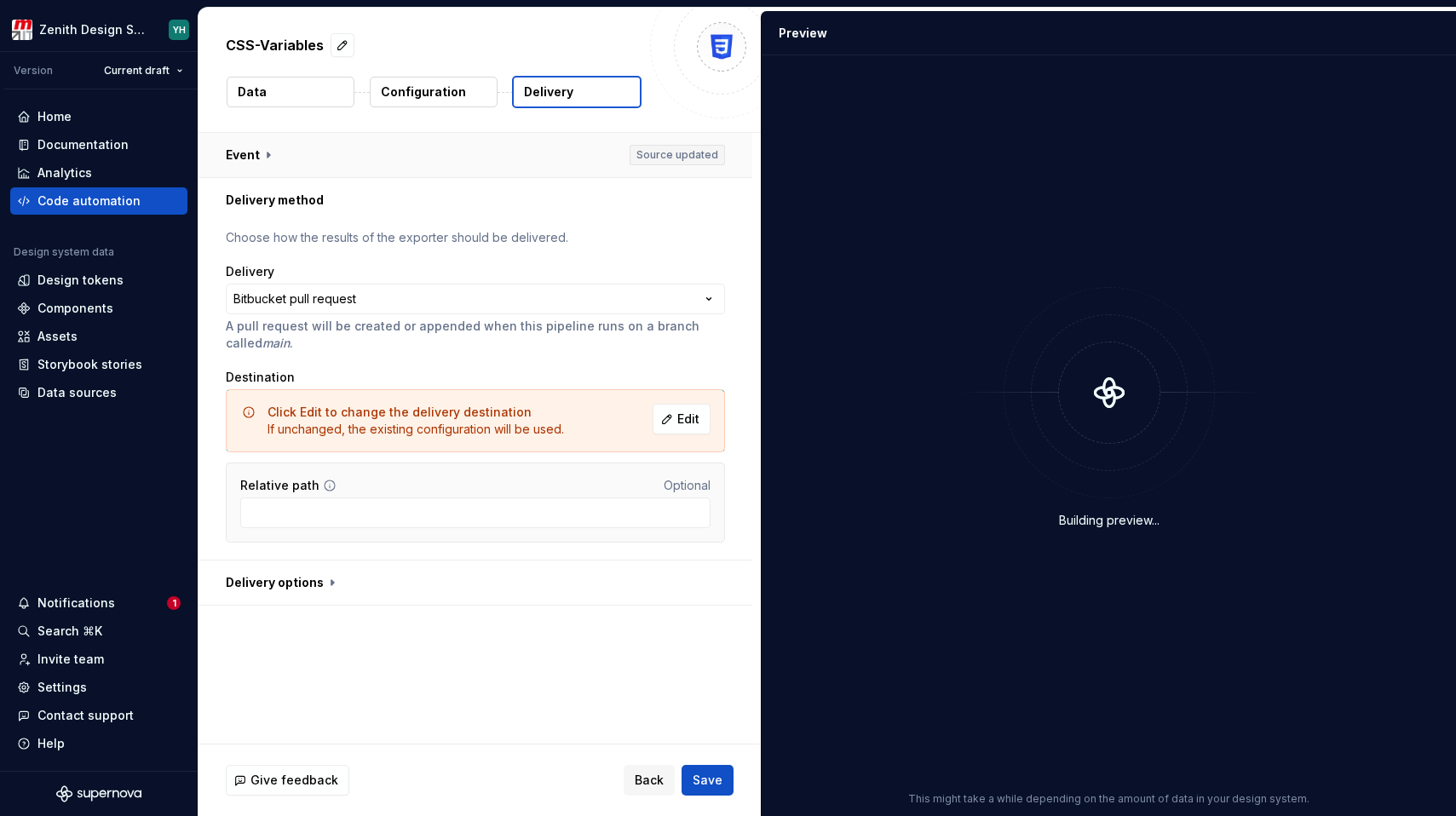
click at [418, 160] on button "button" at bounding box center [475, 155] width 554 height 44
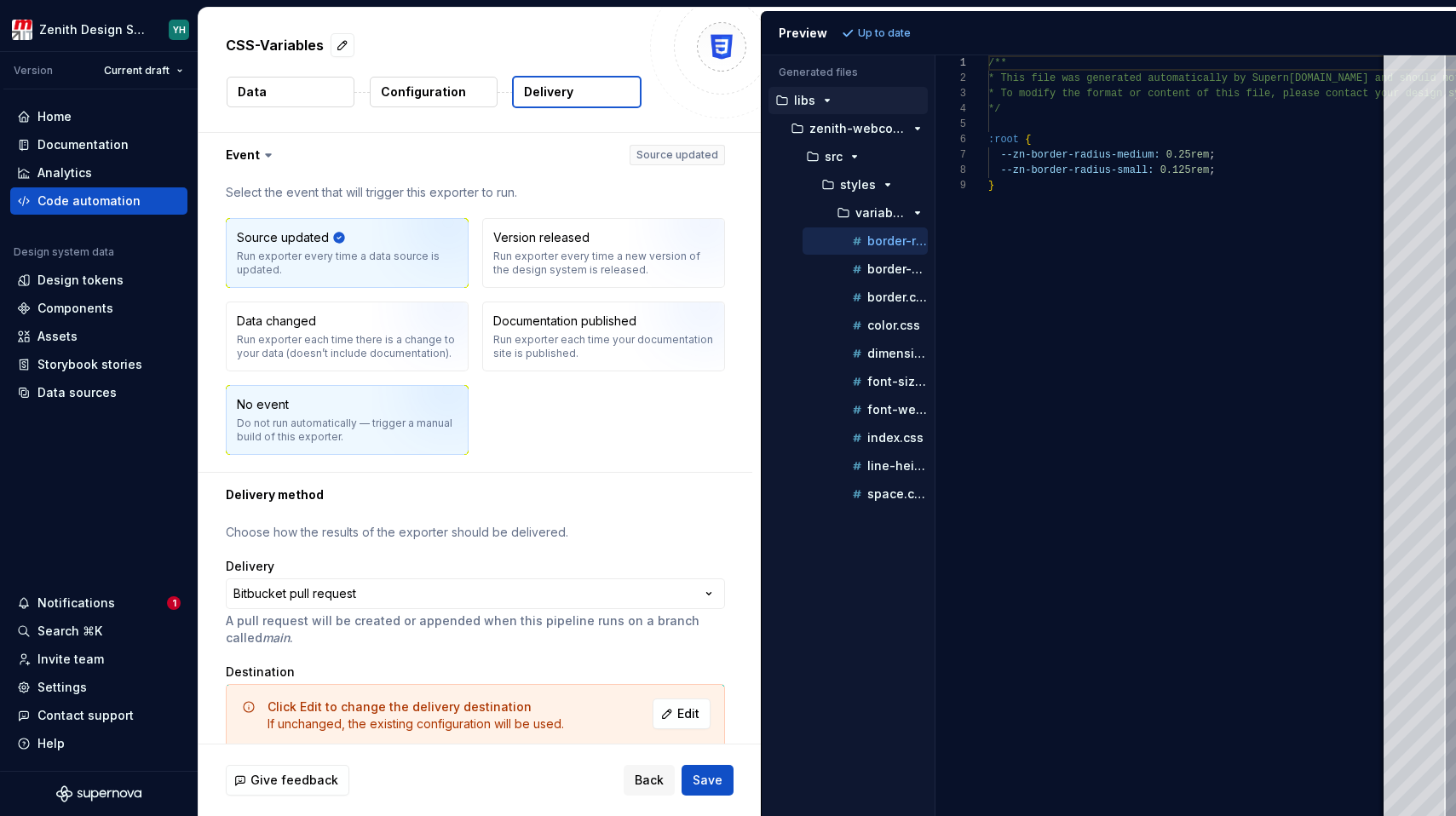
click at [433, 428] on img "button" at bounding box center [427, 426] width 109 height 114
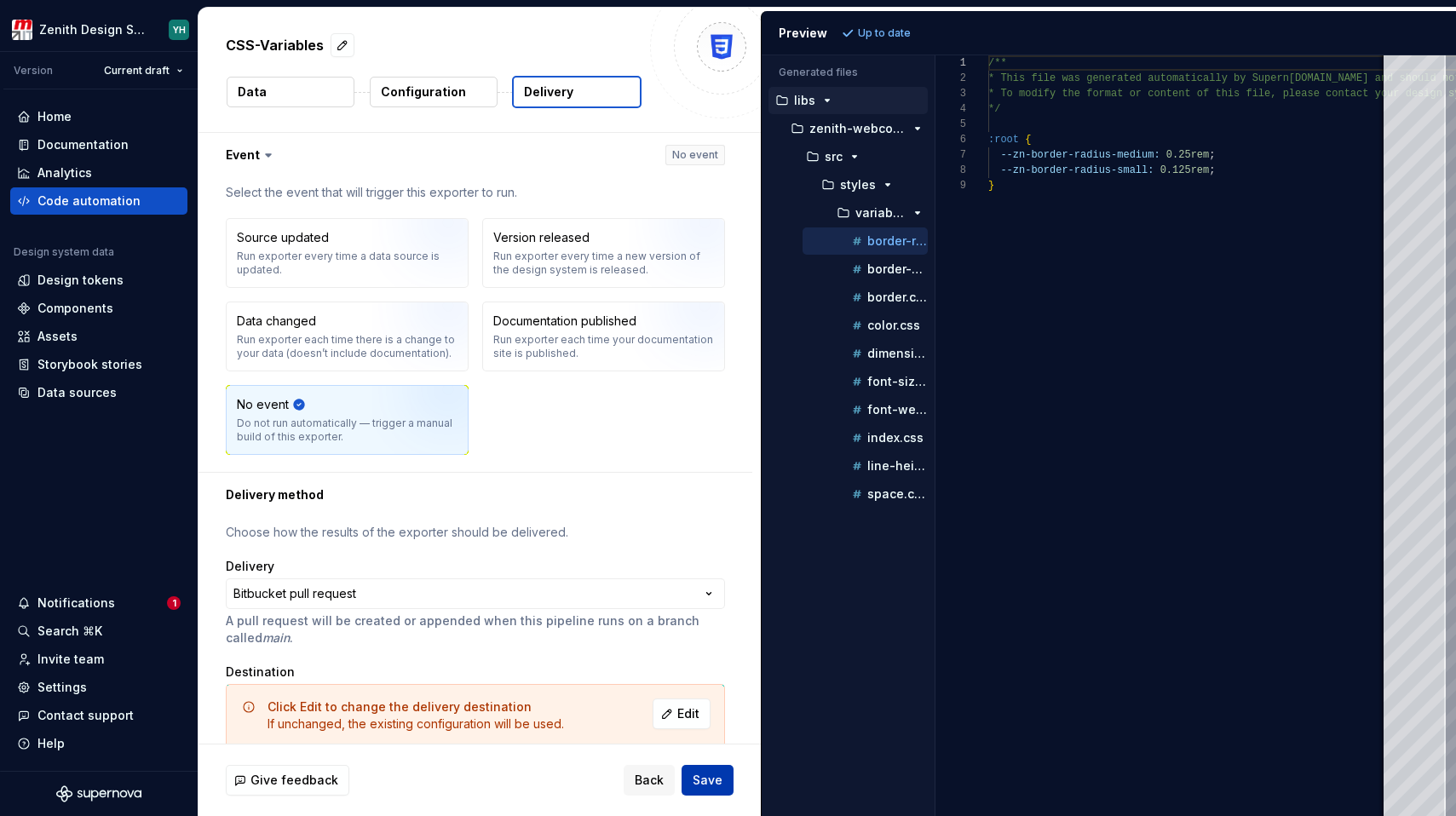
click at [726, 774] on button "Save" at bounding box center [708, 781] width 52 height 31
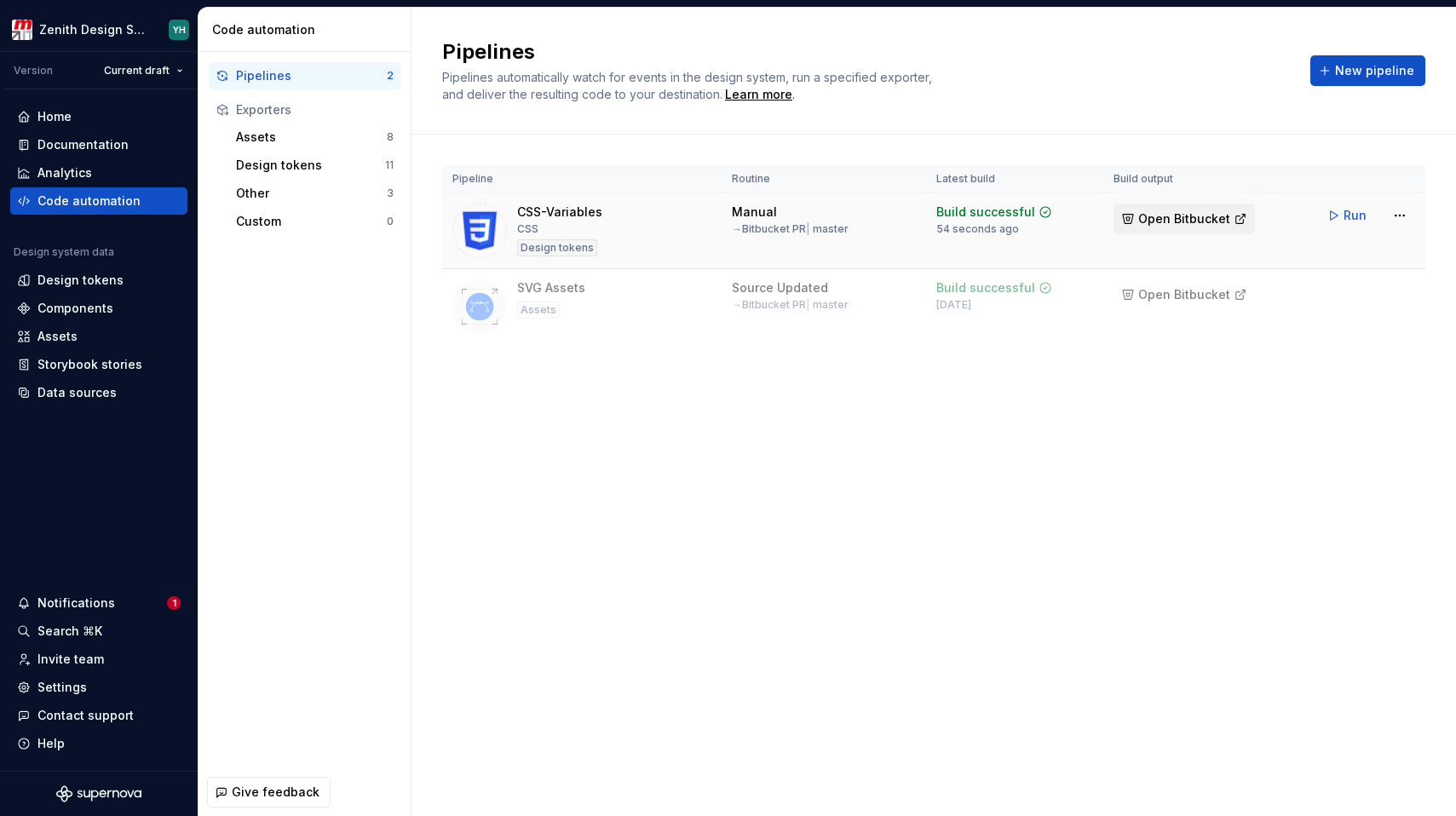
click at [1238, 220] on button "Open Bitbucket" at bounding box center [1184, 219] width 142 height 31
click at [1398, 214] on html "Zenith Design System YH Version Current draft Home Documentation Analytics Code…" at bounding box center [728, 408] width 1456 height 816
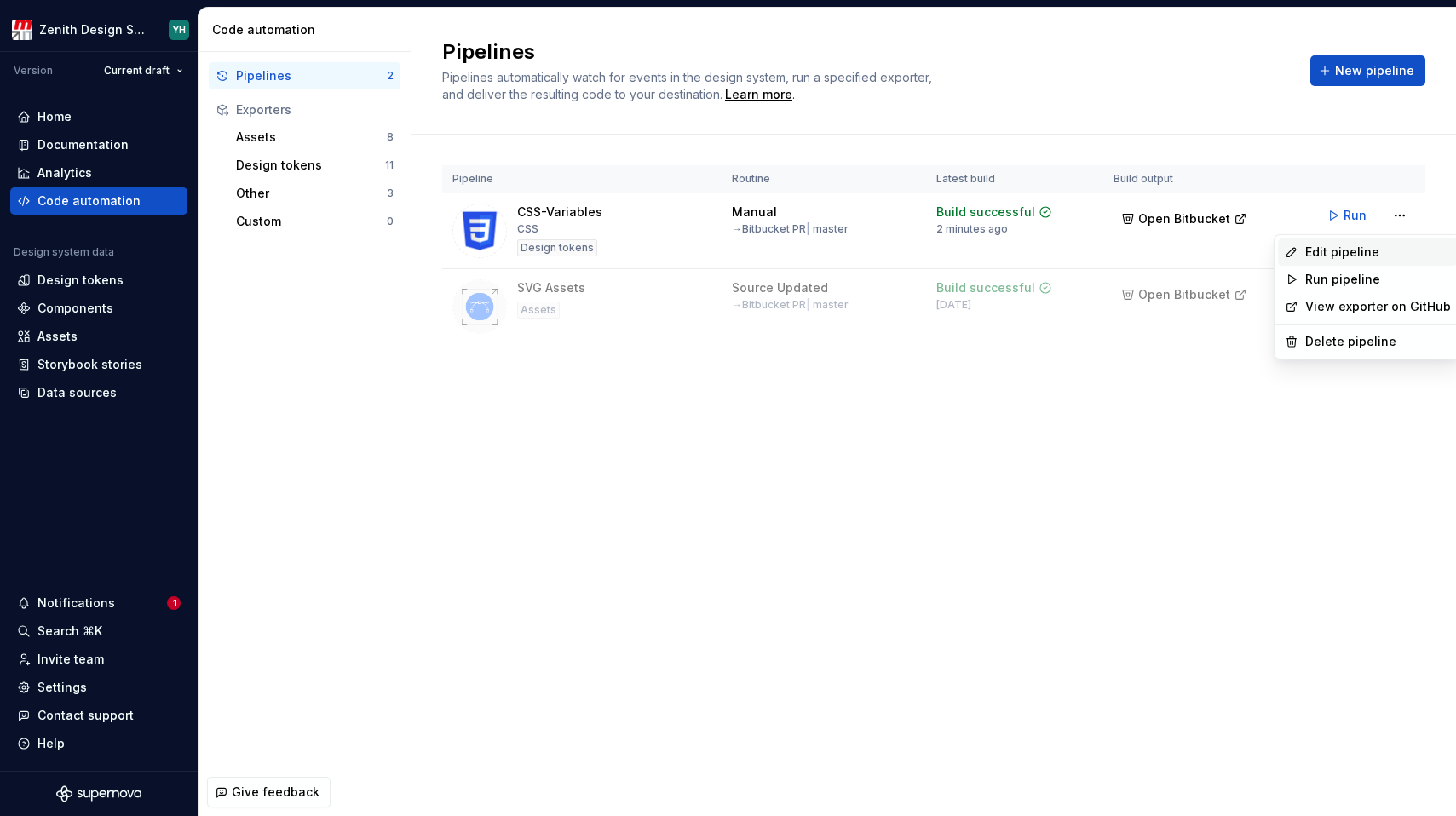
click at [1353, 246] on div "Edit pipeline" at bounding box center [1377, 252] width 146 height 17
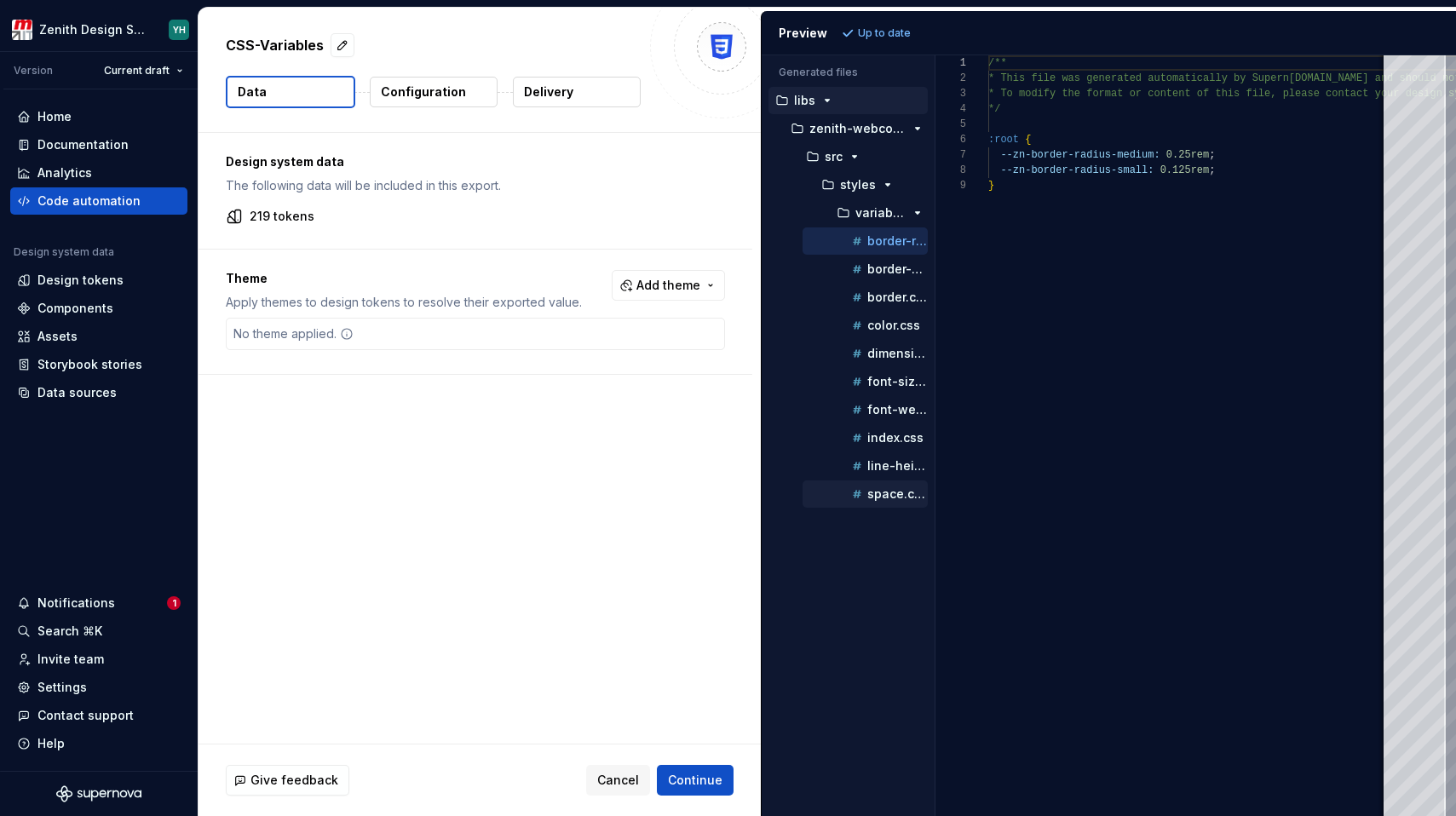
click at [871, 491] on p "space.css" at bounding box center [897, 493] width 61 height 14
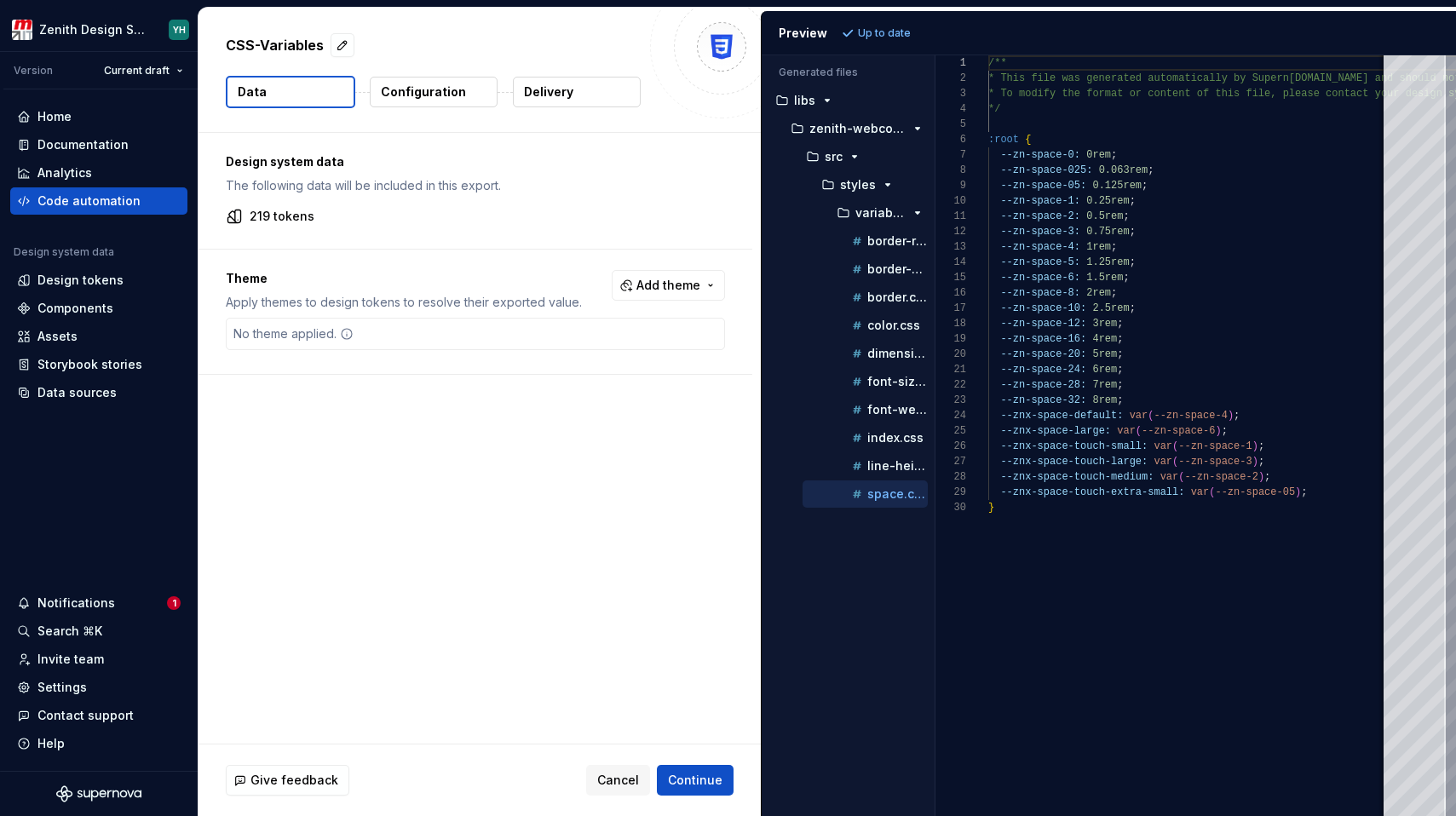
scroll to position [154, 0]
click at [871, 482] on div "space.css" at bounding box center [865, 494] width 126 height 27
click at [871, 464] on p "line-height.css" at bounding box center [897, 465] width 61 height 14
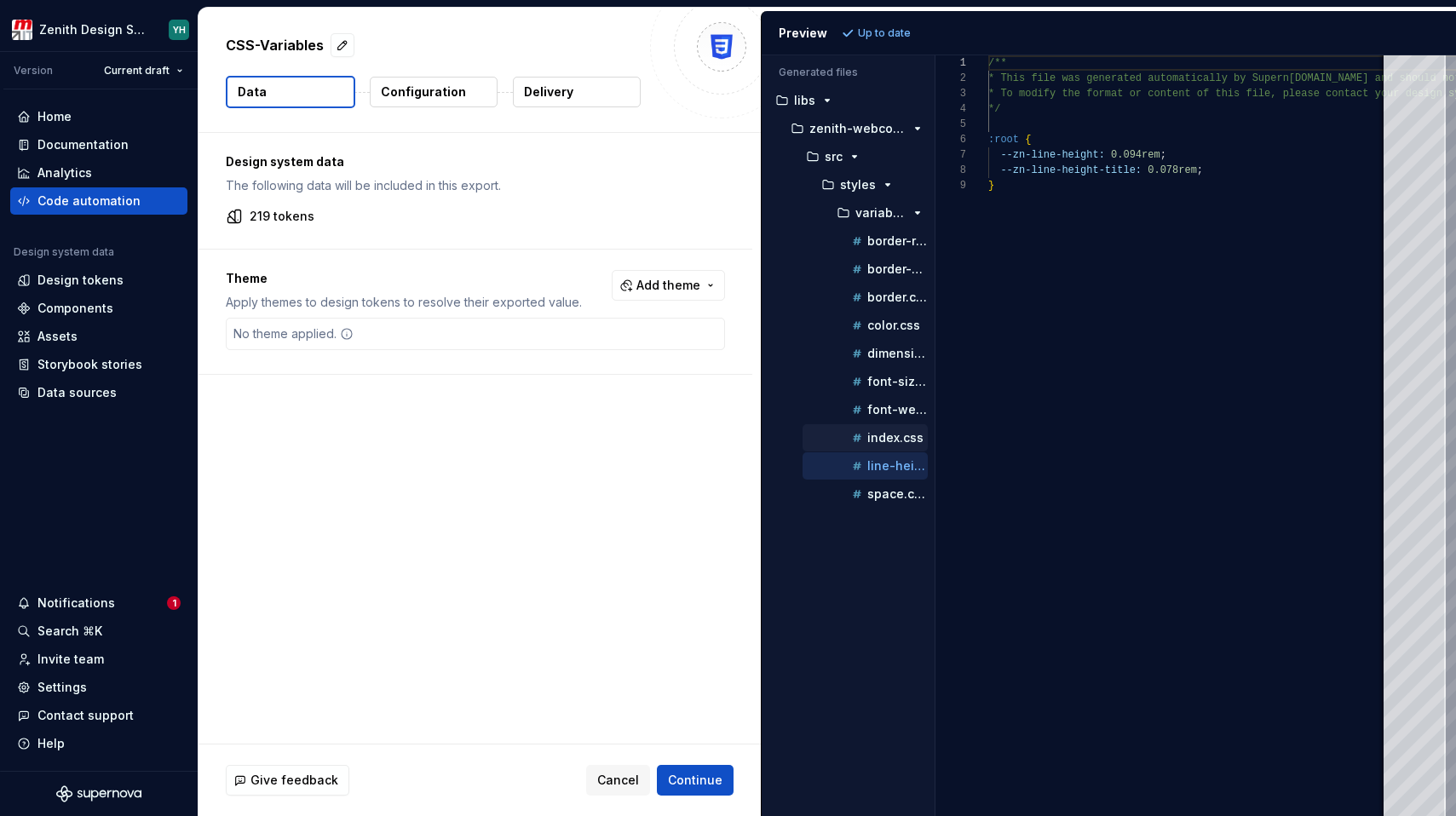
click at [871, 435] on p "index.css" at bounding box center [896, 437] width 56 height 14
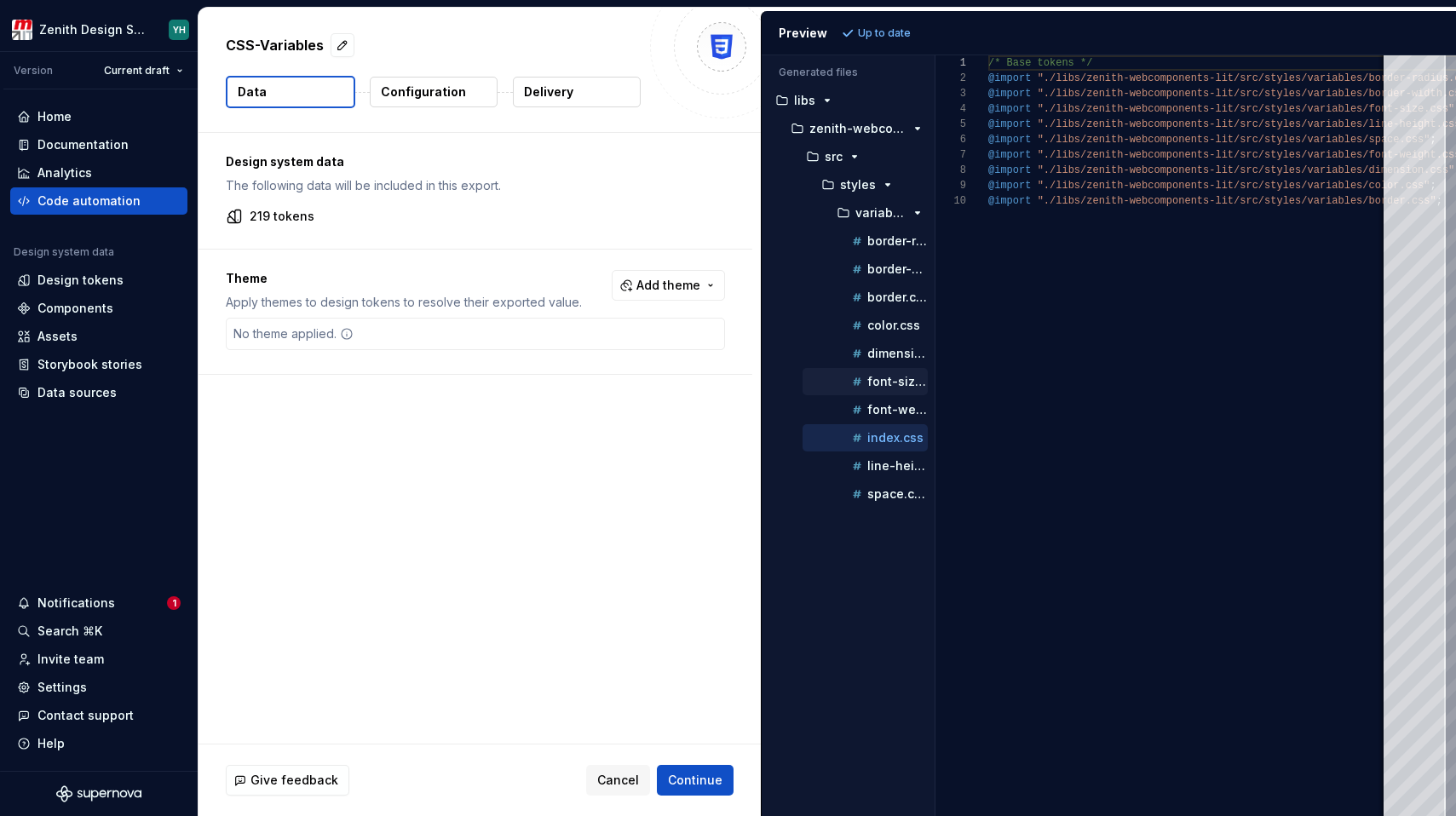
click at [864, 392] on div "font-size.css" at bounding box center [865, 381] width 126 height 27
click at [867, 355] on div "dimension.css" at bounding box center [888, 353] width 80 height 17
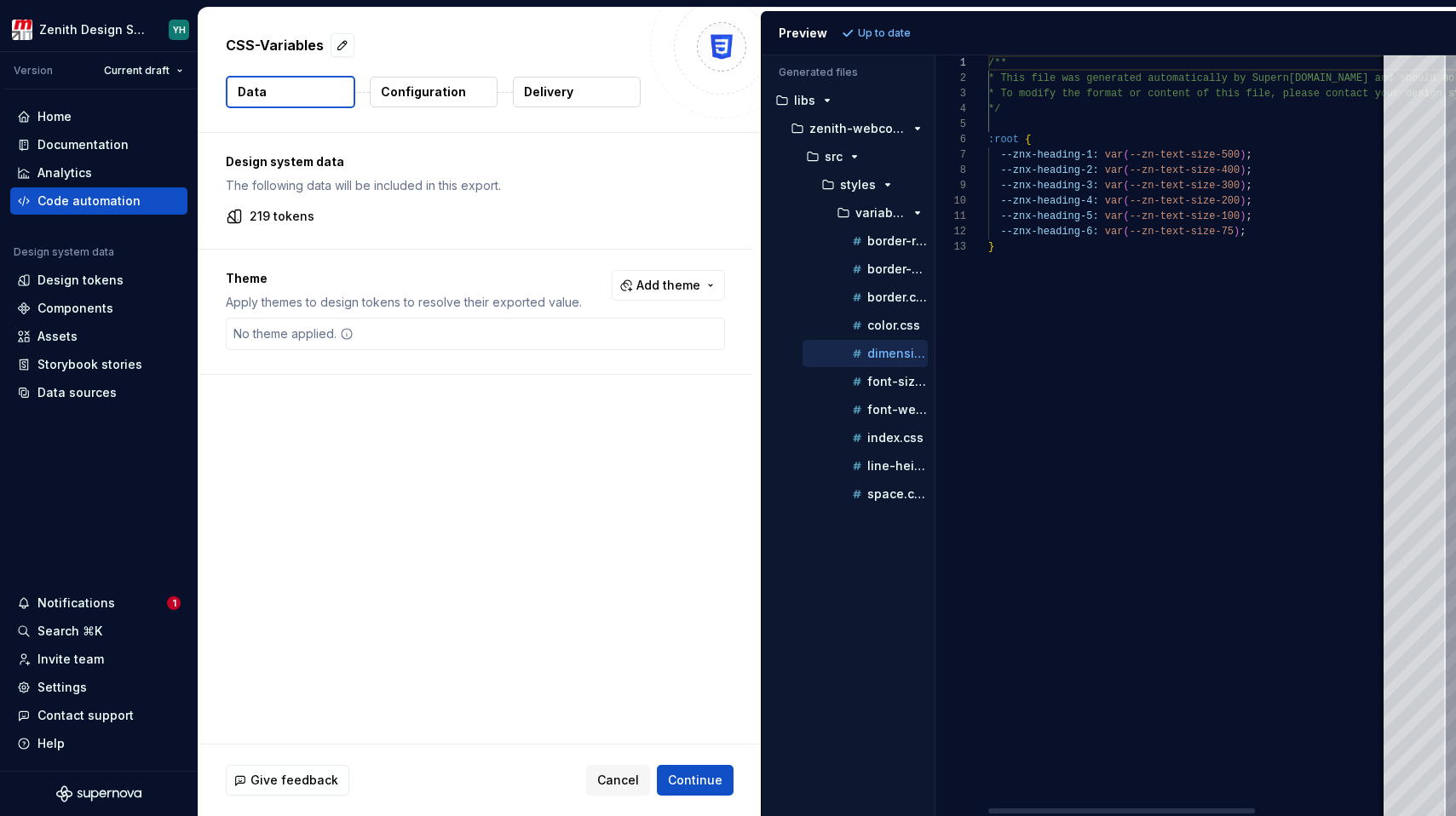
scroll to position [154, 0]
click at [871, 323] on p "color.css" at bounding box center [894, 325] width 52 height 14
type textarea "**********"
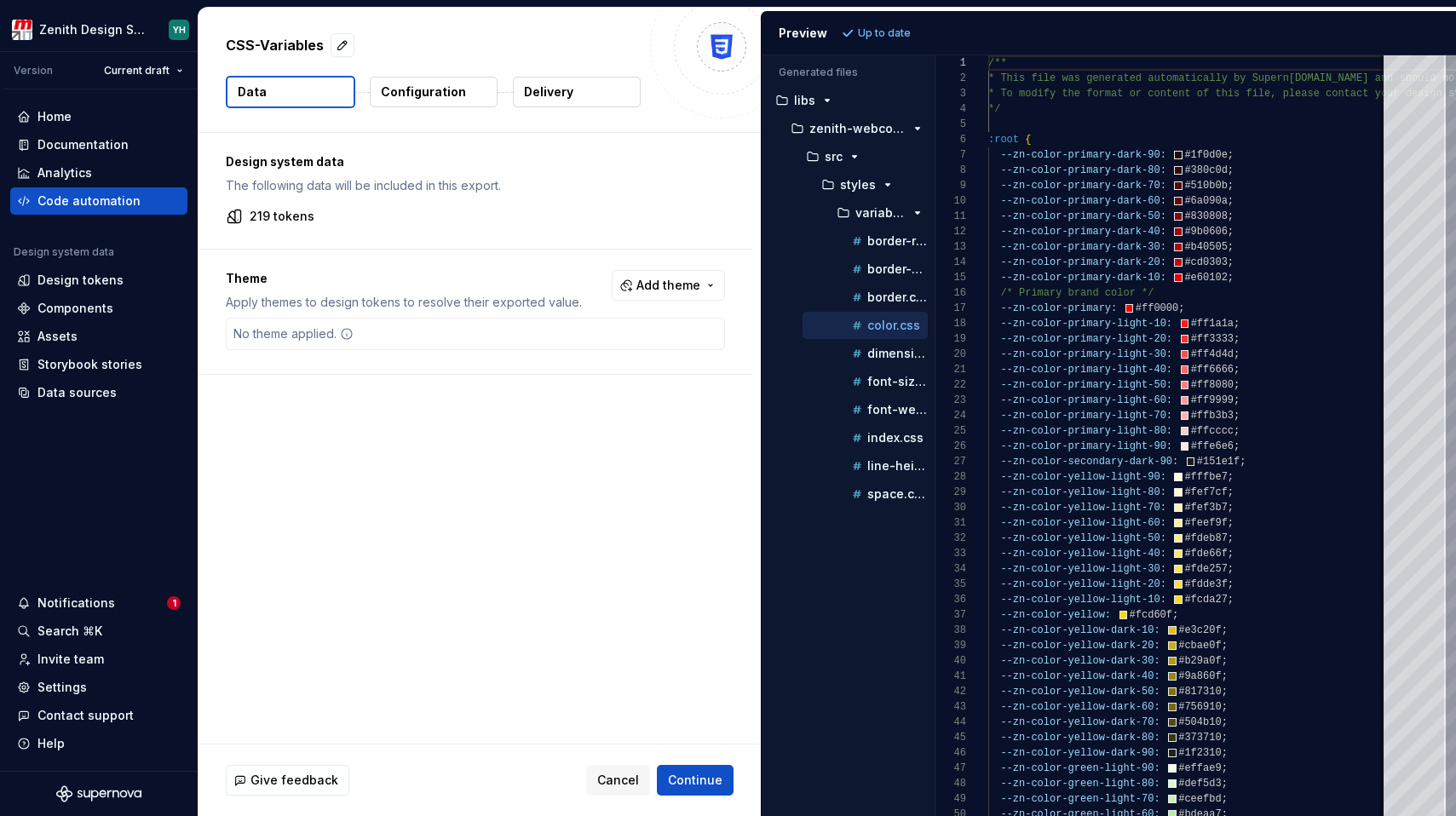
click at [399, 105] on button "Configuration" at bounding box center [433, 92] width 127 height 31
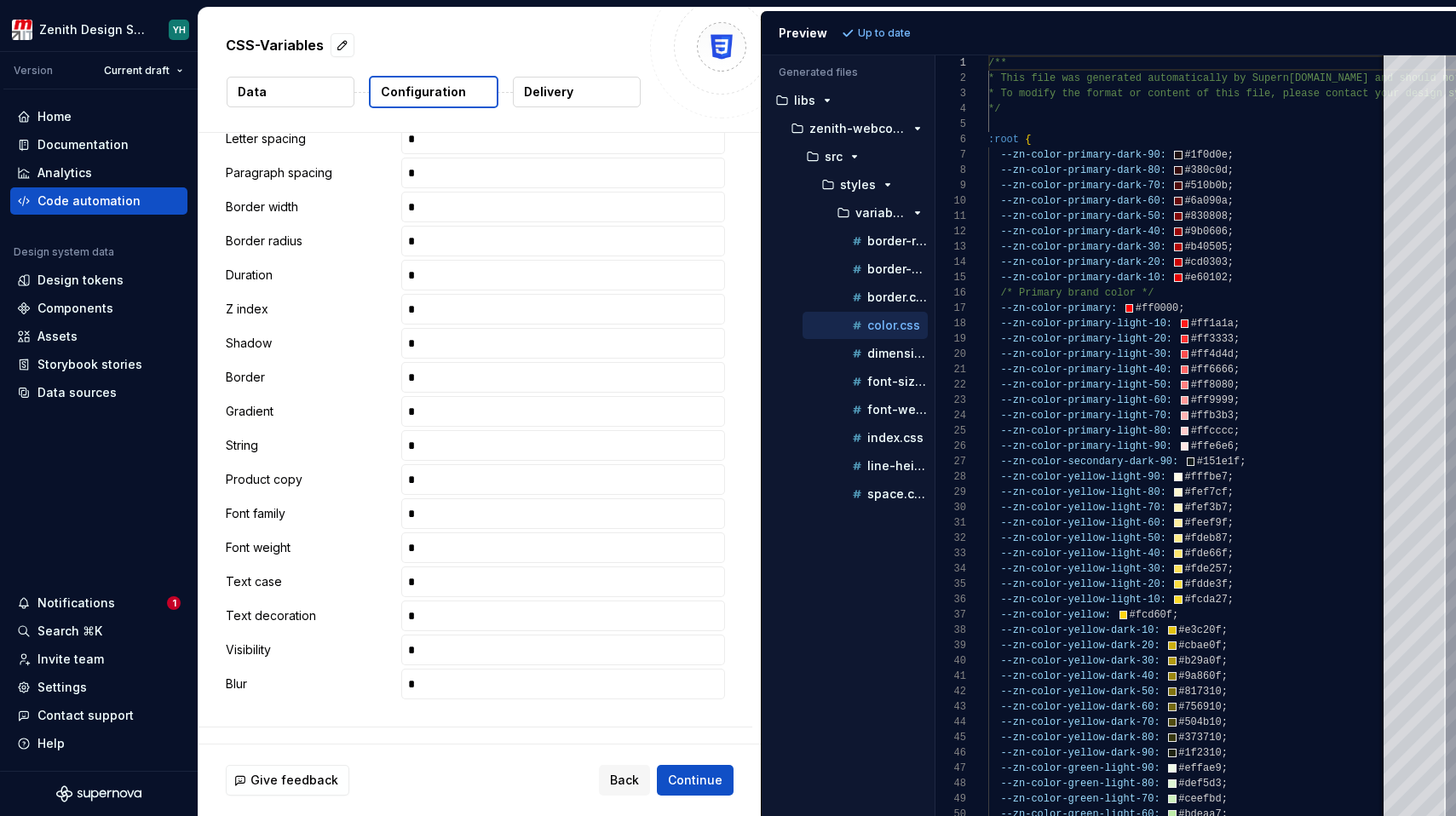
scroll to position [913, 0]
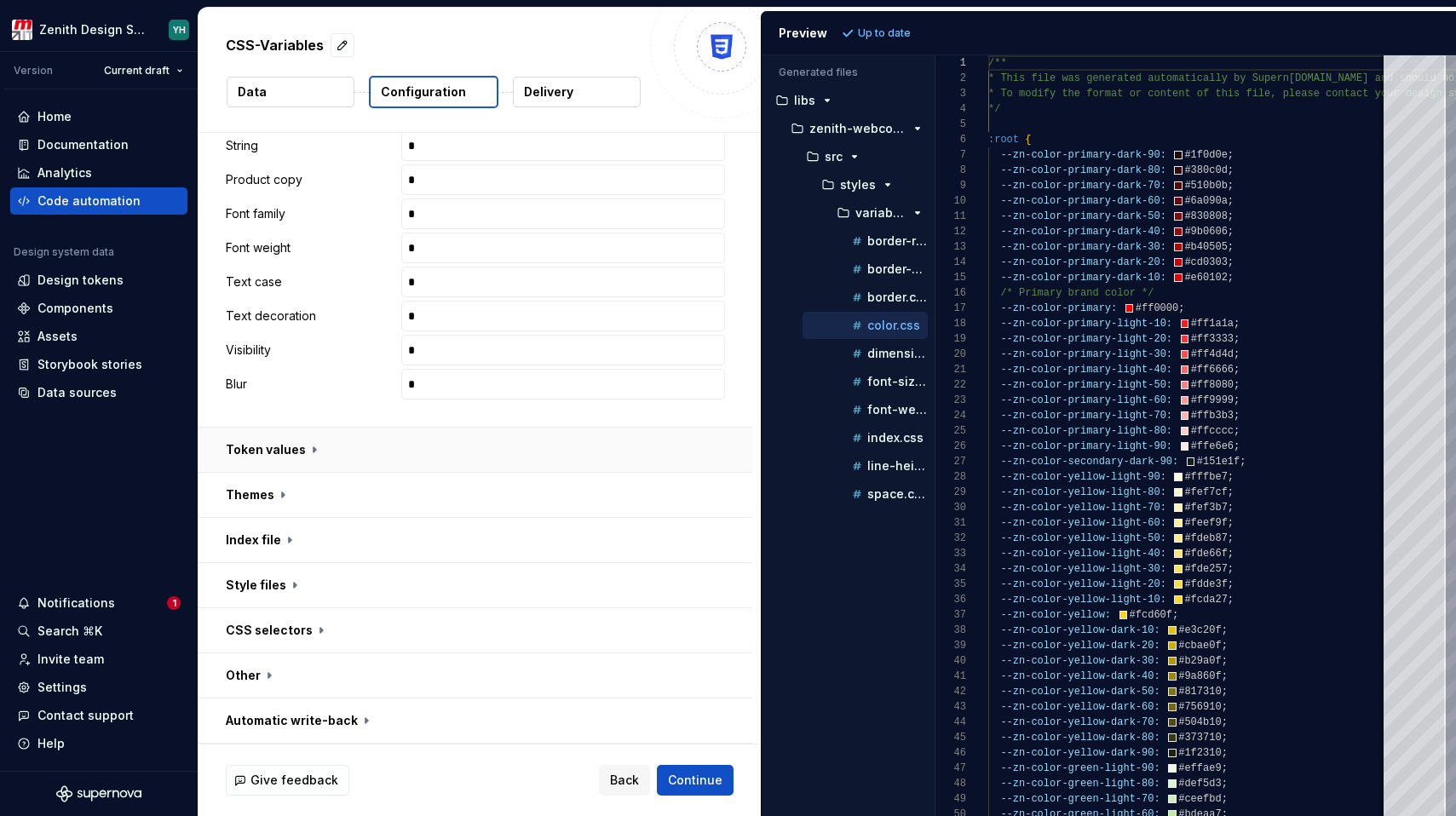
click at [299, 447] on button "button" at bounding box center [475, 449] width 554 height 44
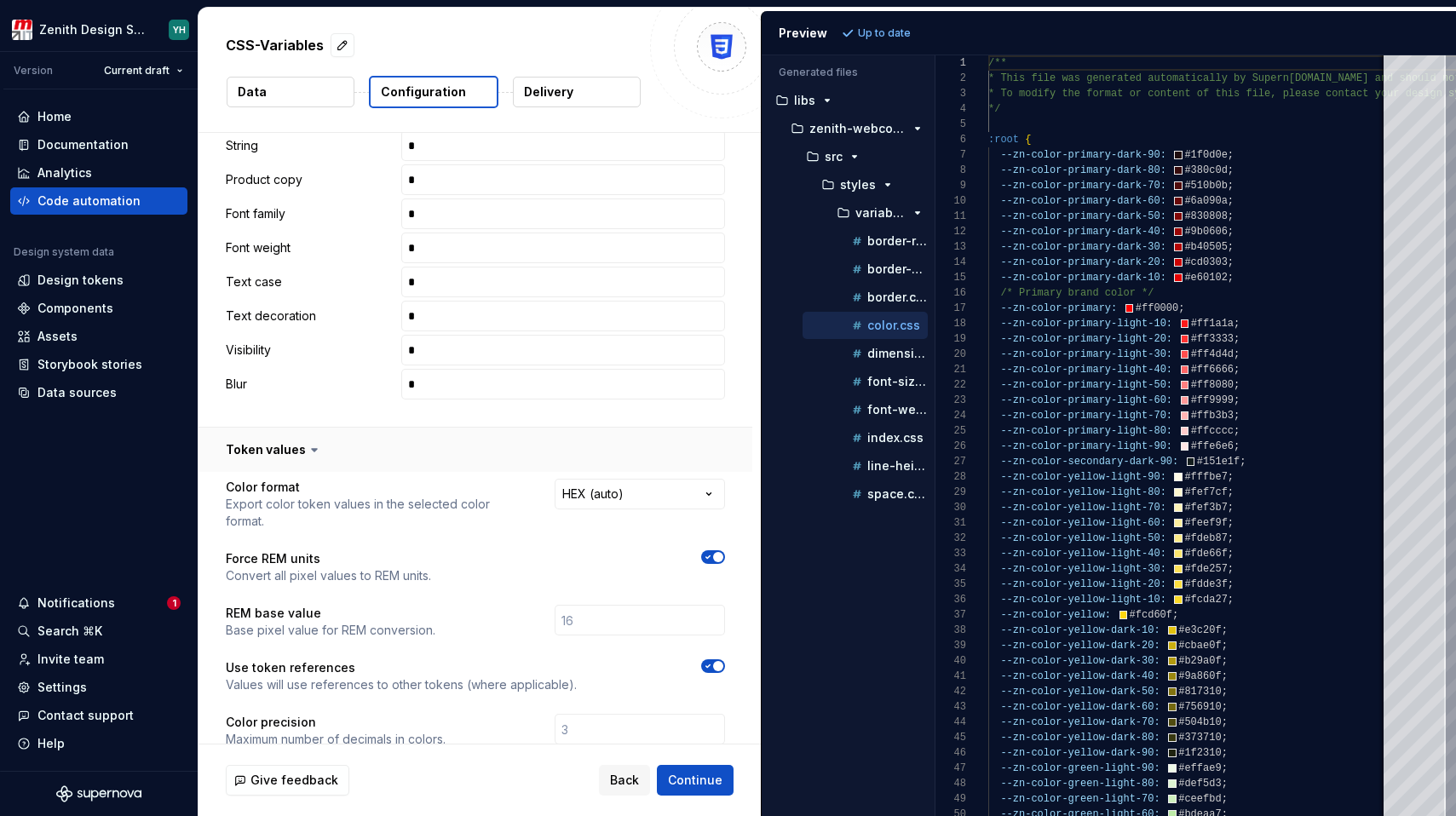
click at [299, 447] on button "button" at bounding box center [475, 449] width 554 height 44
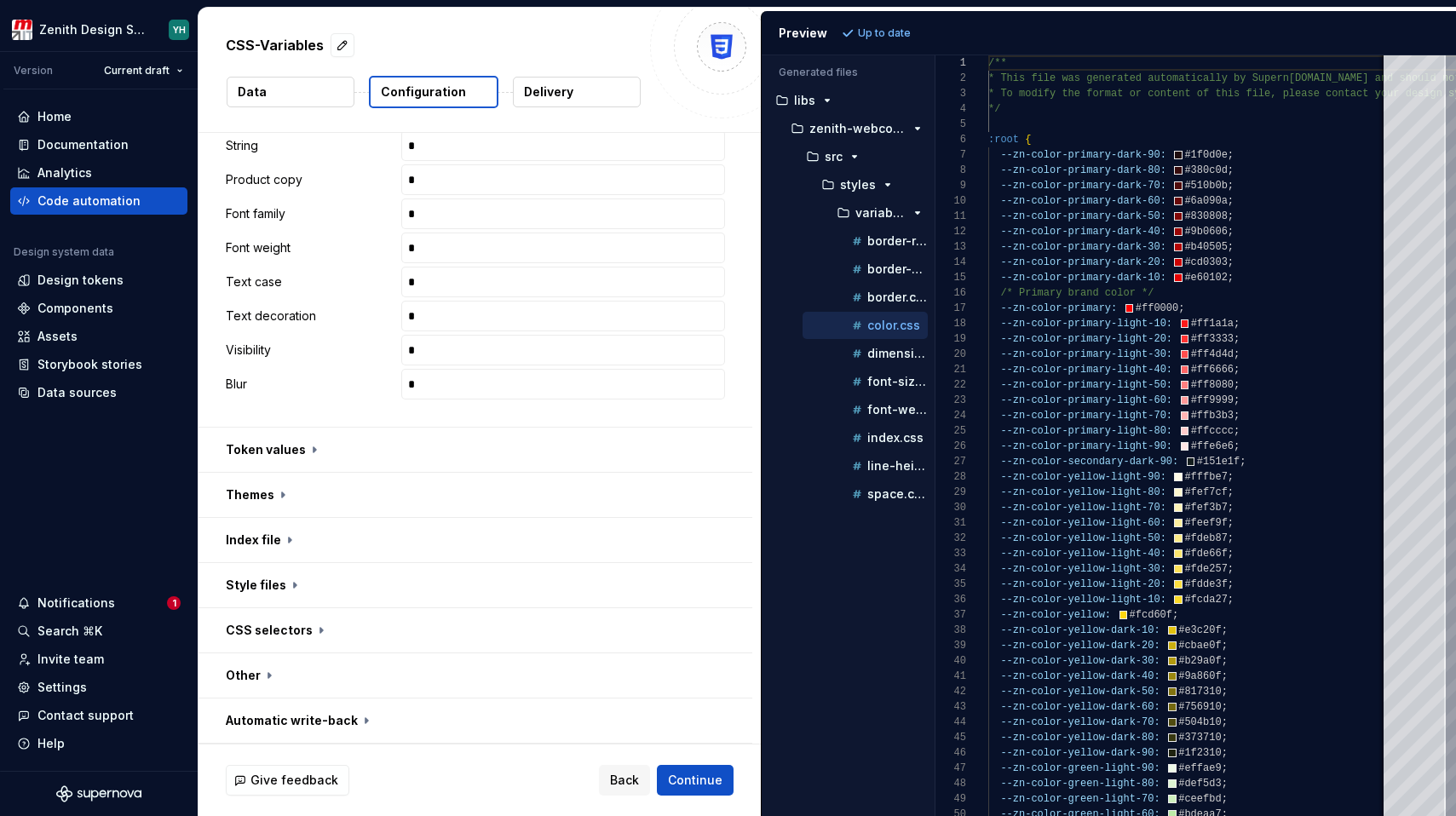
click at [568, 98] on p "Delivery" at bounding box center [549, 91] width 50 height 17
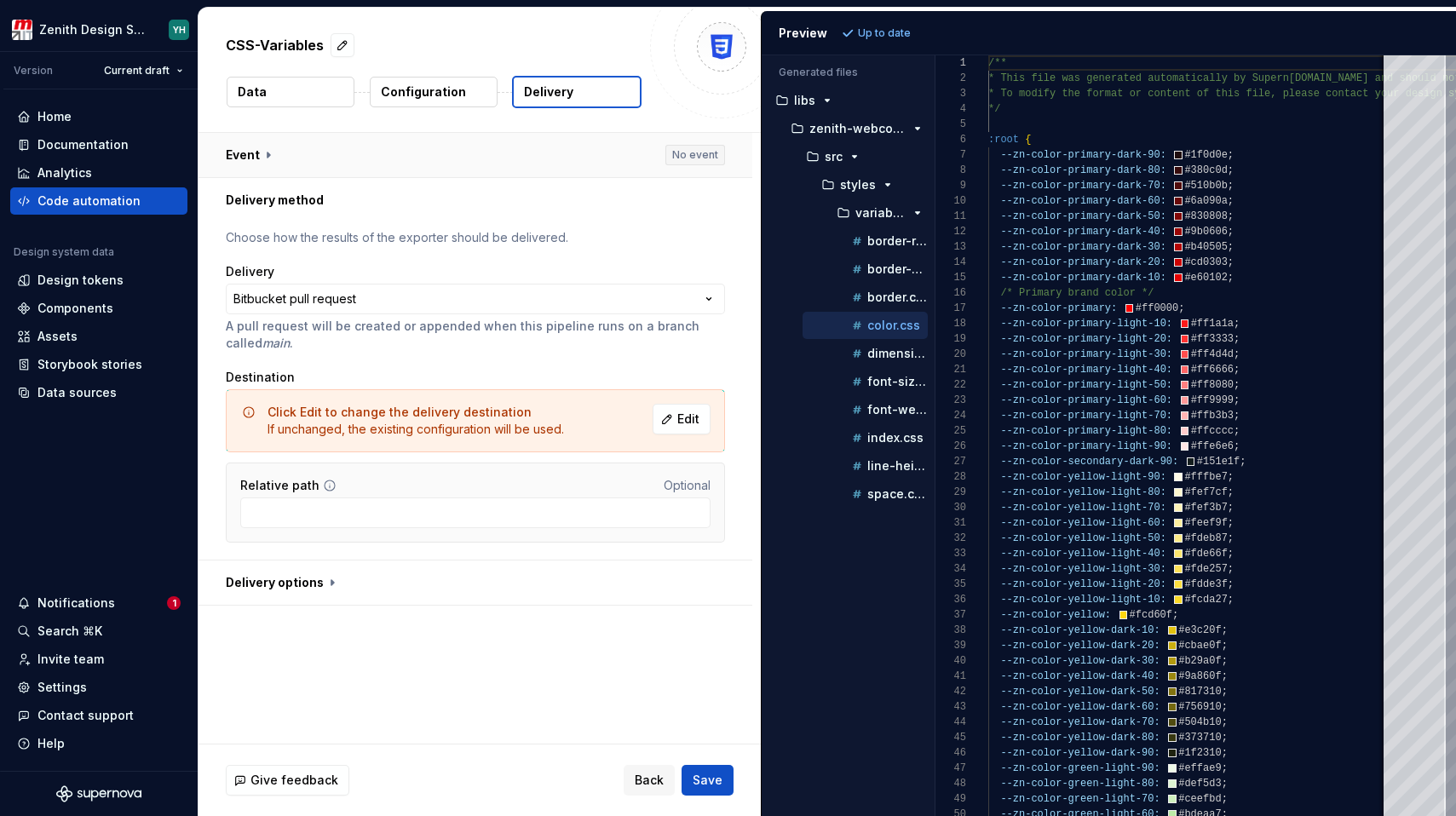
click at [527, 150] on button "button" at bounding box center [475, 155] width 554 height 44
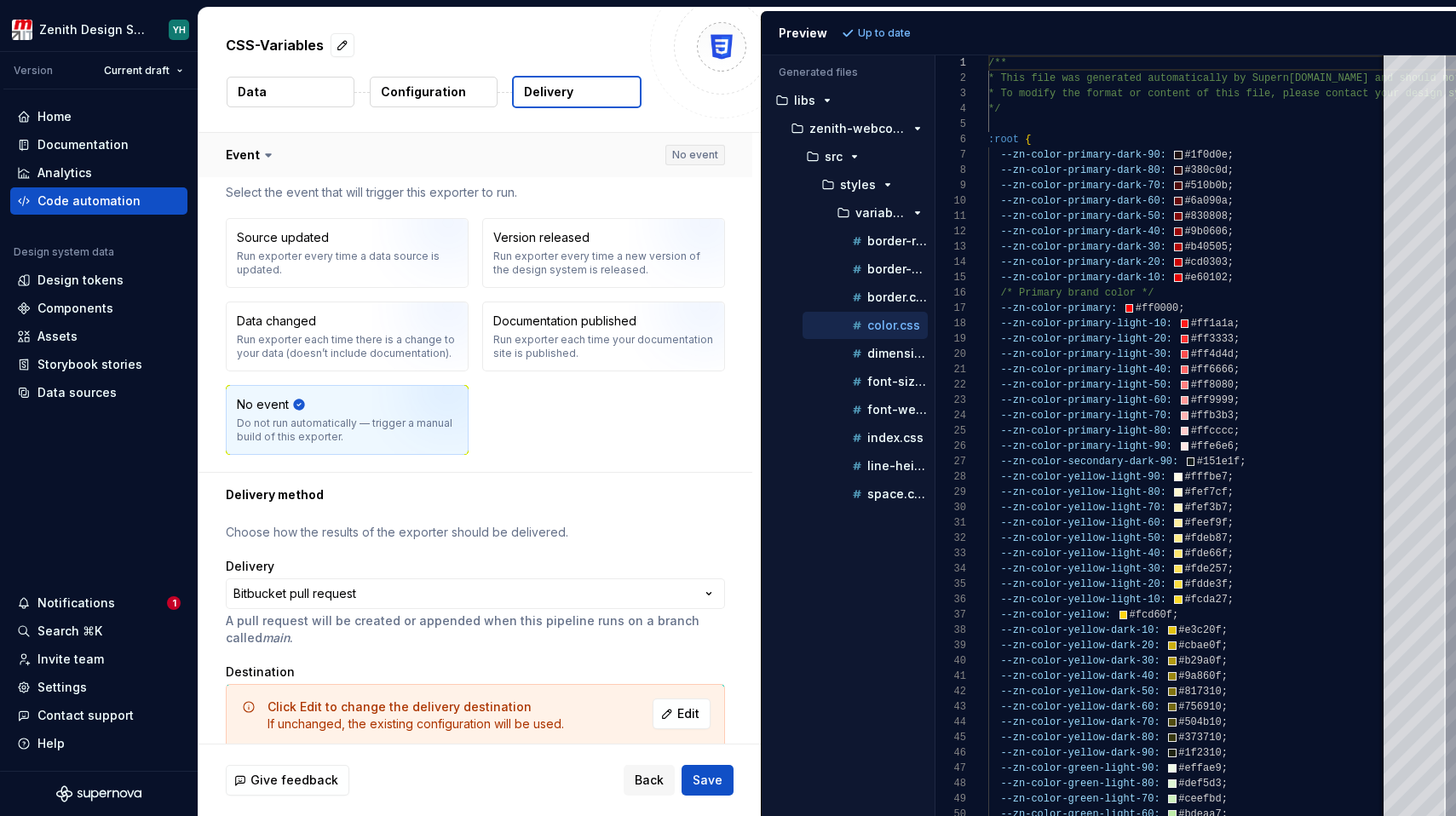
click at [525, 153] on button "button" at bounding box center [475, 155] width 554 height 44
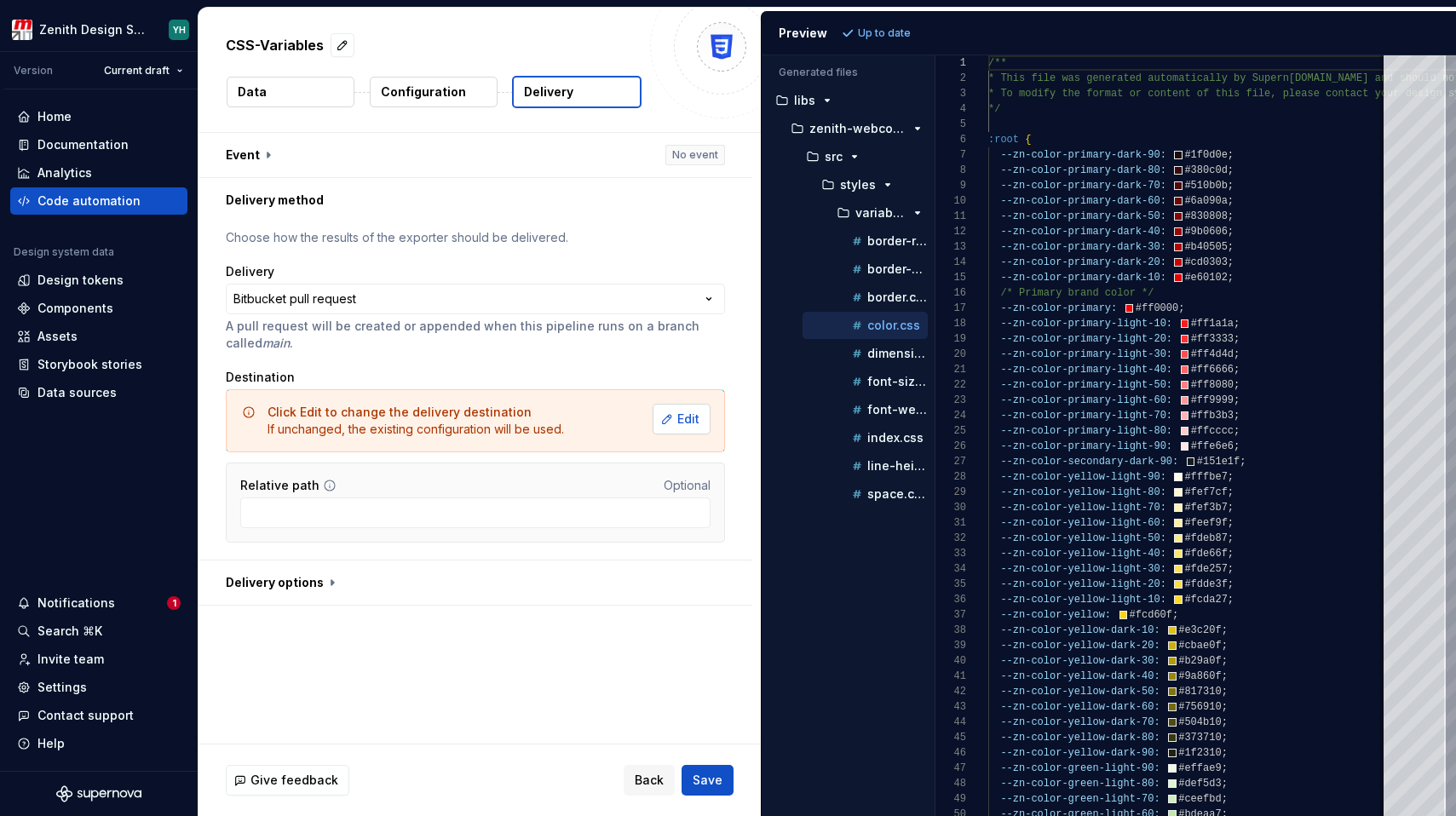
click at [690, 425] on span "Edit" at bounding box center [689, 418] width 23 height 17
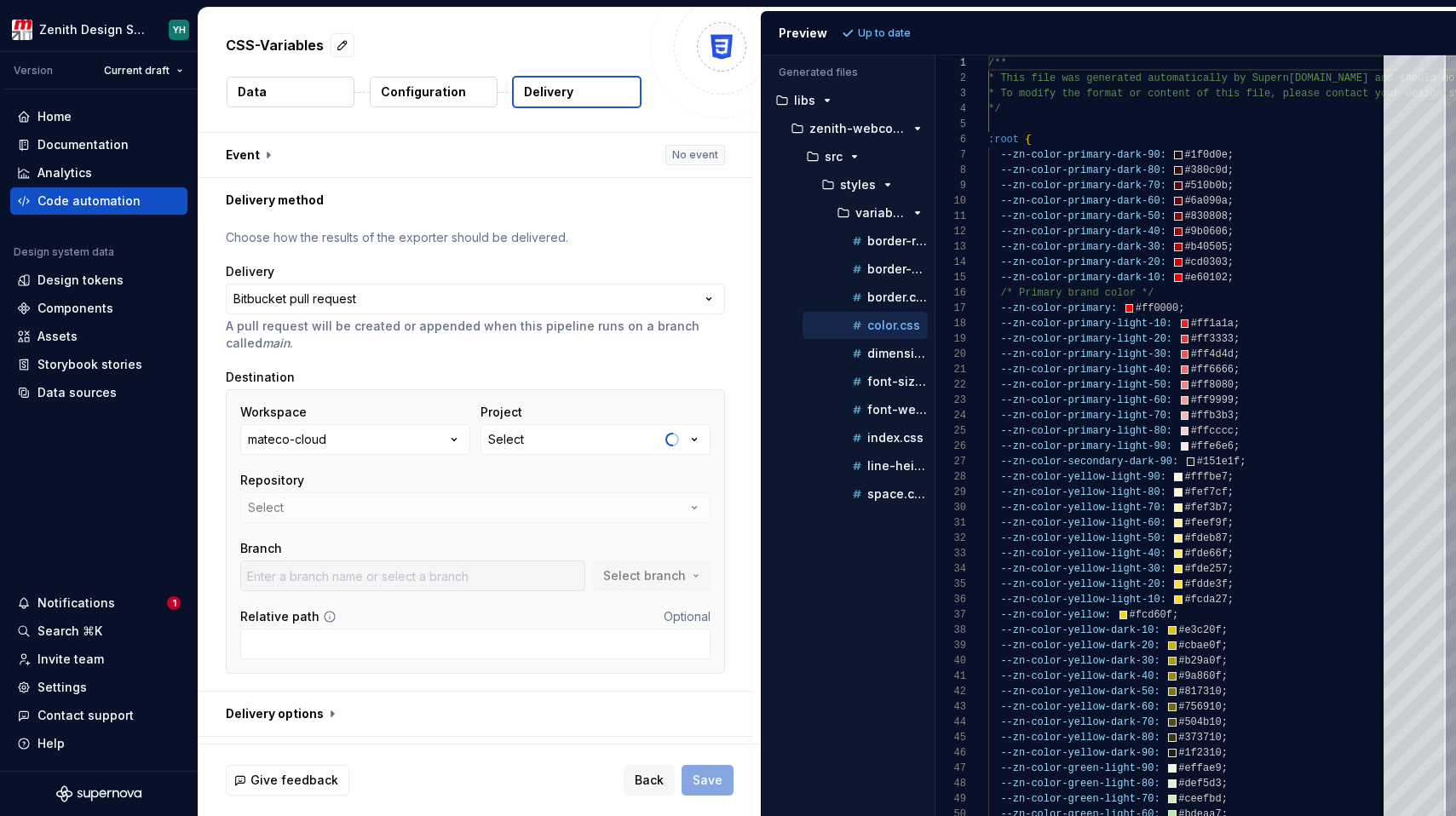
click at [568, 439] on button "Select" at bounding box center [596, 440] width 230 height 31
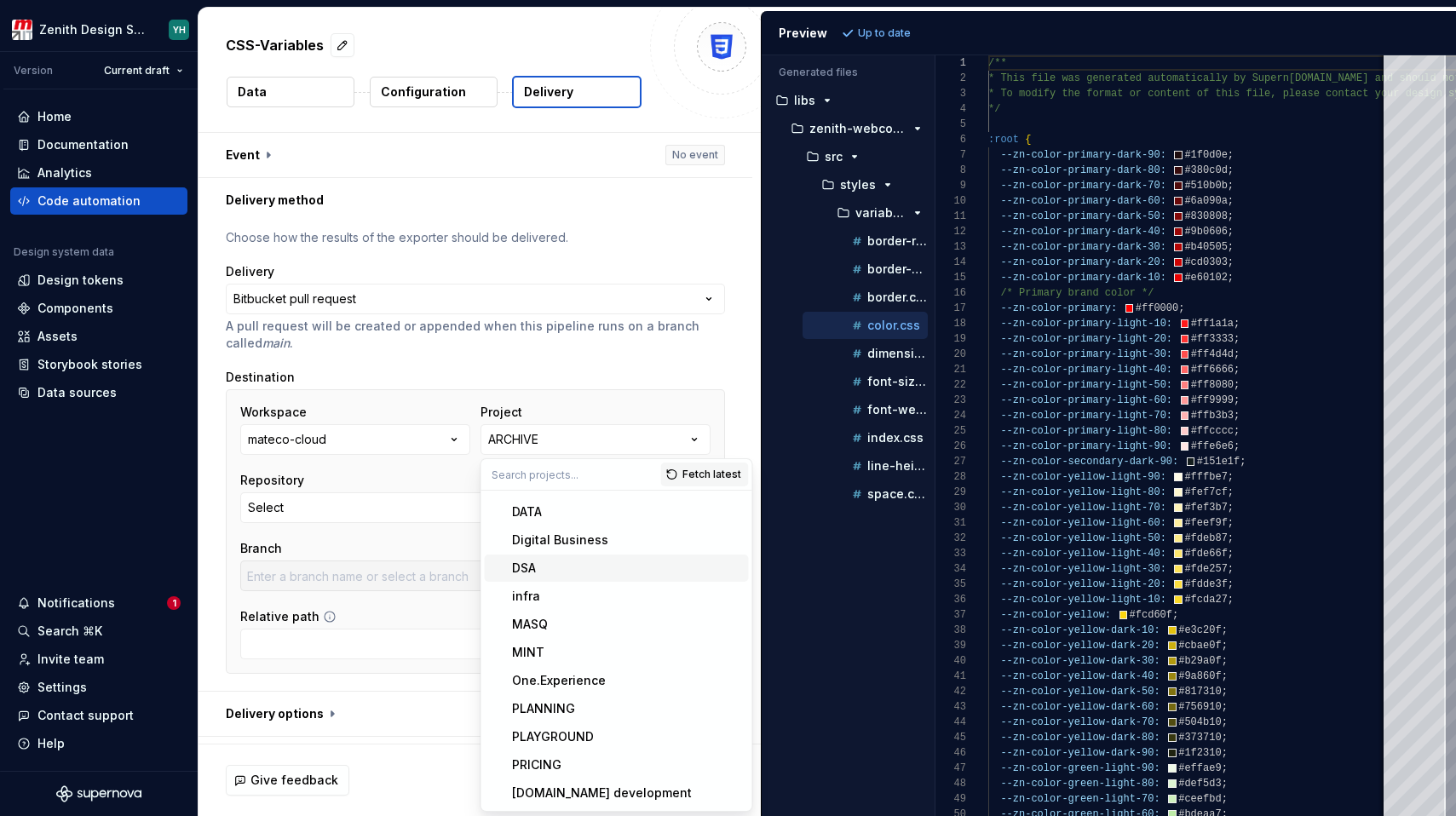
scroll to position [65, 0]
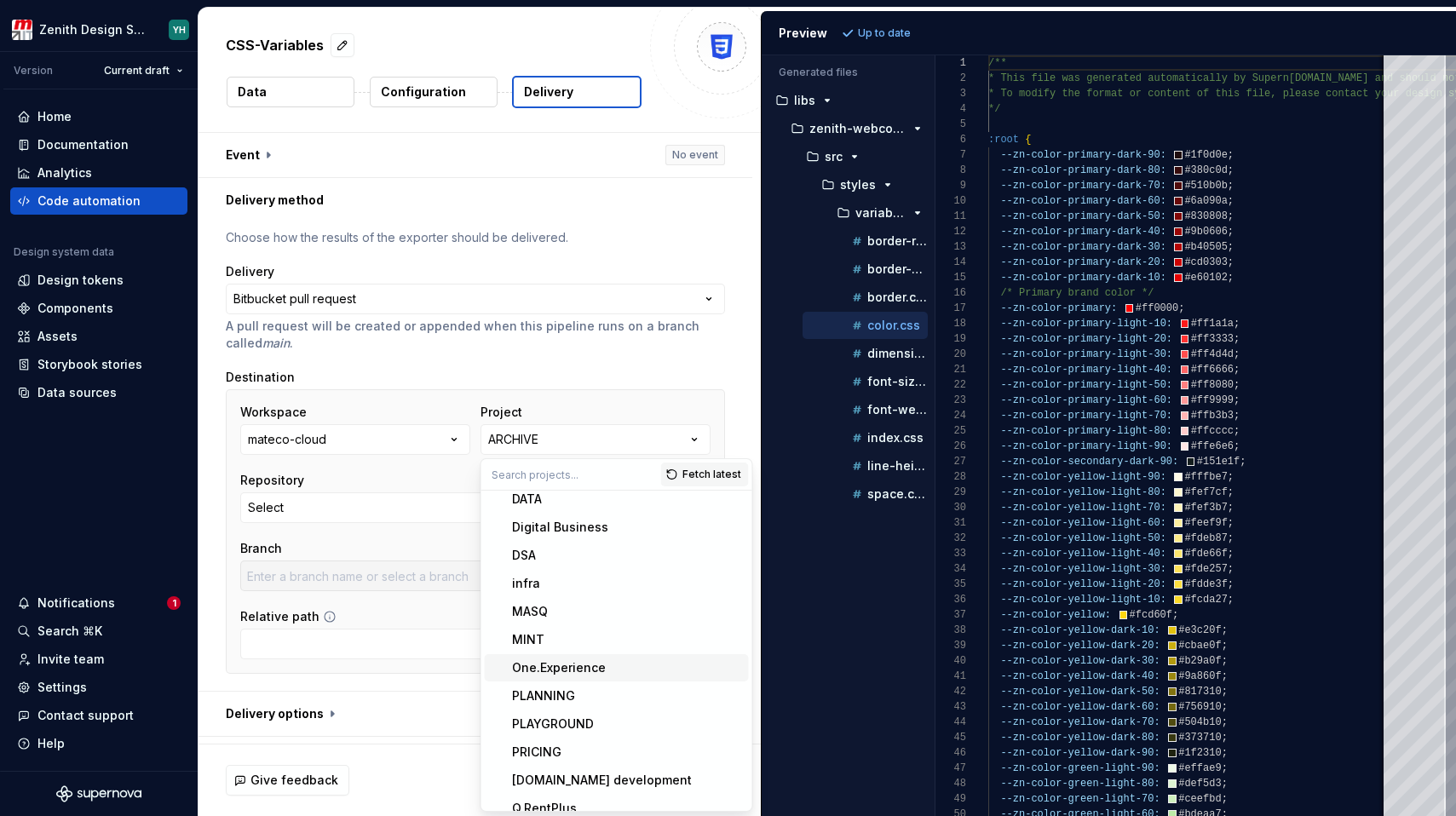
click at [543, 665] on div "One.Experience" at bounding box center [559, 668] width 94 height 17
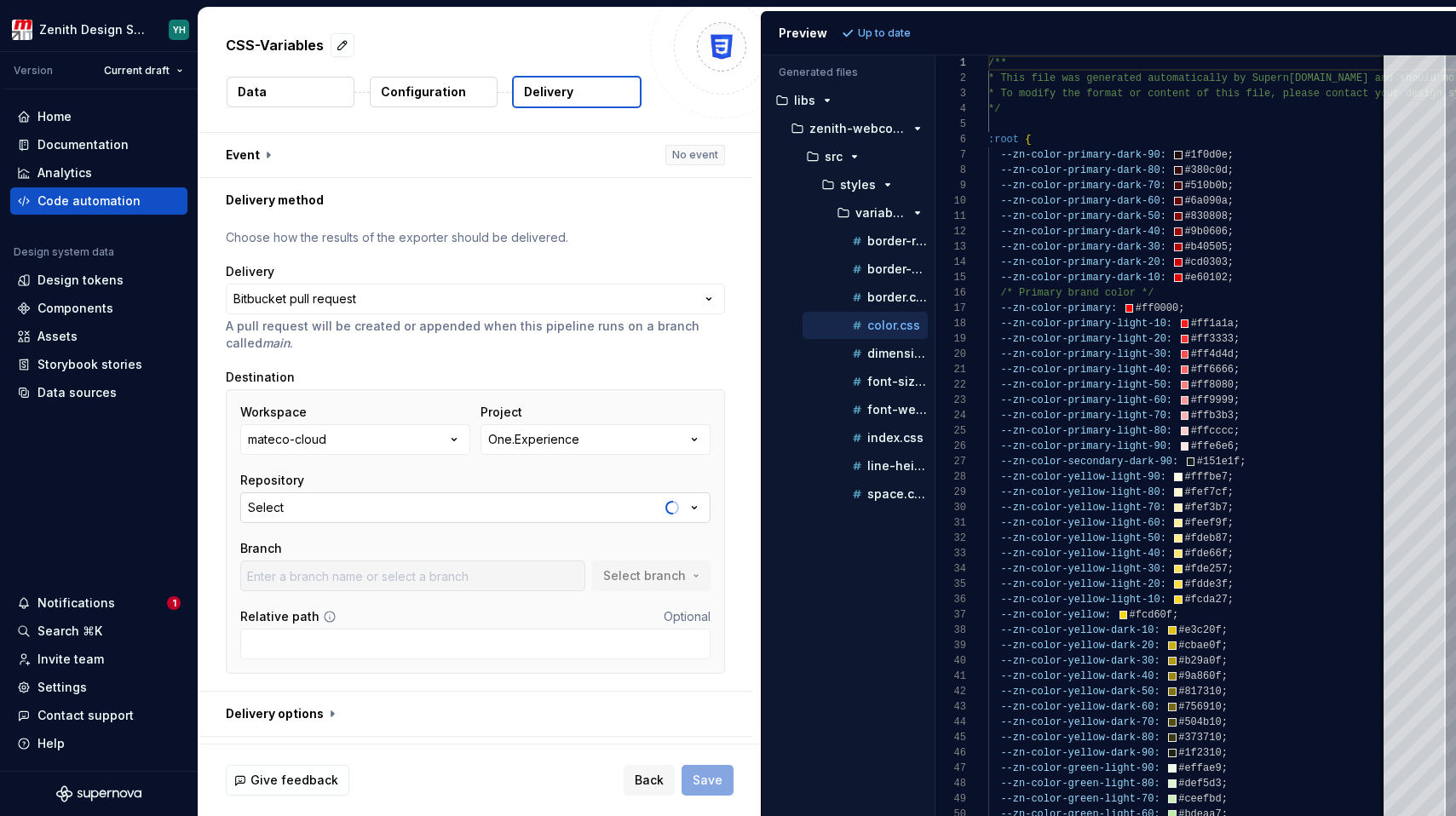
click at [330, 506] on button "Select" at bounding box center [475, 508] width 470 height 31
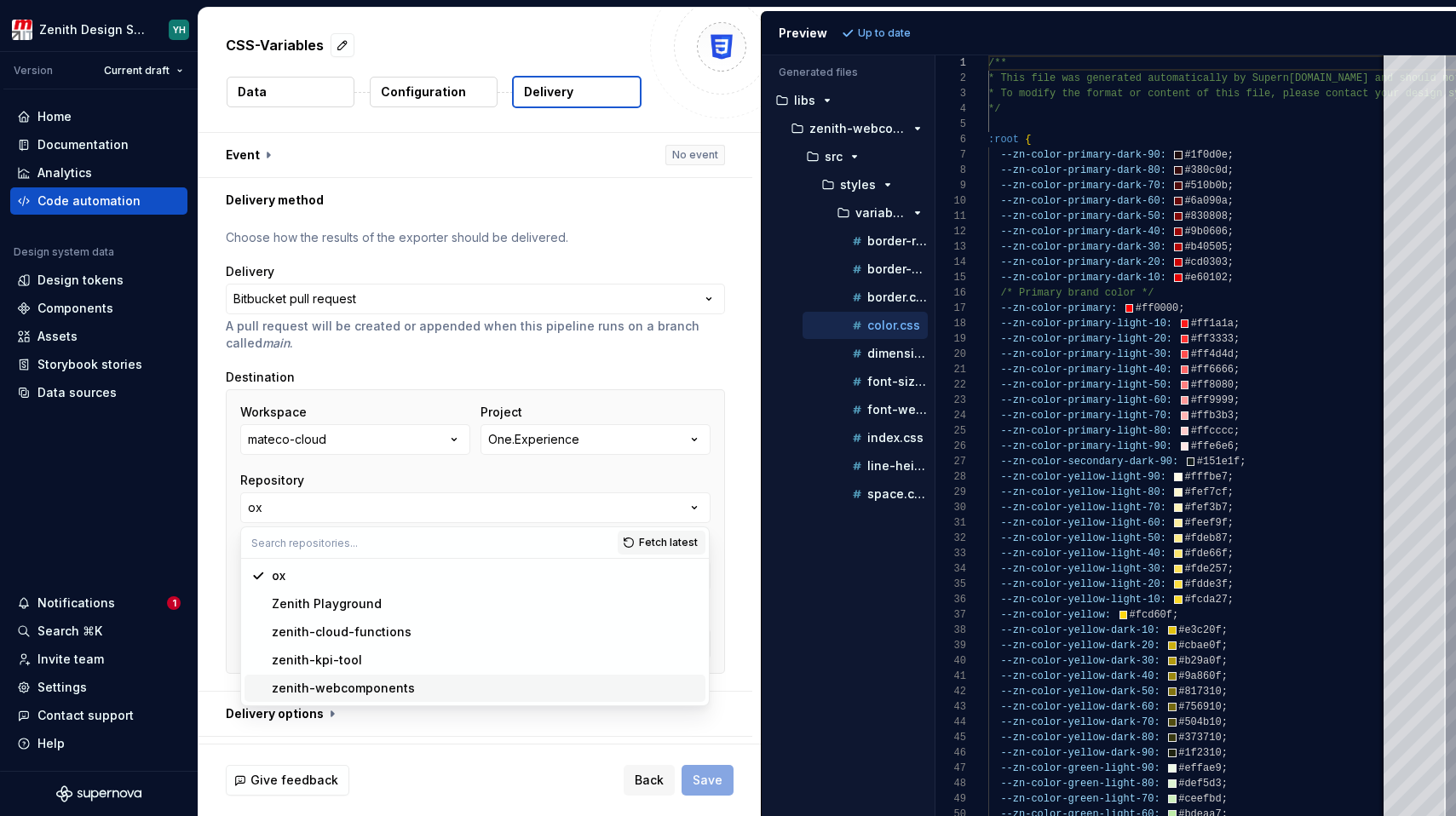
type input "bugfix/EXP-679-textarea-dimension"
click at [320, 695] on div "zenith-webcomponents" at bounding box center [343, 688] width 143 height 17
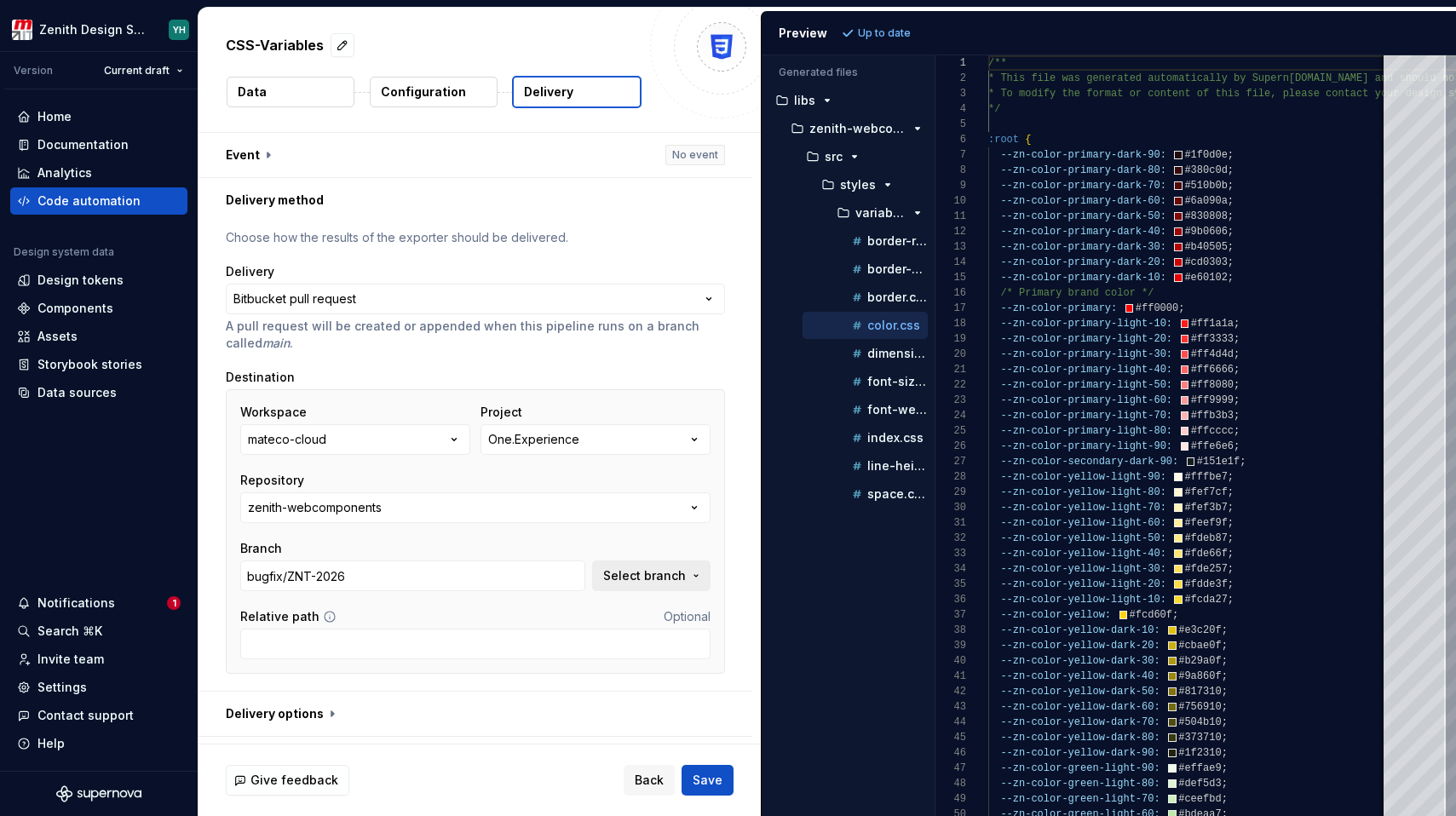
click at [626, 579] on span "Select branch" at bounding box center [643, 576] width 82 height 17
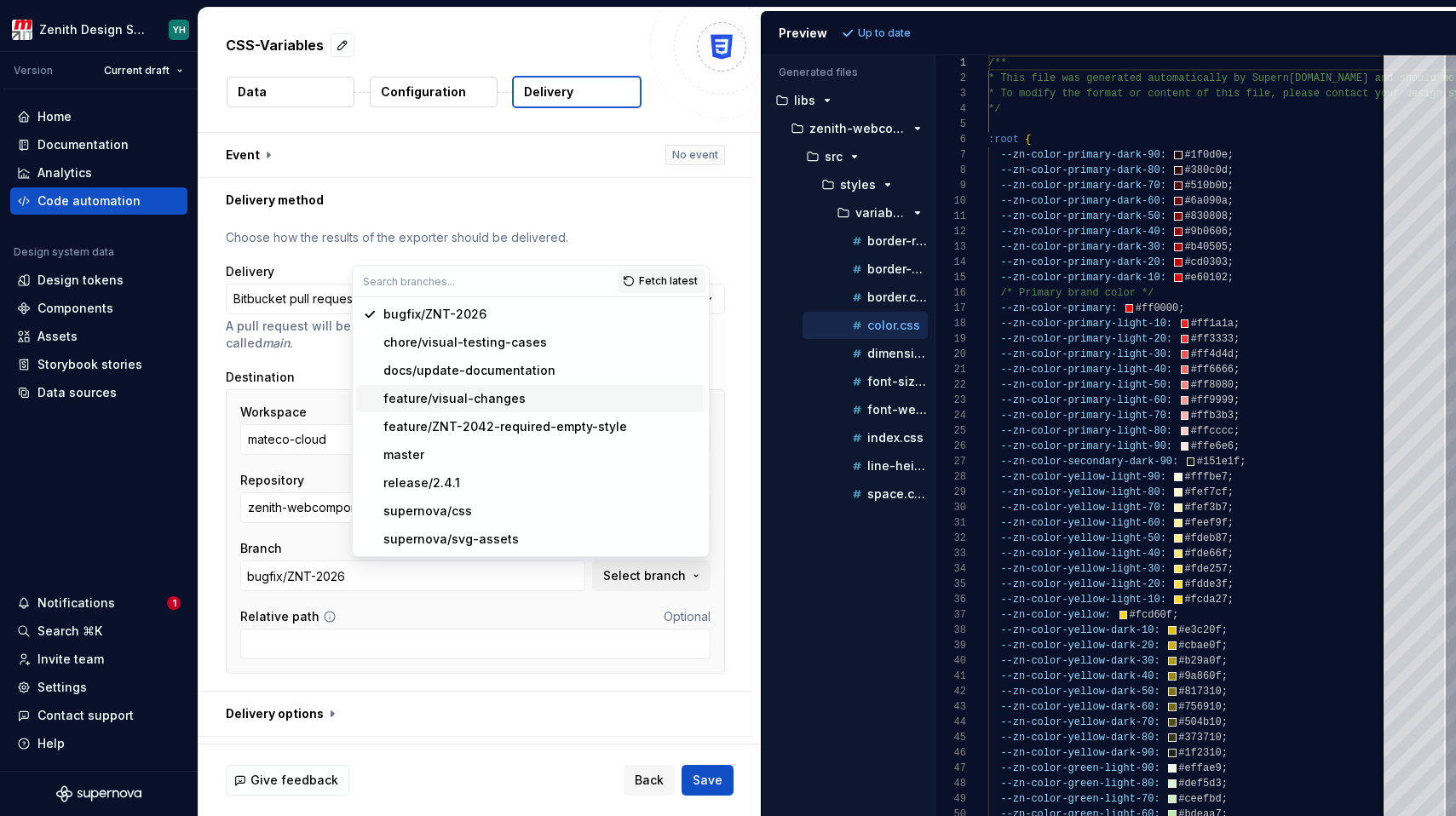
click at [479, 406] on div "feature/visual-changes" at bounding box center [454, 399] width 142 height 17
type input "feature/visual-changes"
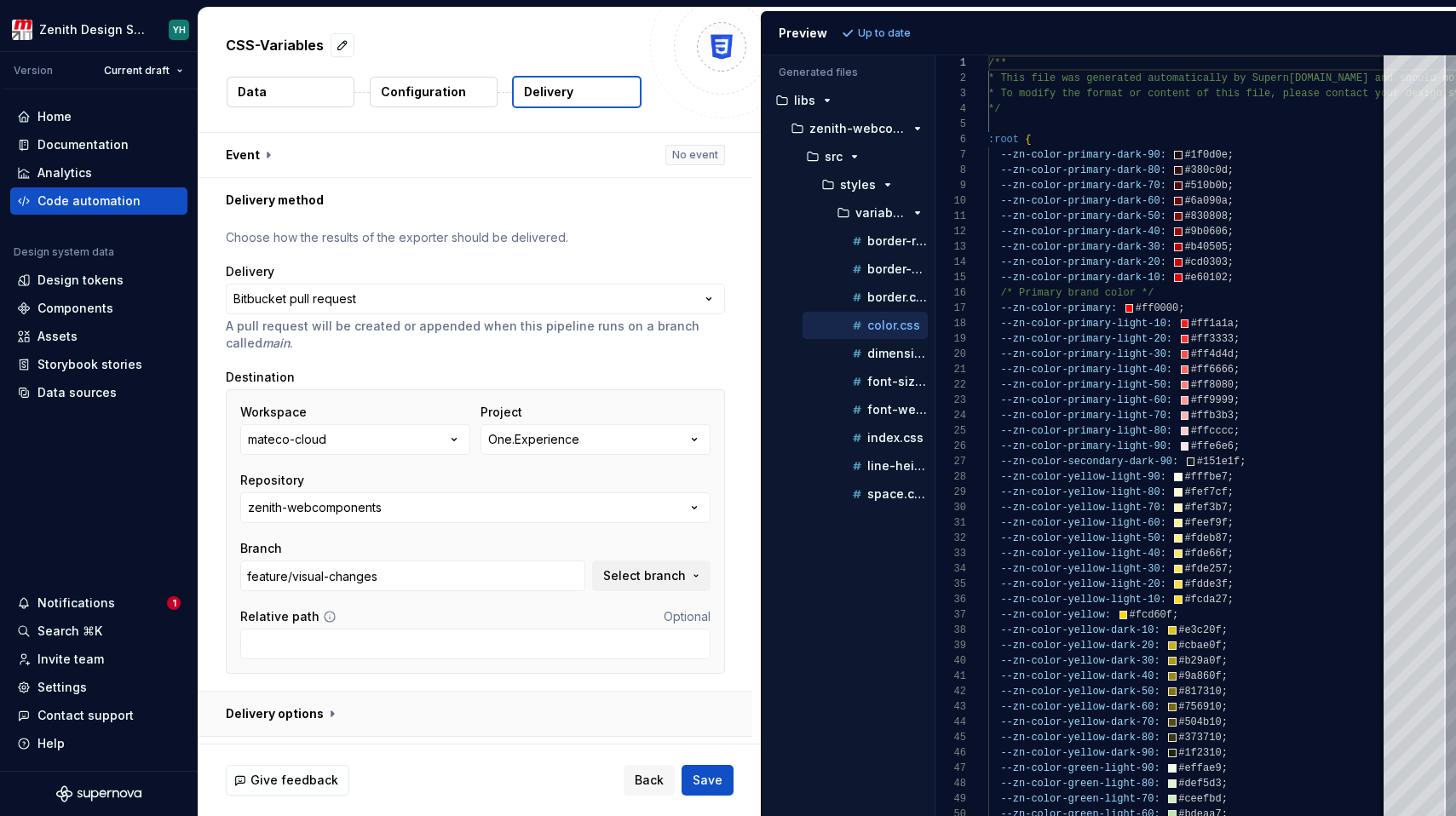
click at [334, 708] on button "button" at bounding box center [475, 714] width 554 height 44
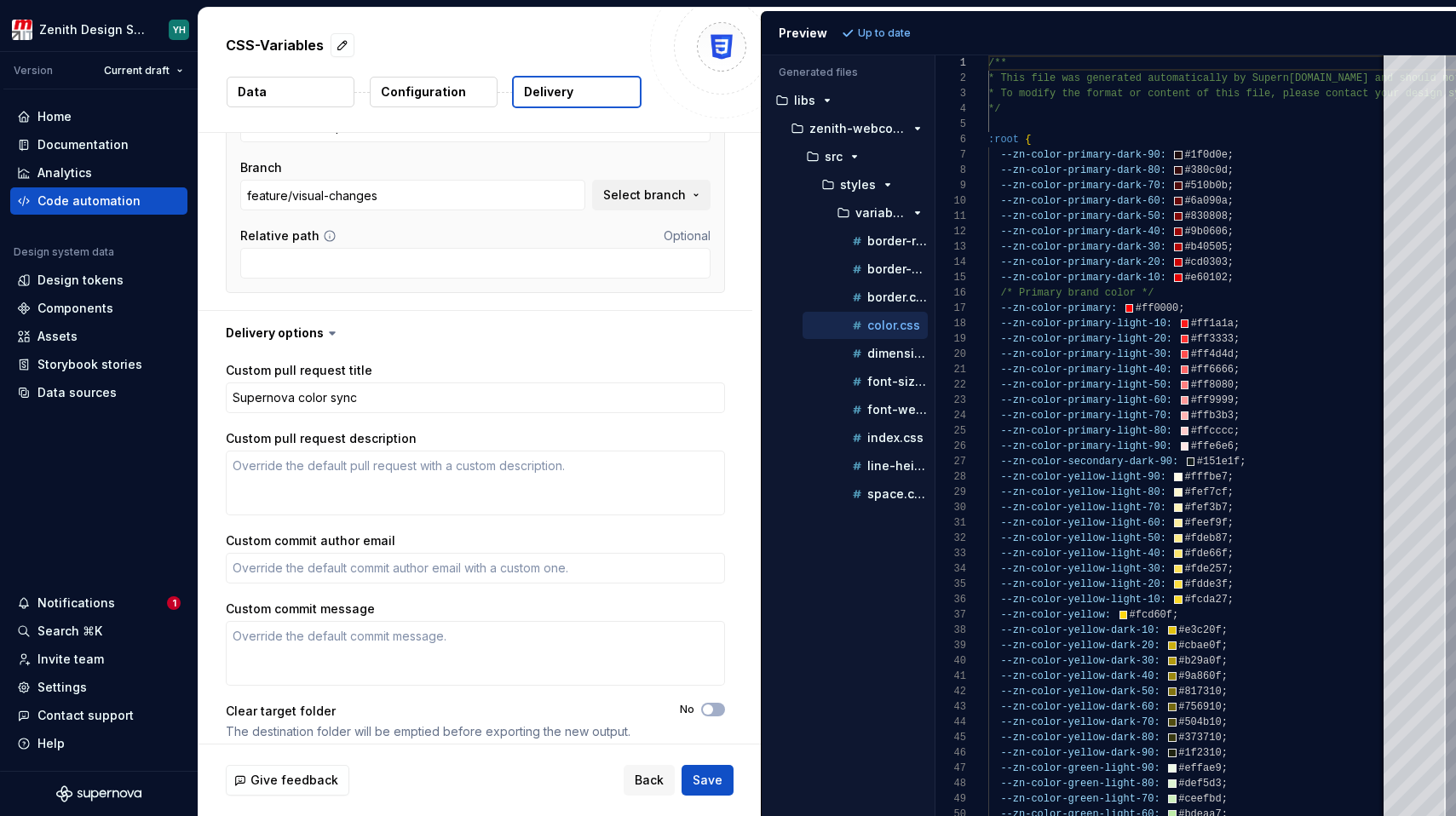
scroll to position [388, 0]
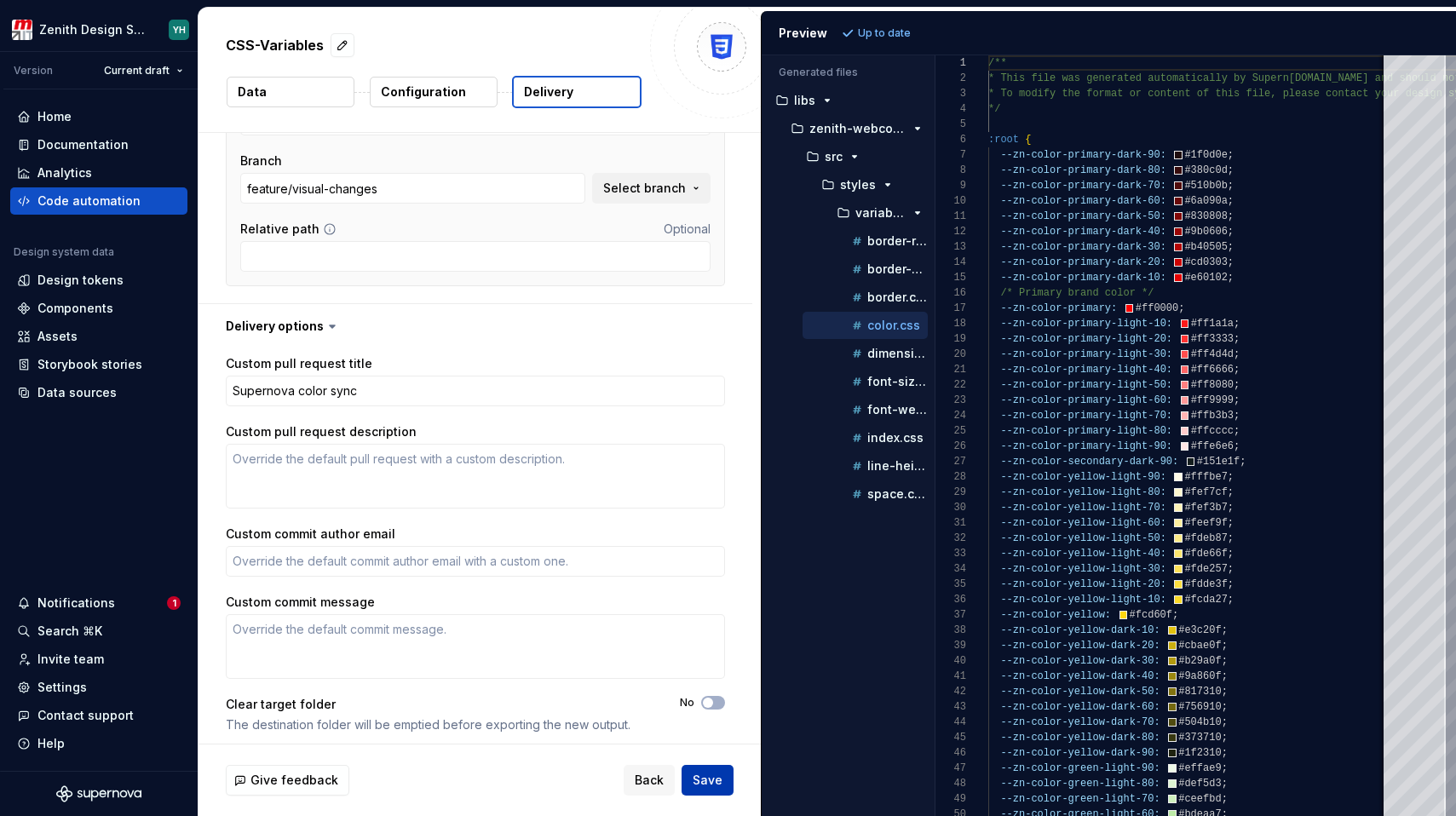
click at [709, 773] on span "Save" at bounding box center [707, 780] width 30 height 17
click at [128, 599] on div "Notifications" at bounding box center [92, 603] width 150 height 17
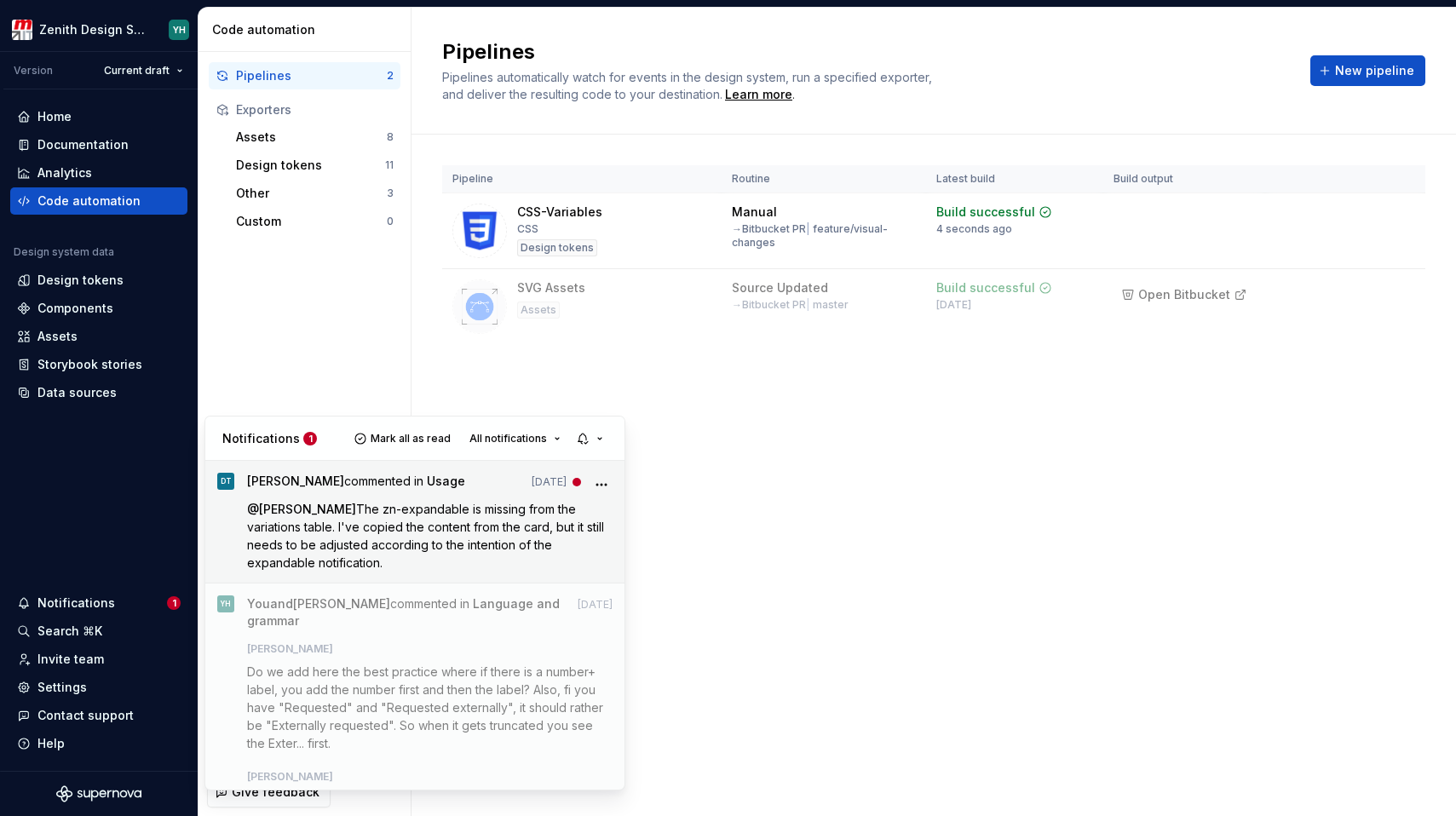
click at [362, 557] on p "@ Mariana The zn-expandable is missing from the variations table. I've copied t…" at bounding box center [429, 535] width 366 height 71
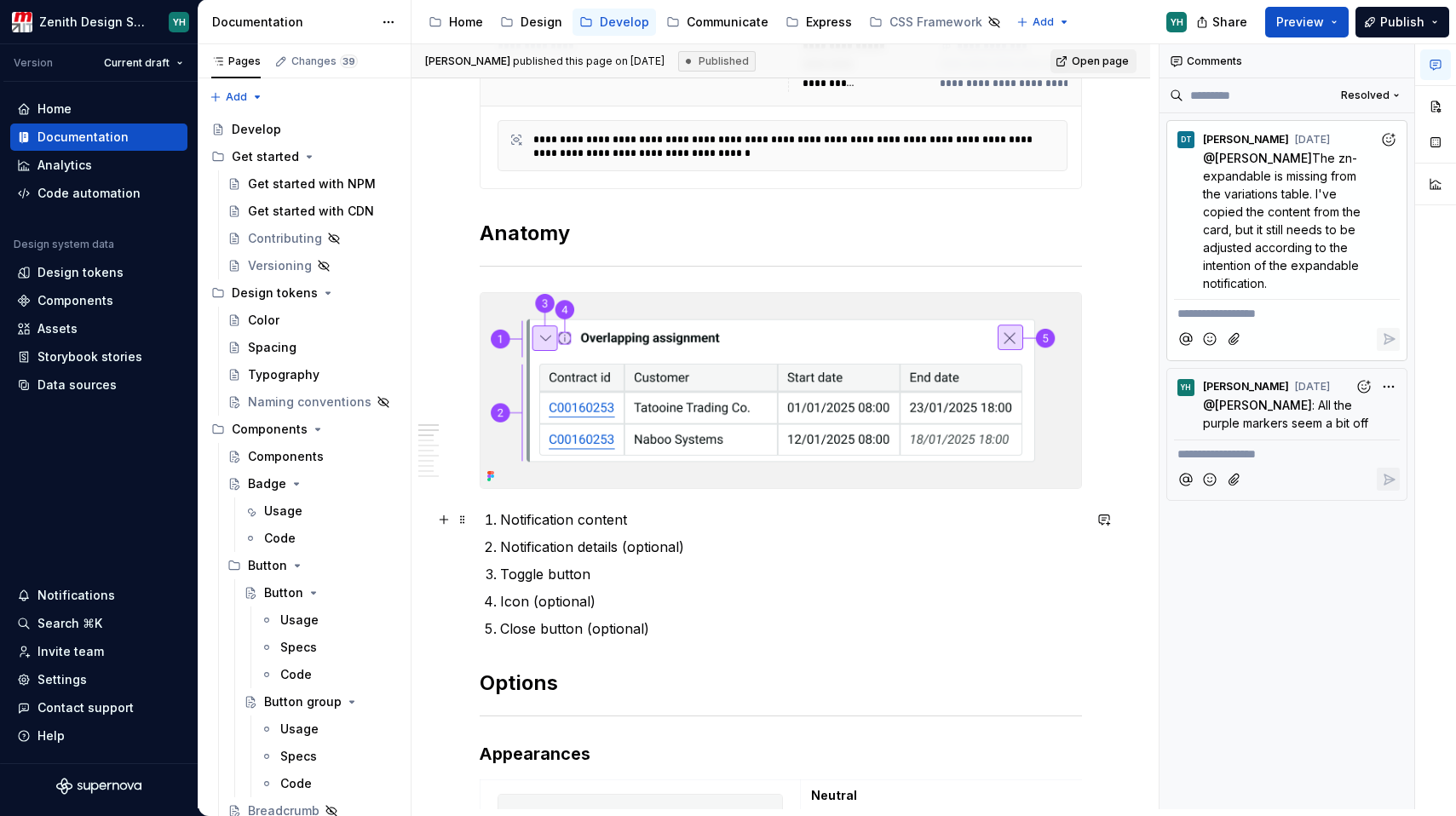
scroll to position [359, 0]
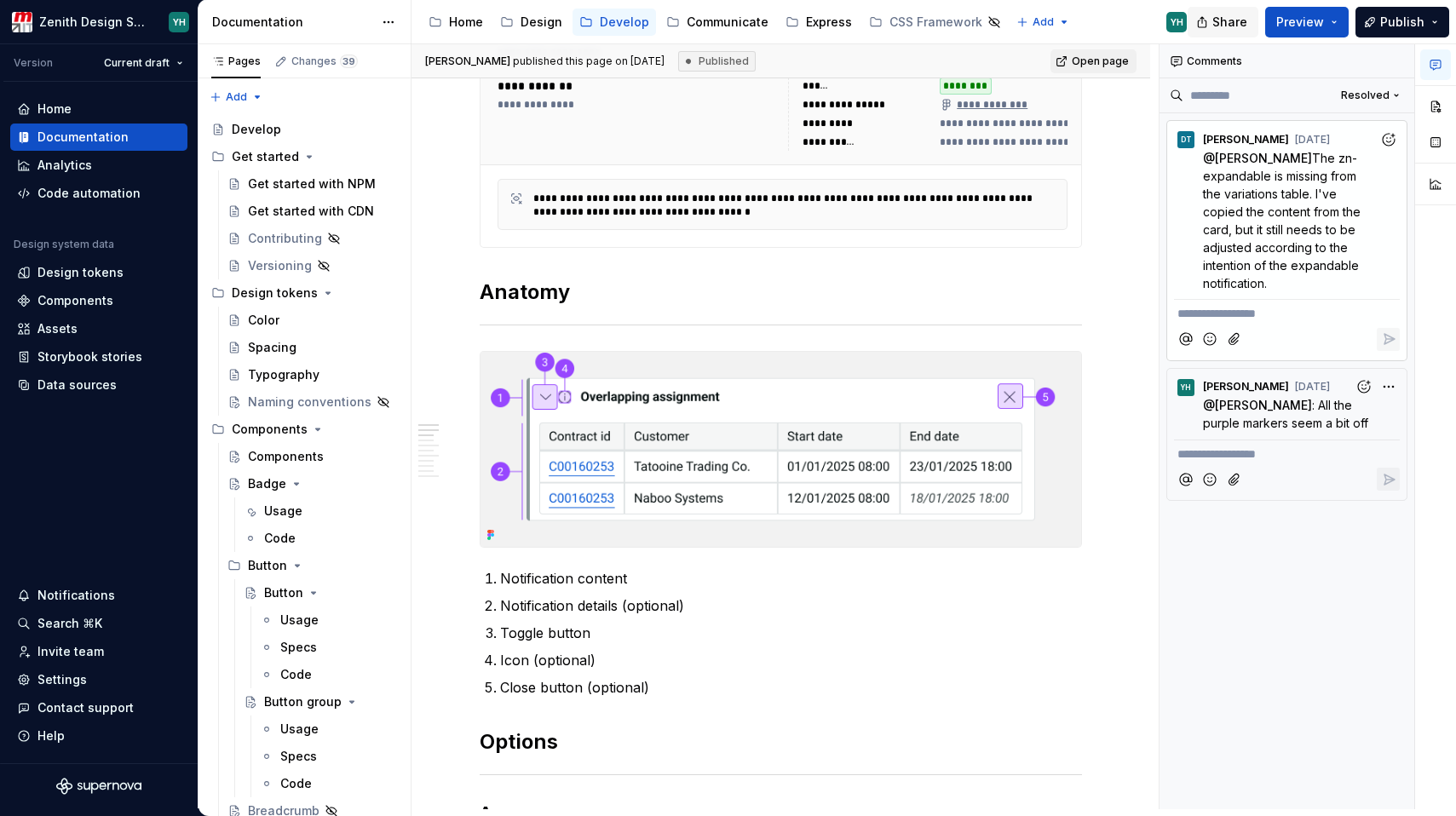
type textarea "*"
click at [77, 206] on div "Code automation" at bounding box center [99, 193] width 177 height 27
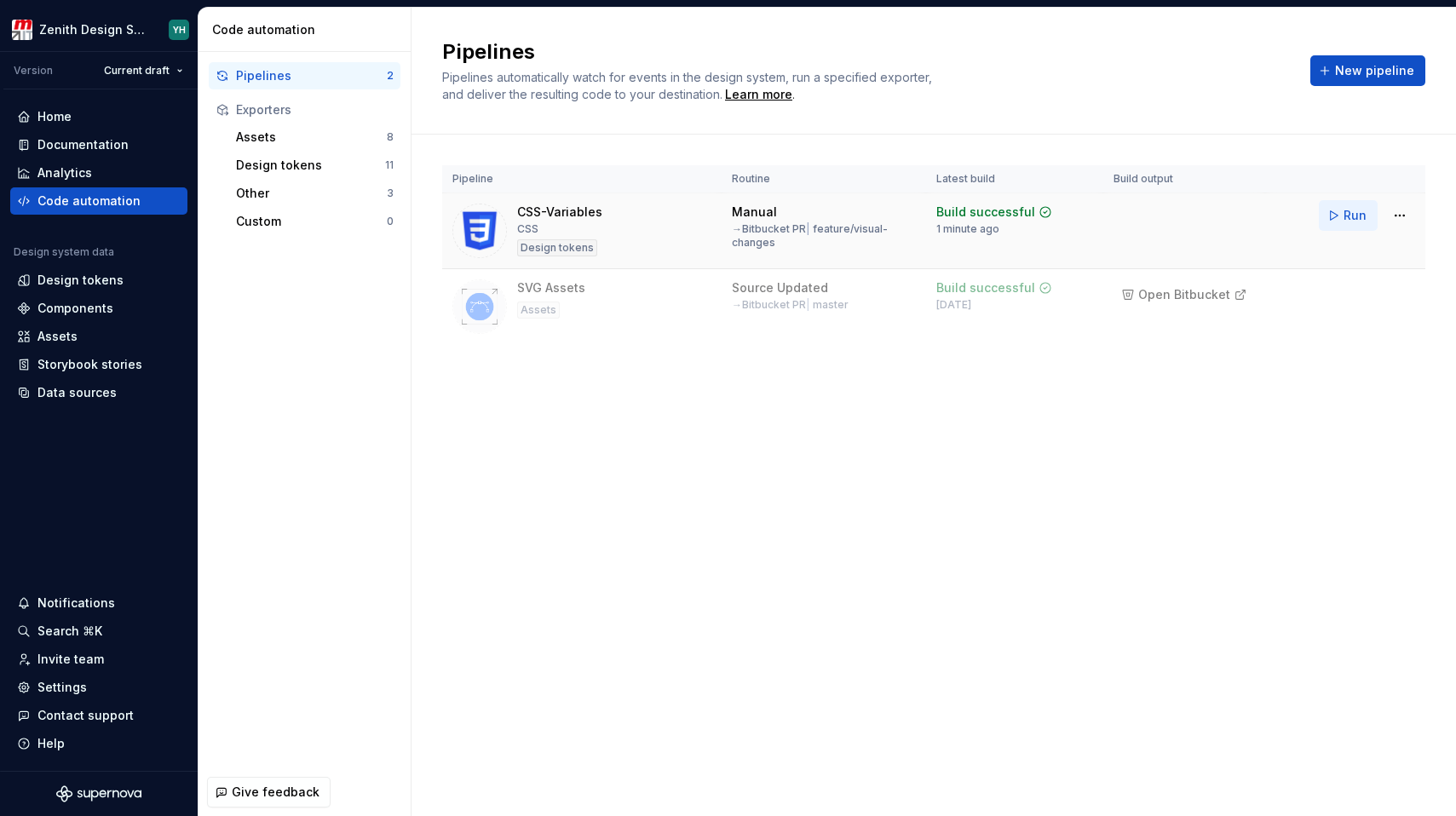
click at [1355, 211] on span "Run" at bounding box center [1355, 215] width 23 height 17
click at [1359, 219] on span "Run" at bounding box center [1355, 215] width 23 height 17
